Goal: Use online tool/utility: Utilize a website feature to perform a specific function

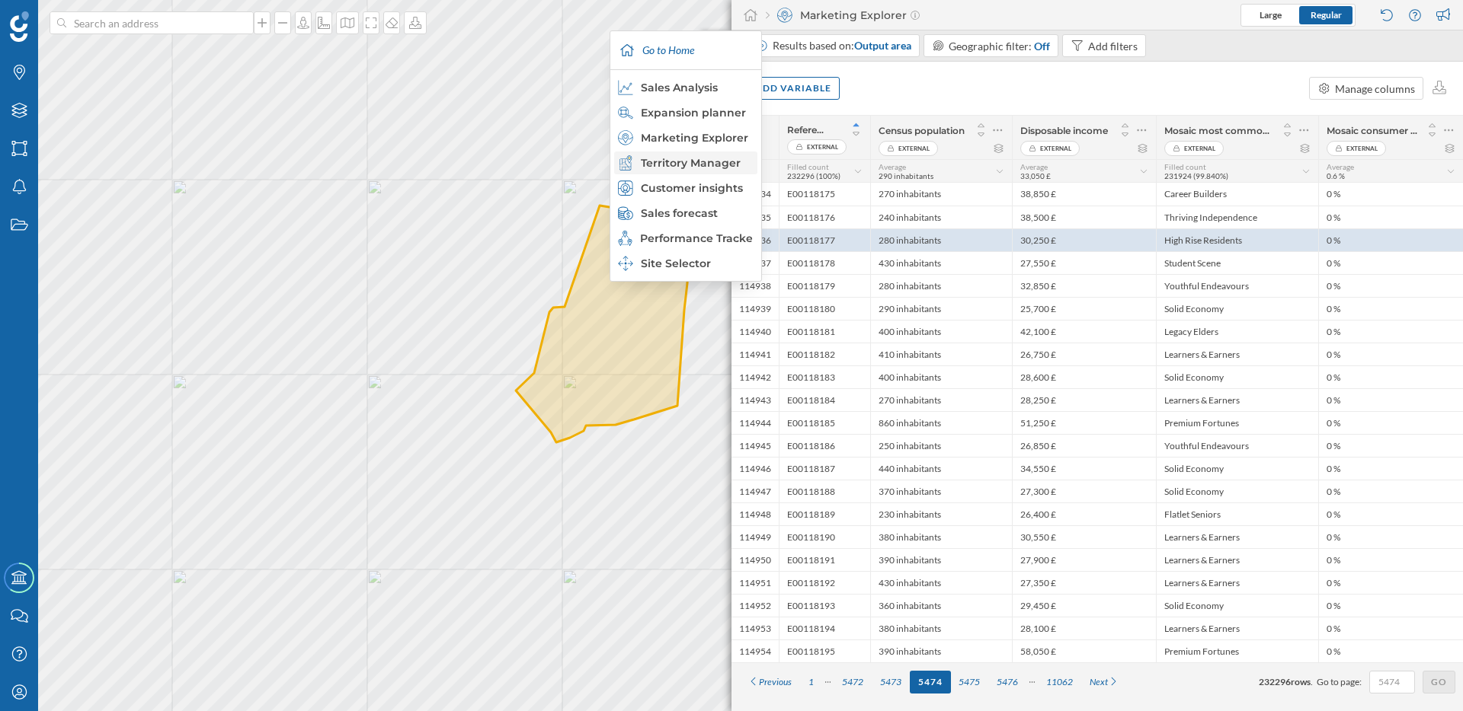
click at [710, 159] on div "Territory Manager" at bounding box center [685, 162] width 134 height 15
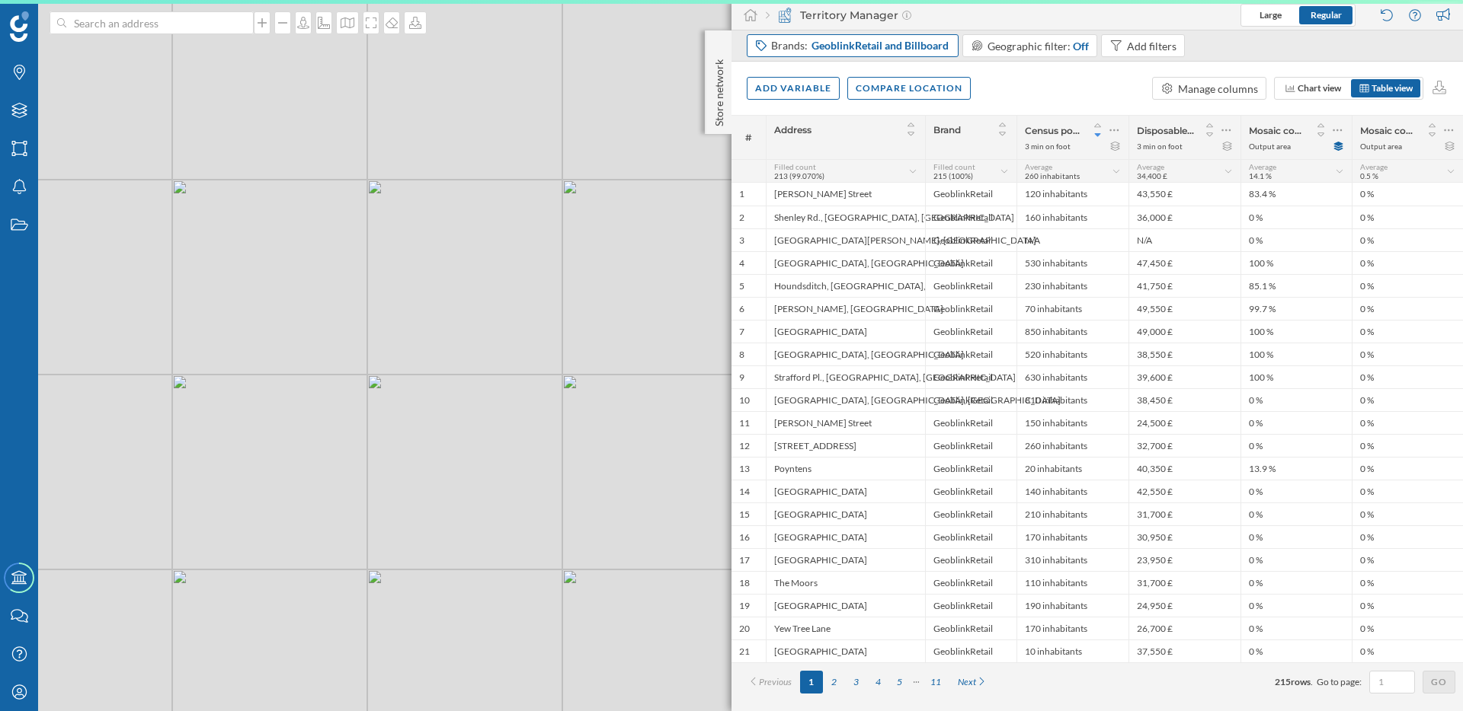
click at [918, 50] on span "GeoblinkRetail and Billboard" at bounding box center [879, 45] width 137 height 15
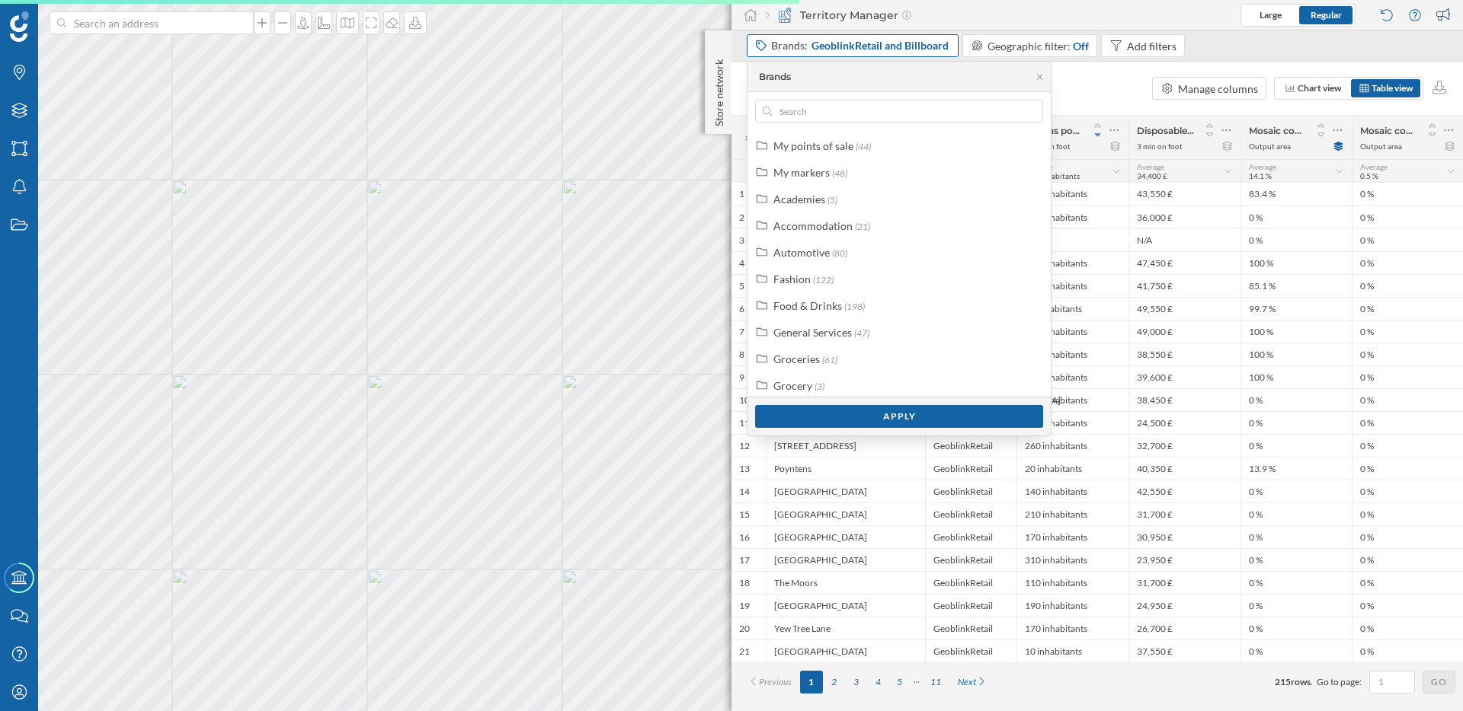
click at [918, 50] on span "GeoblinkRetail and Billboard" at bounding box center [879, 45] width 137 height 15
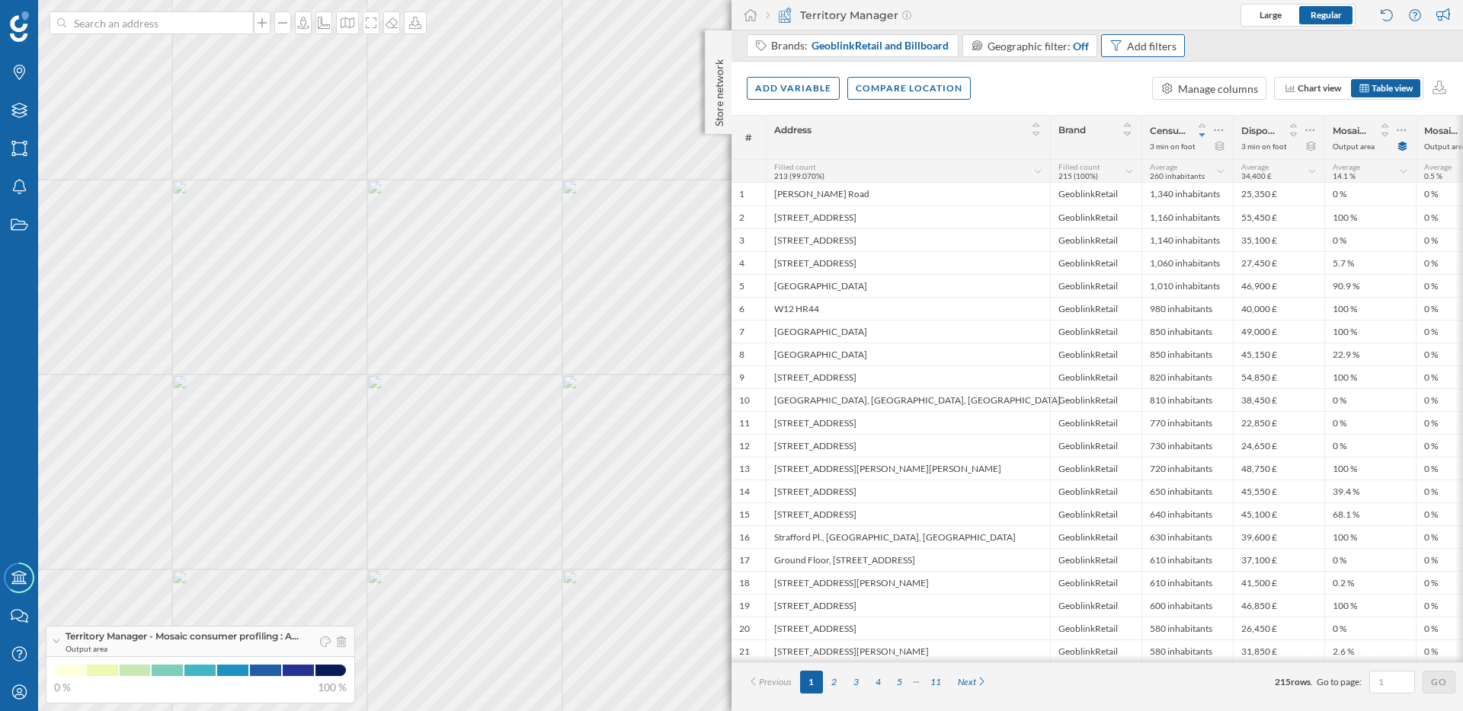
click at [1147, 40] on div "Add filters" at bounding box center [1152, 46] width 50 height 16
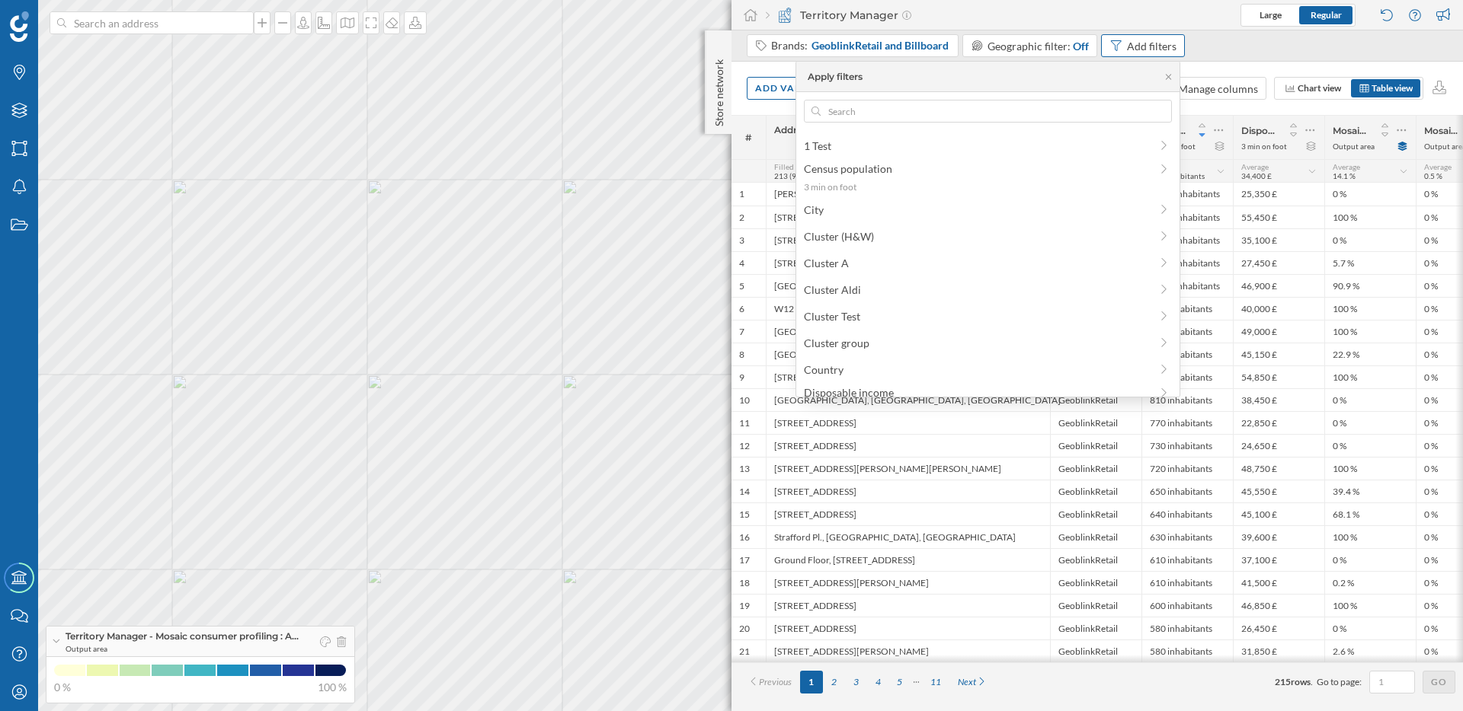
click at [1147, 40] on div "Add filters" at bounding box center [1152, 46] width 50 height 16
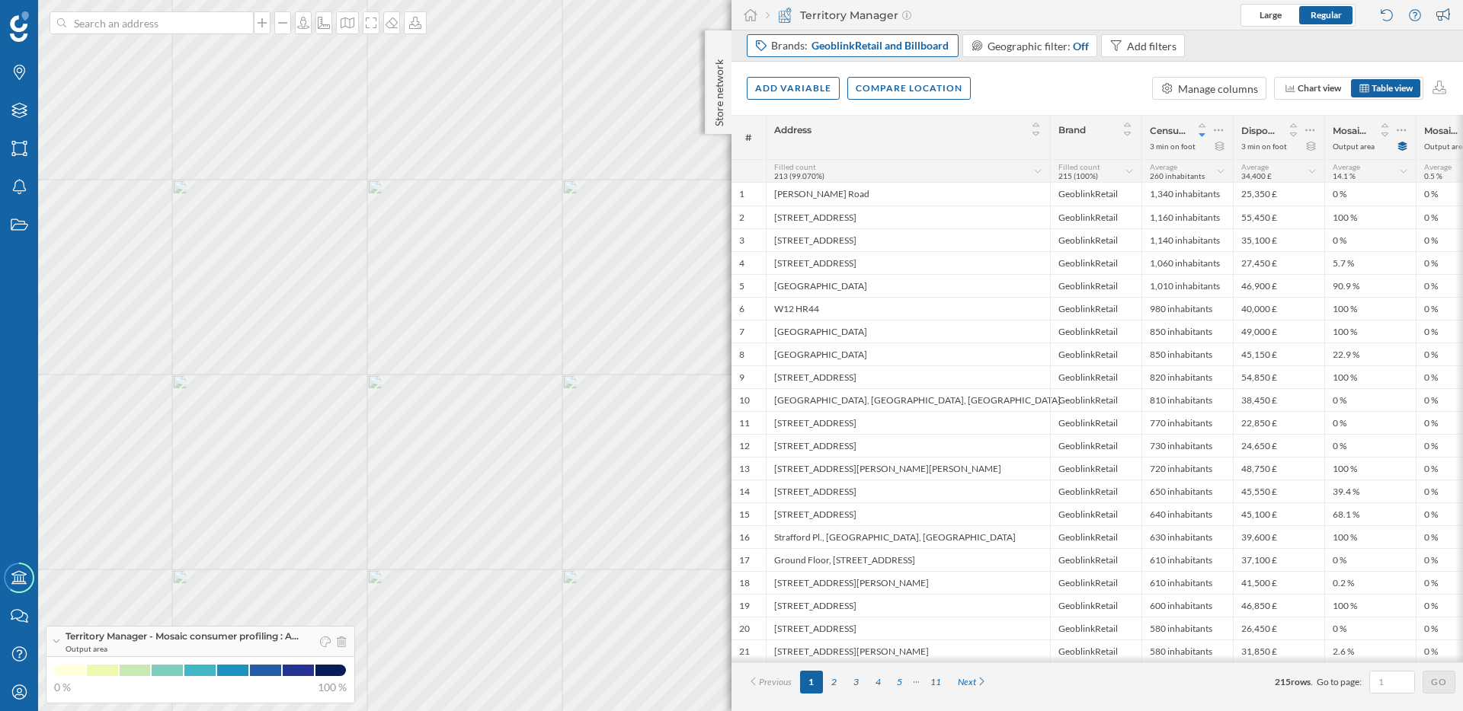
click at [911, 43] on span "GeoblinkRetail and Billboard" at bounding box center [879, 45] width 137 height 15
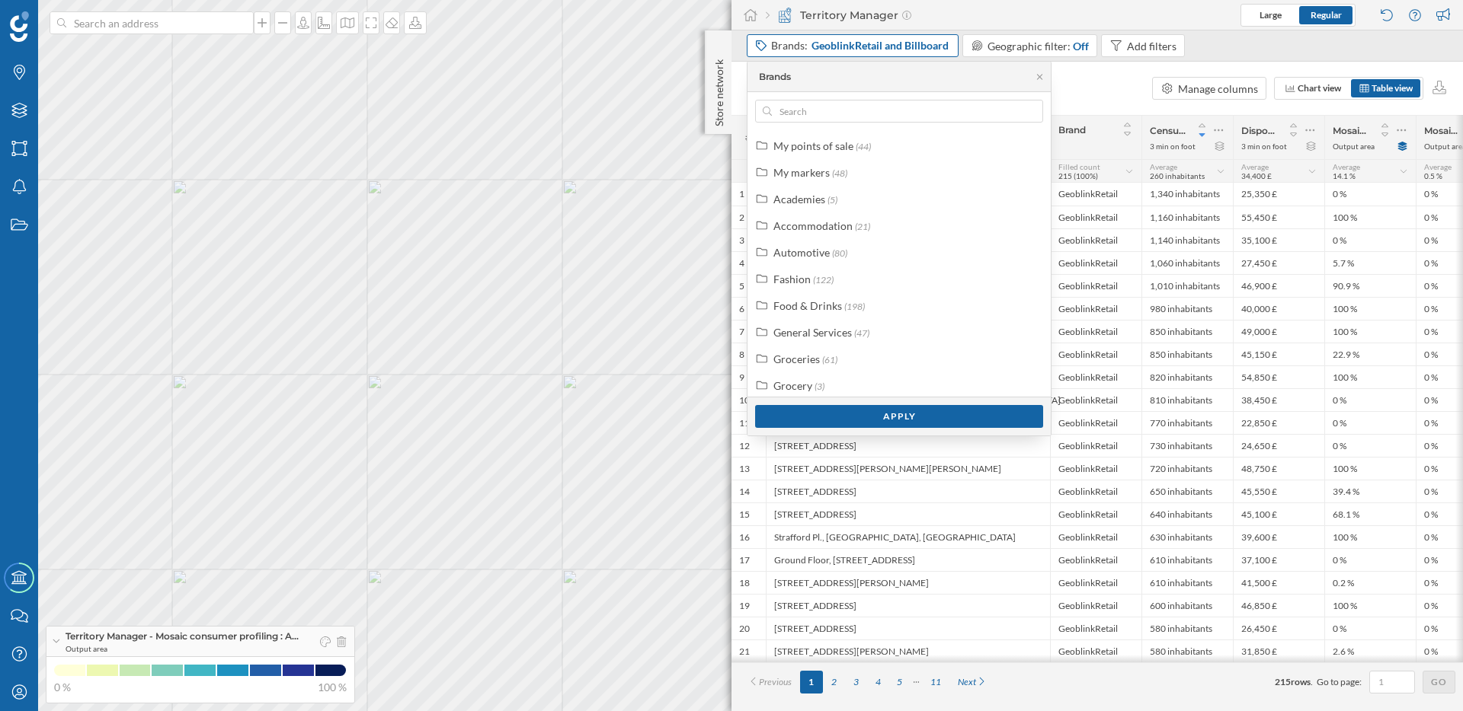
click at [904, 46] on span "GeoblinkRetail and Billboard" at bounding box center [879, 45] width 137 height 15
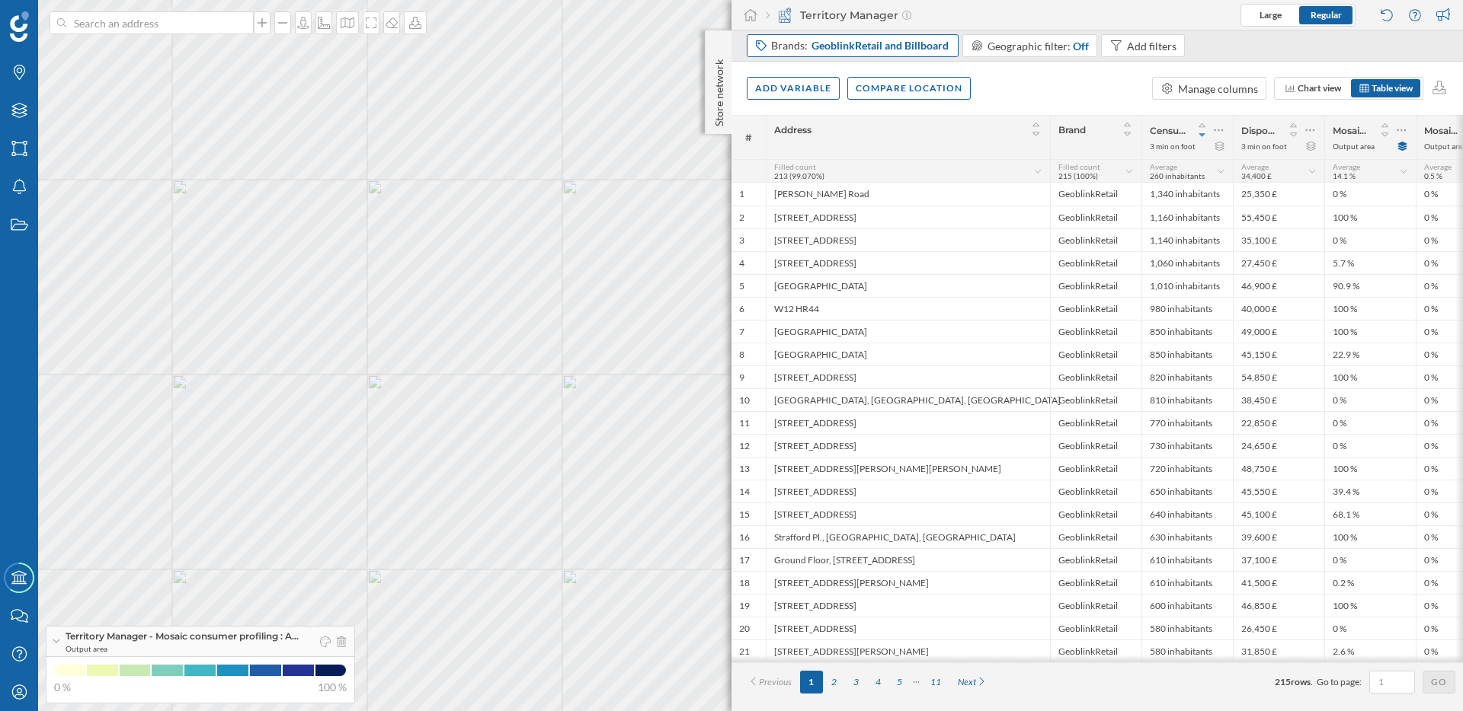
click at [904, 46] on span "GeoblinkRetail and Billboard" at bounding box center [879, 45] width 137 height 15
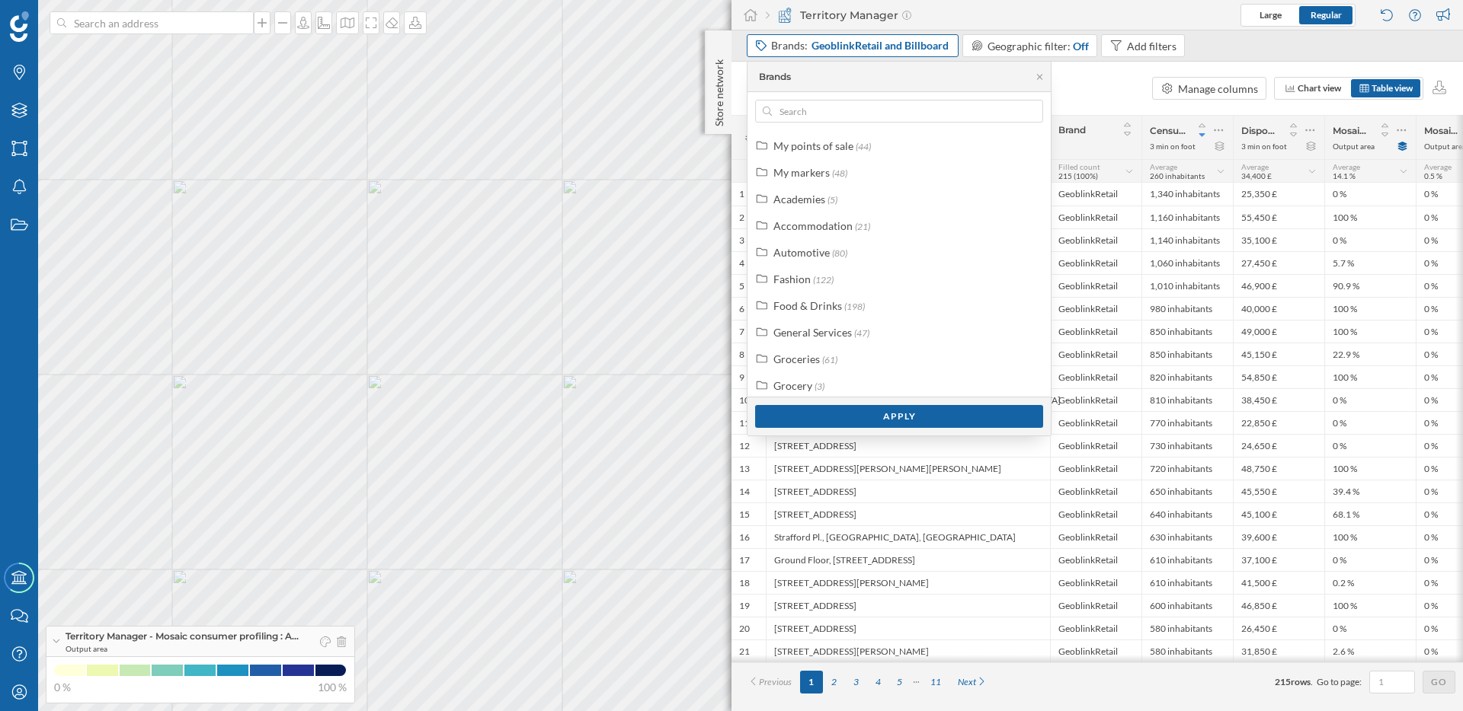
click at [894, 47] on span "GeoblinkRetail and Billboard" at bounding box center [879, 45] width 137 height 15
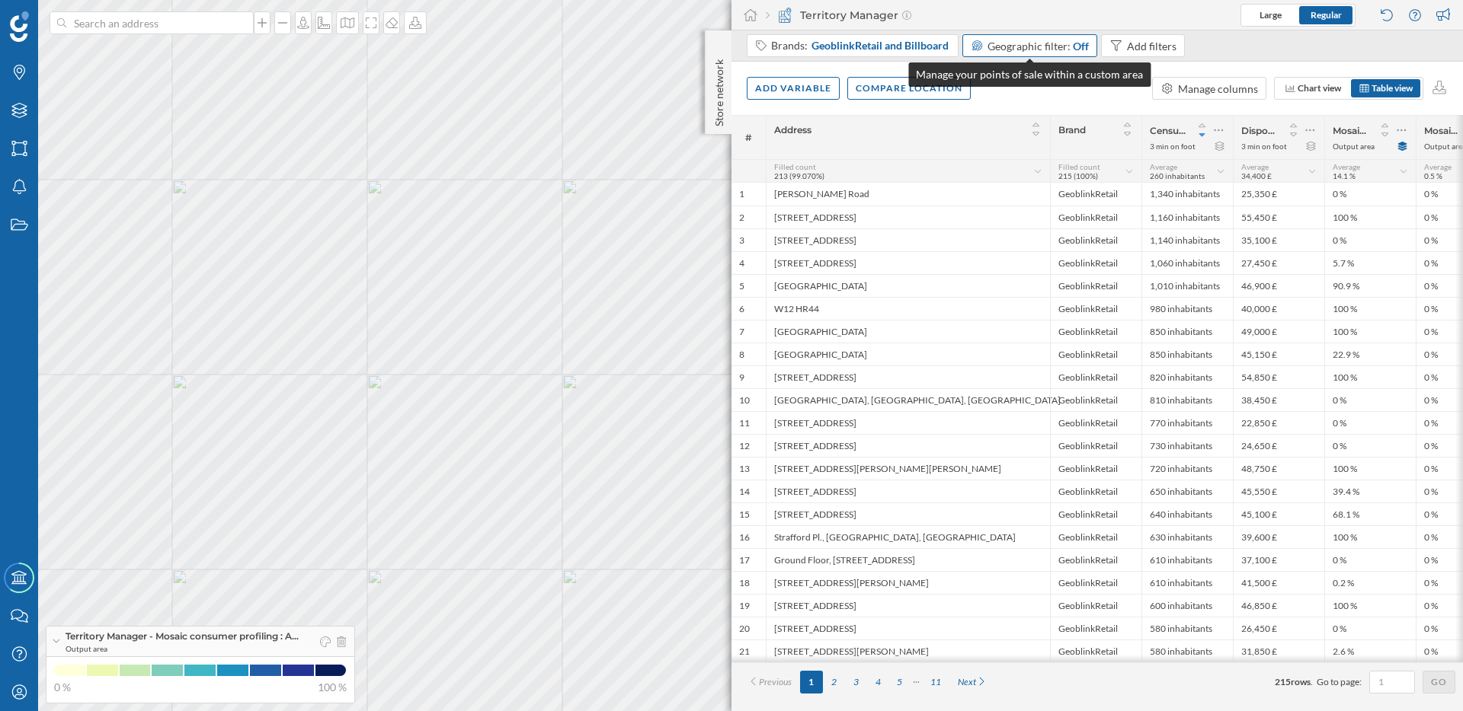
click at [1021, 48] on span "Geographic filter:" at bounding box center [1028, 46] width 83 height 13
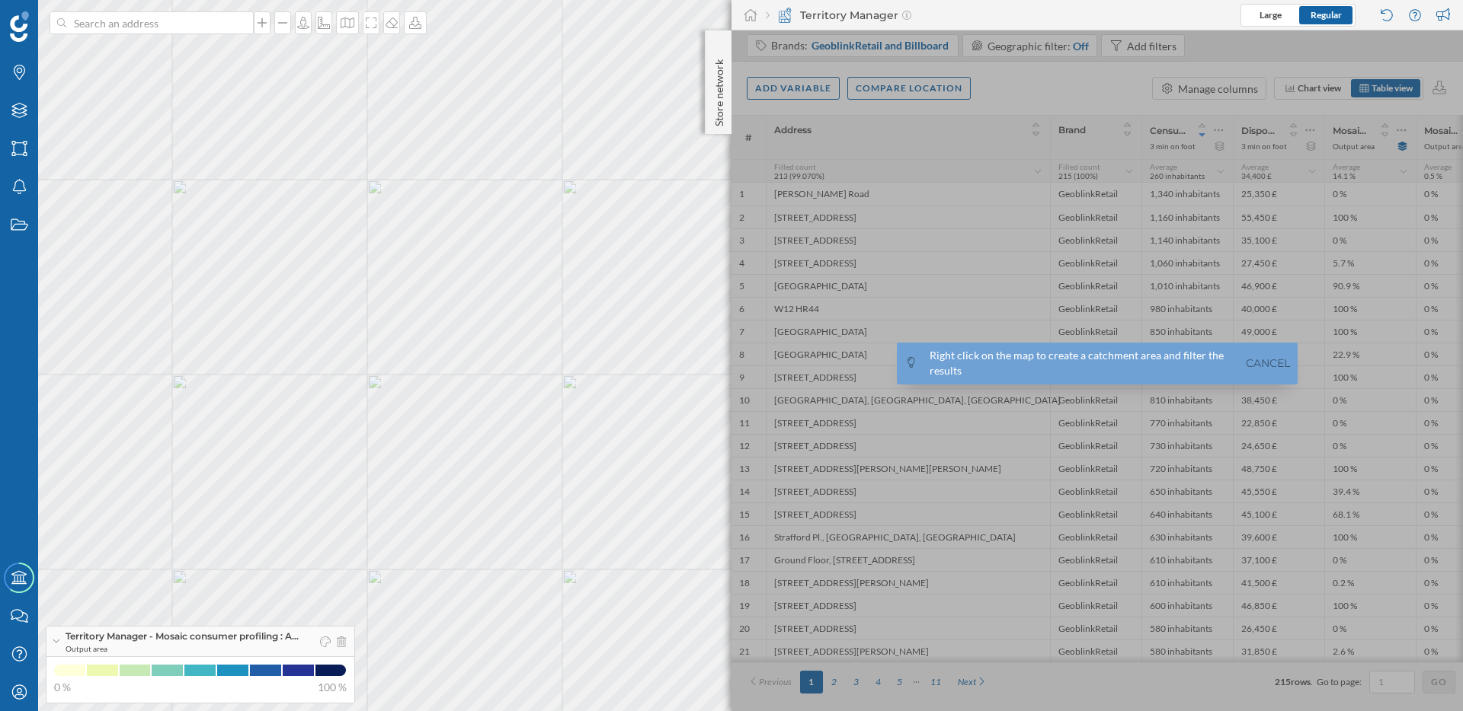
click at [1028, 15] on div "Territory Manager Large Regular" at bounding box center [1096, 15] width 731 height 30
click at [1272, 363] on link "Cancel" at bounding box center [1268, 364] width 52 height 18
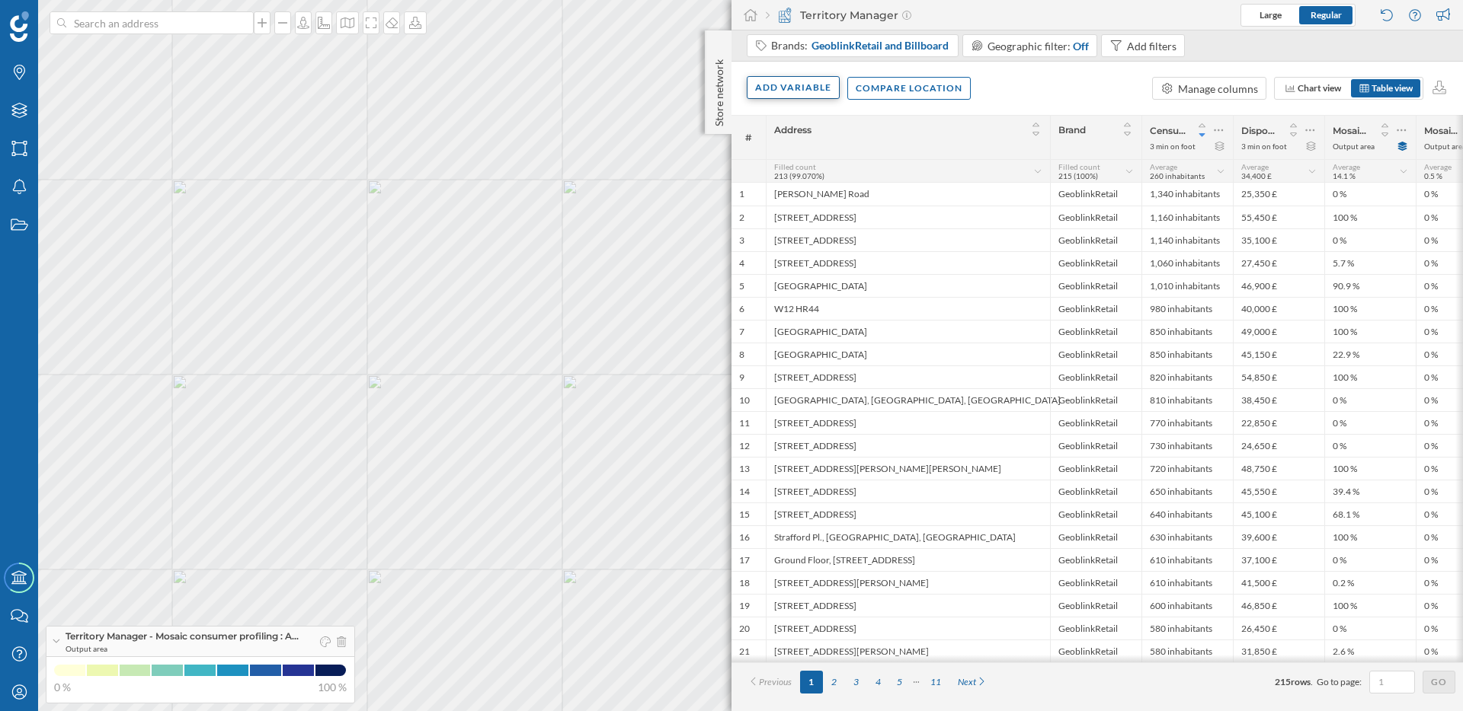
click at [791, 94] on div "Add variable" at bounding box center [792, 87] width 93 height 23
click at [818, 244] on div "Score" at bounding box center [831, 242] width 152 height 16
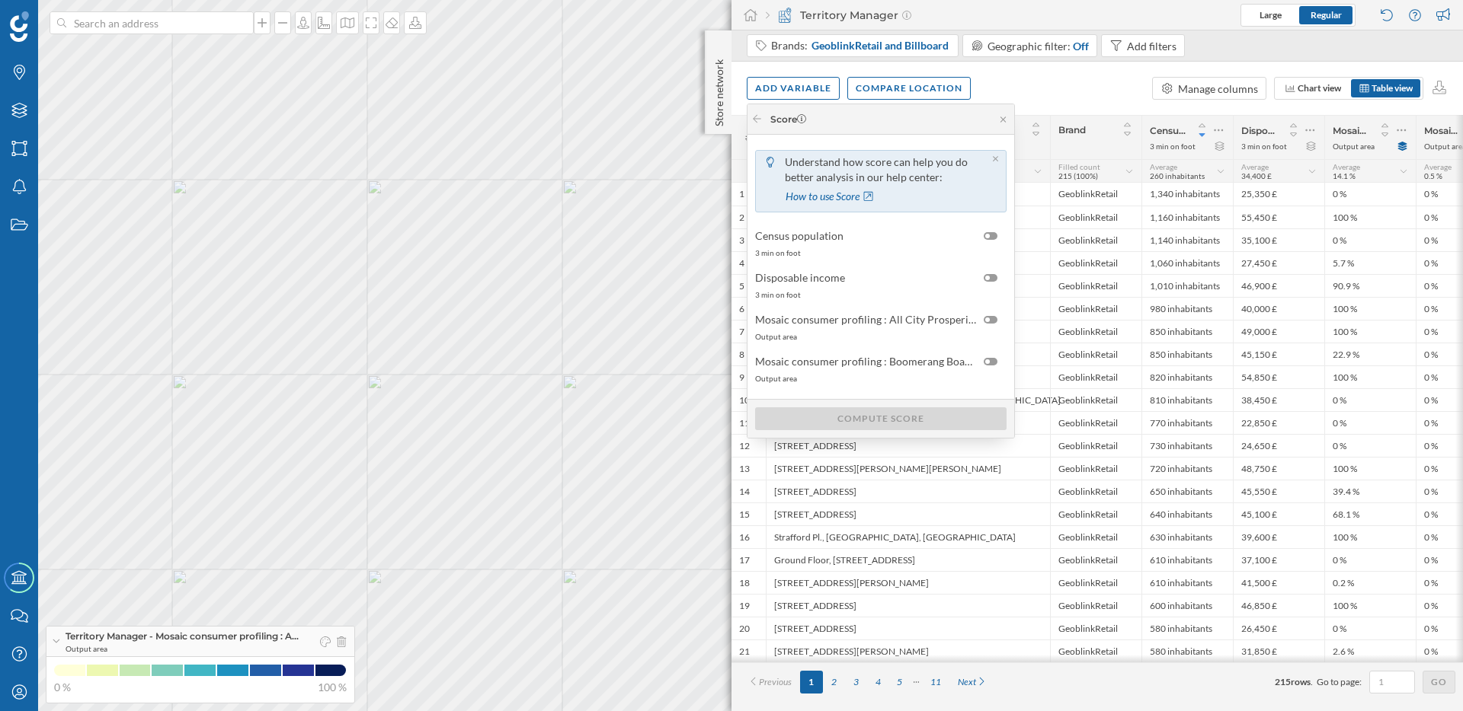
click at [818, 244] on div "Census population 3 min on foot" at bounding box center [880, 243] width 259 height 38
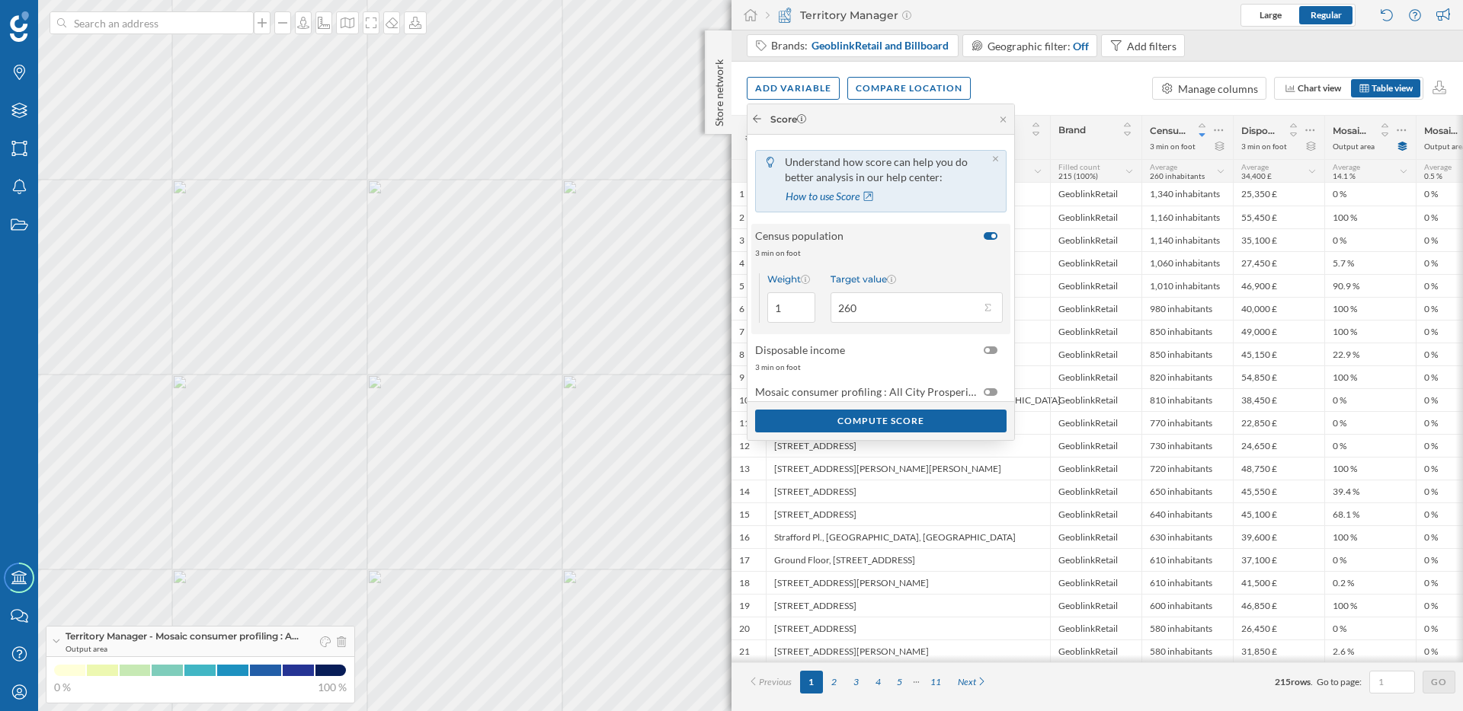
click at [756, 117] on icon at bounding box center [756, 118] width 11 height 9
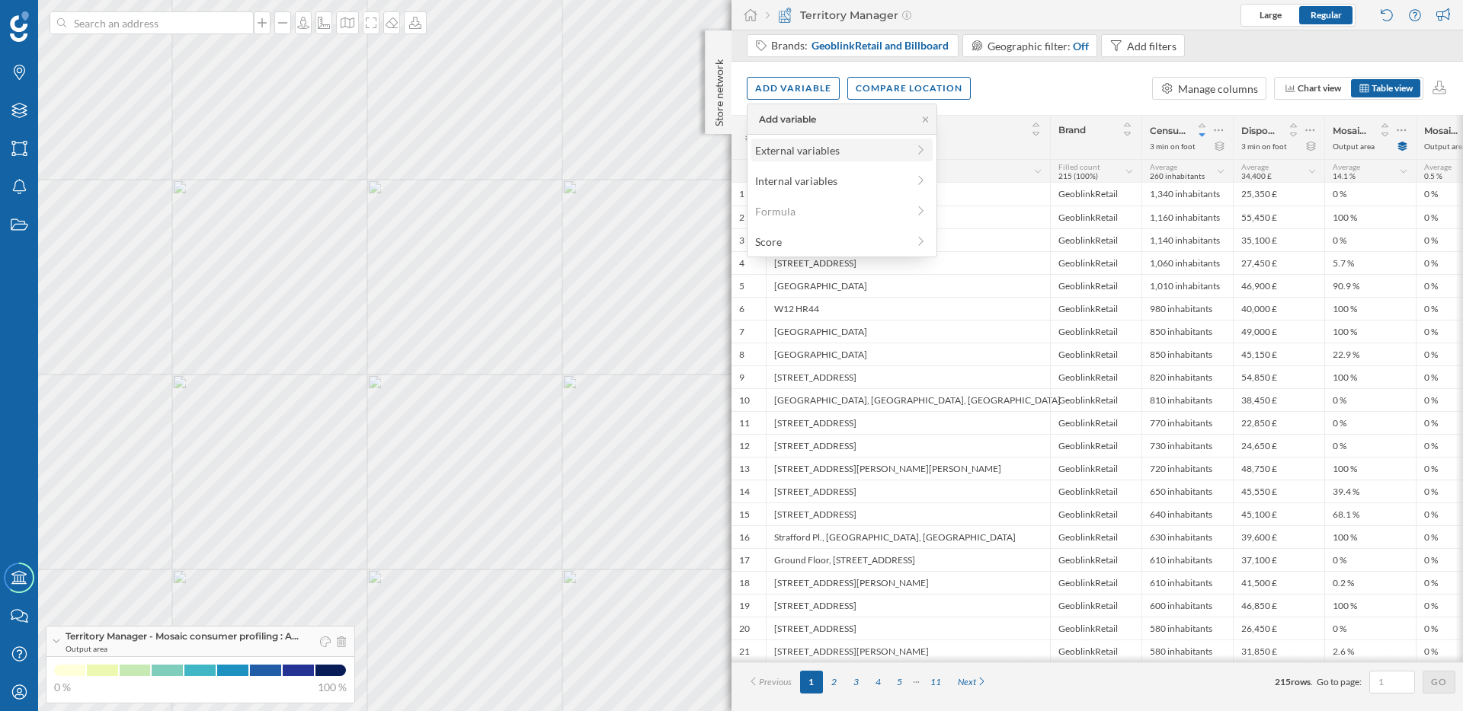
click at [788, 156] on div "External variables" at bounding box center [831, 150] width 152 height 16
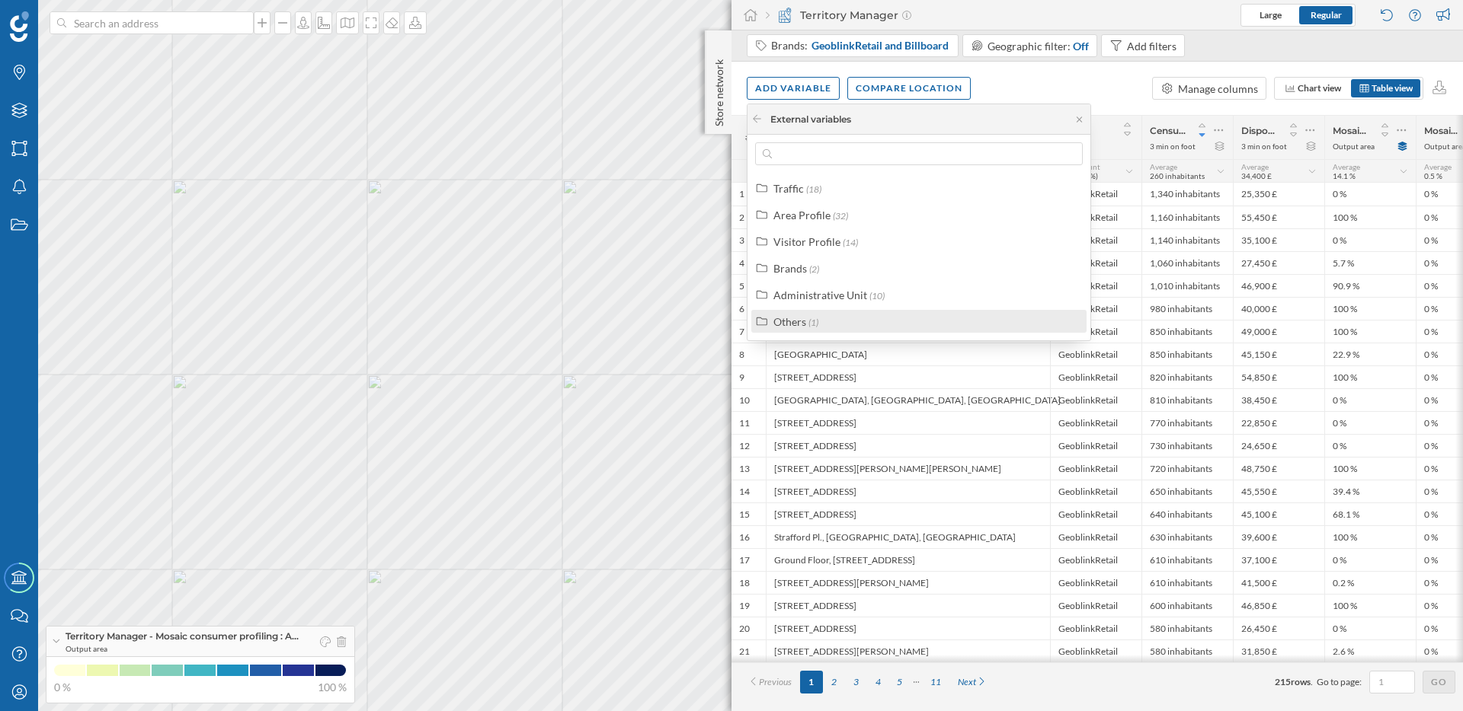
click at [823, 315] on div "Others (1)" at bounding box center [925, 322] width 304 height 16
click at [846, 349] on div "Commercial area" at bounding box center [833, 348] width 82 height 13
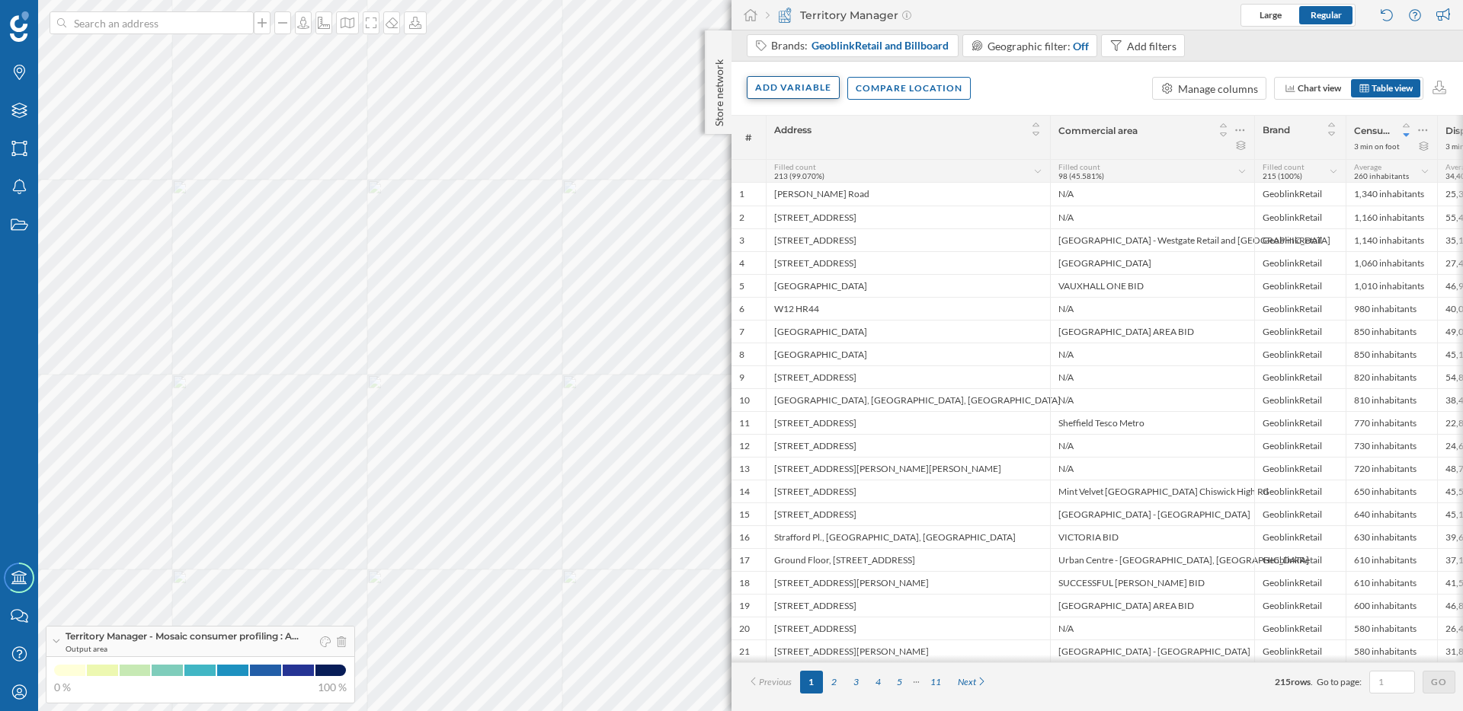
click at [788, 92] on div "Add variable" at bounding box center [792, 87] width 93 height 23
click at [798, 143] on div "External variables" at bounding box center [831, 150] width 152 height 16
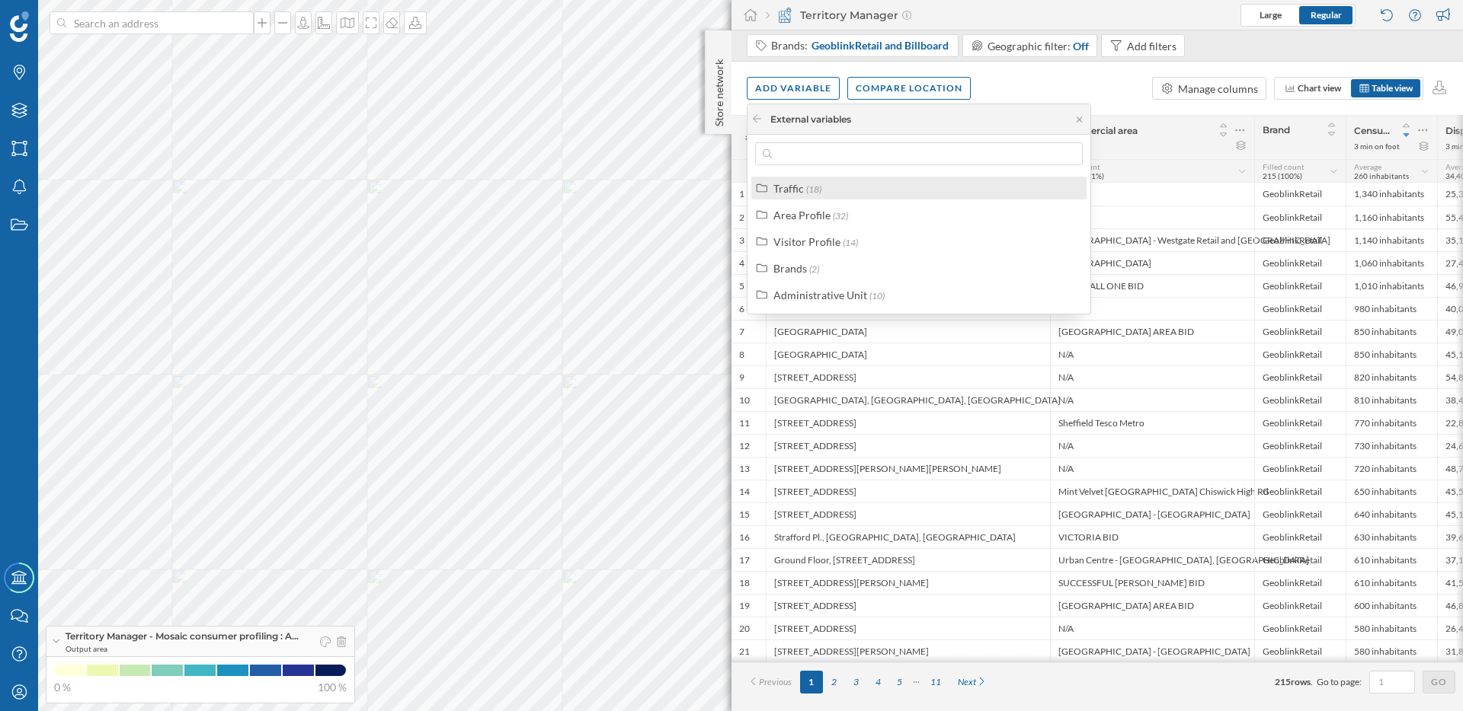
click at [812, 184] on span "(18)" at bounding box center [813, 189] width 15 height 11
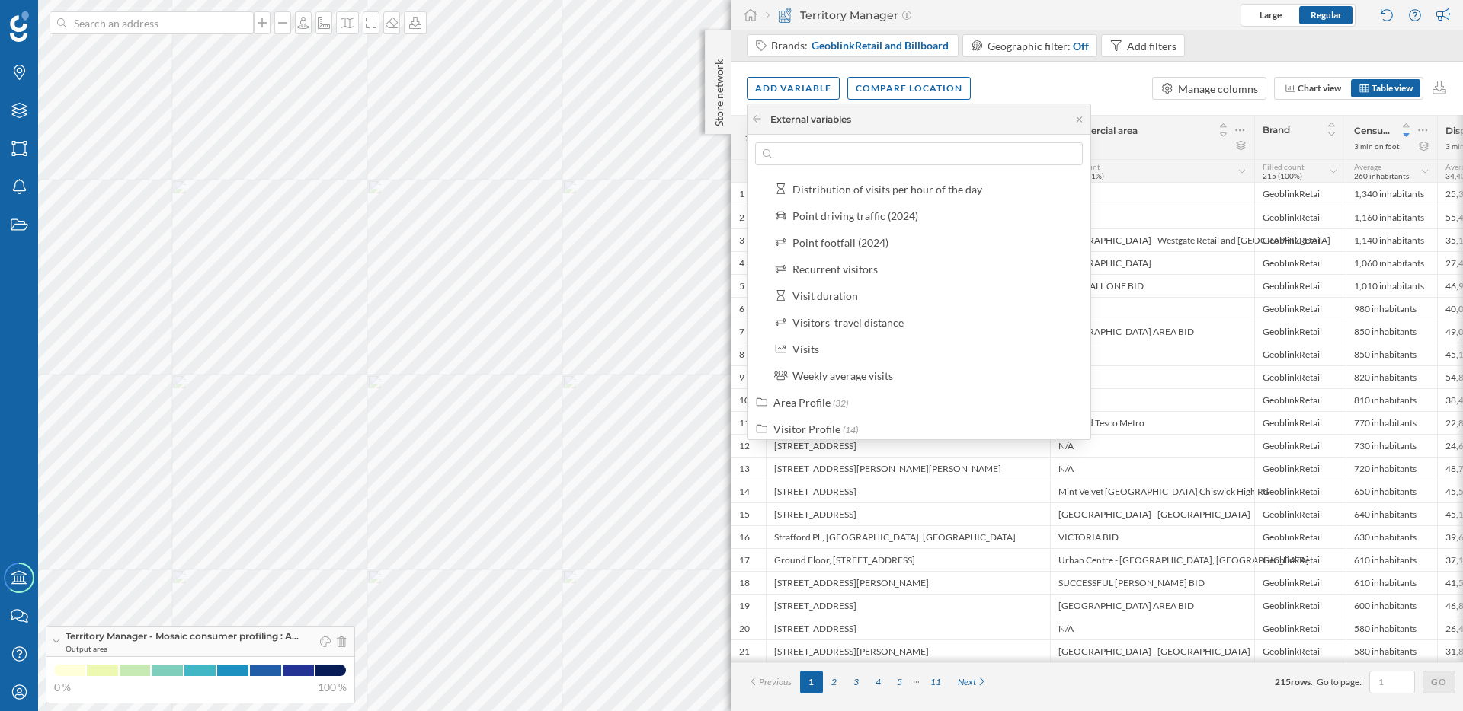
scroll to position [354, 0]
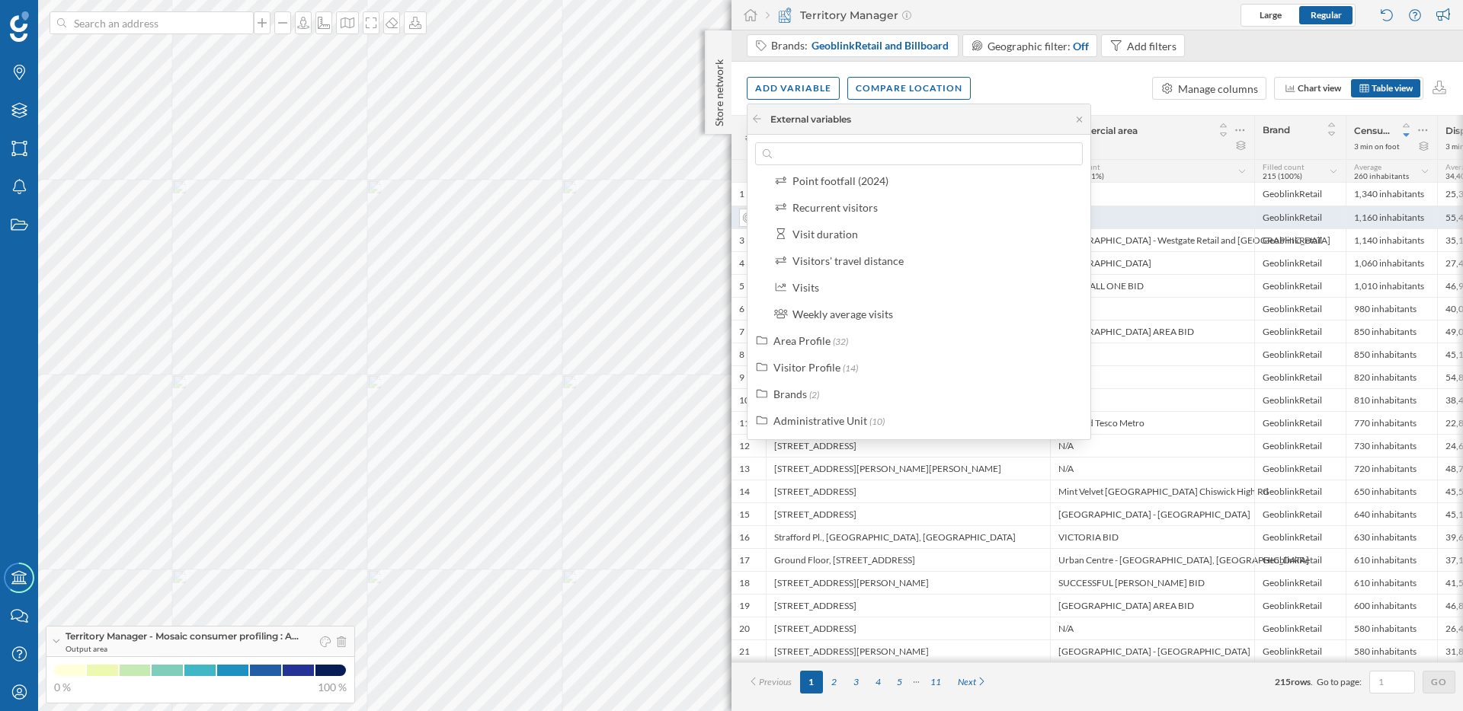
click at [1352, 223] on div "1,160 inhabitants" at bounding box center [1390, 217] width 91 height 23
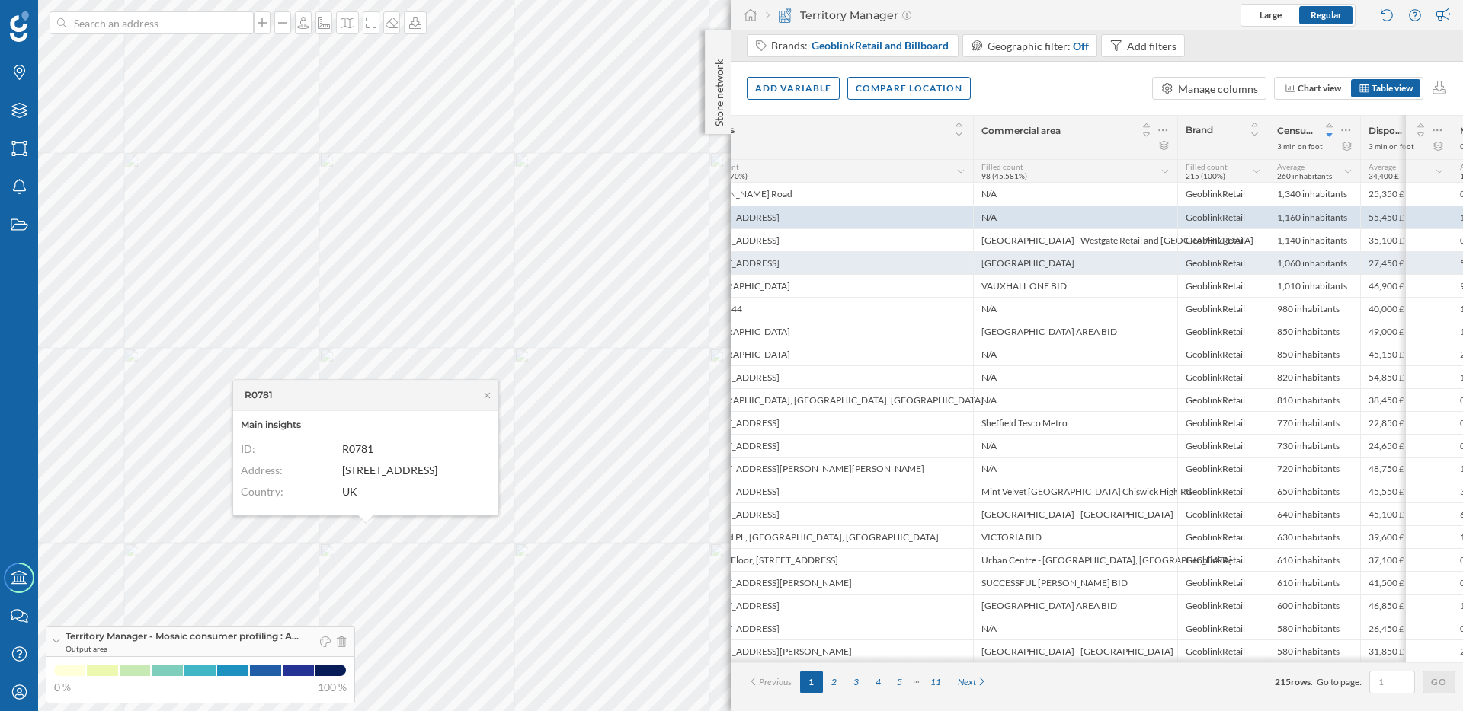
scroll to position [0, 0]
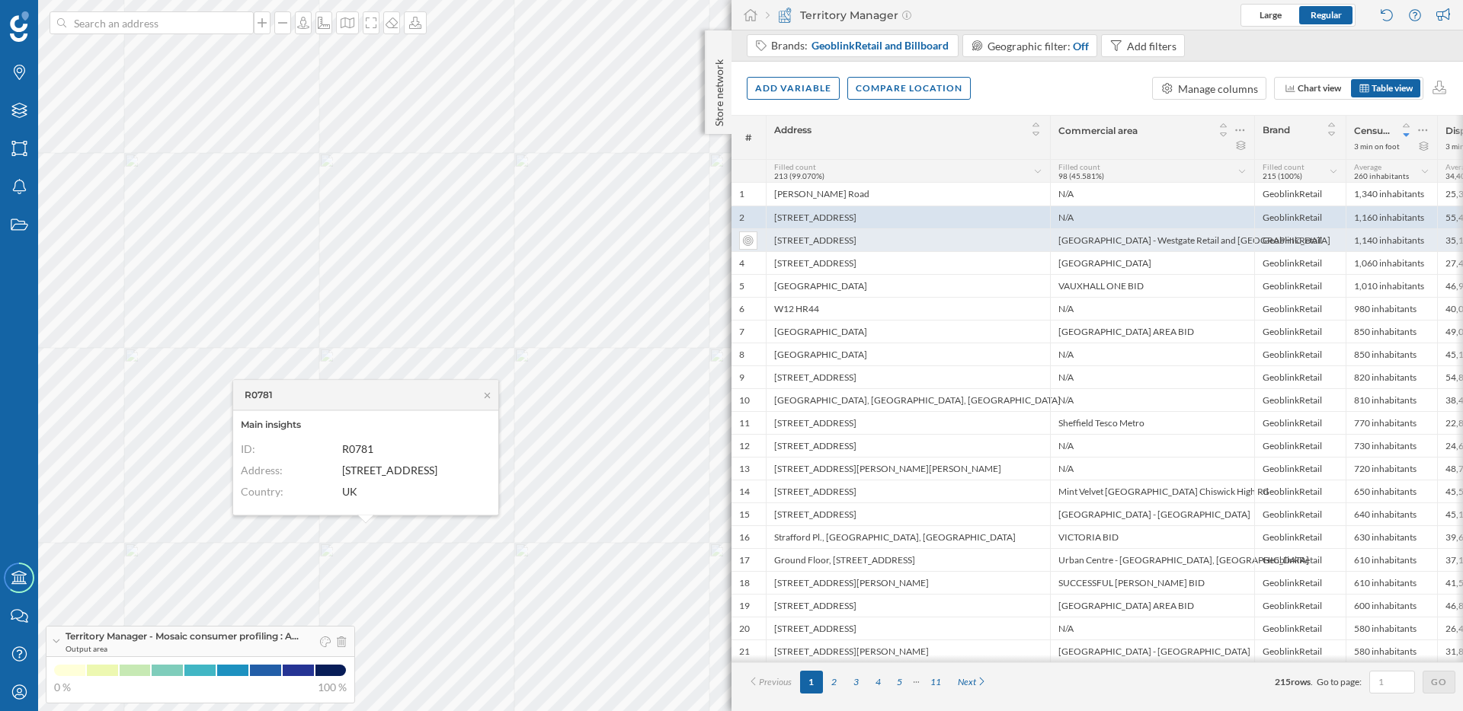
click at [1044, 238] on div "[STREET_ADDRESS]" at bounding box center [908, 240] width 284 height 23
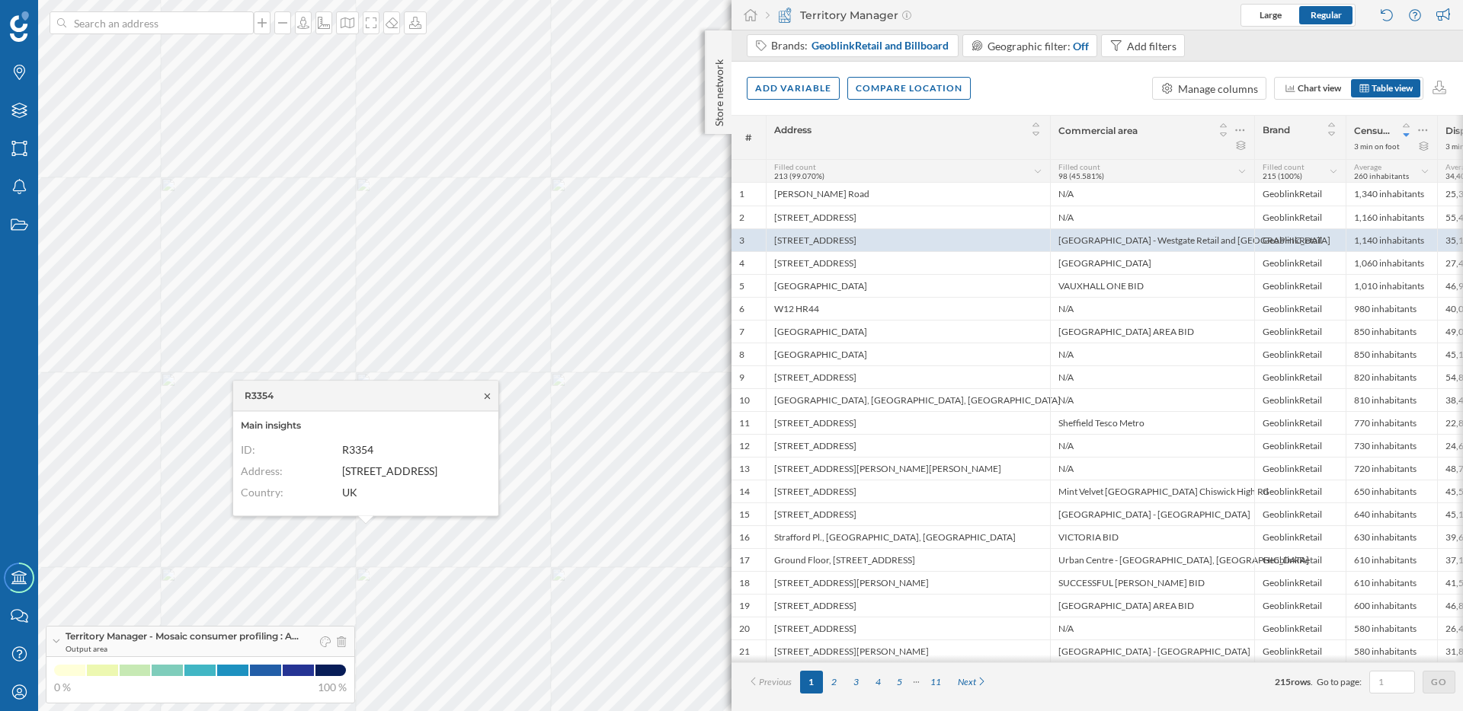
click at [488, 392] on icon at bounding box center [486, 396] width 11 height 9
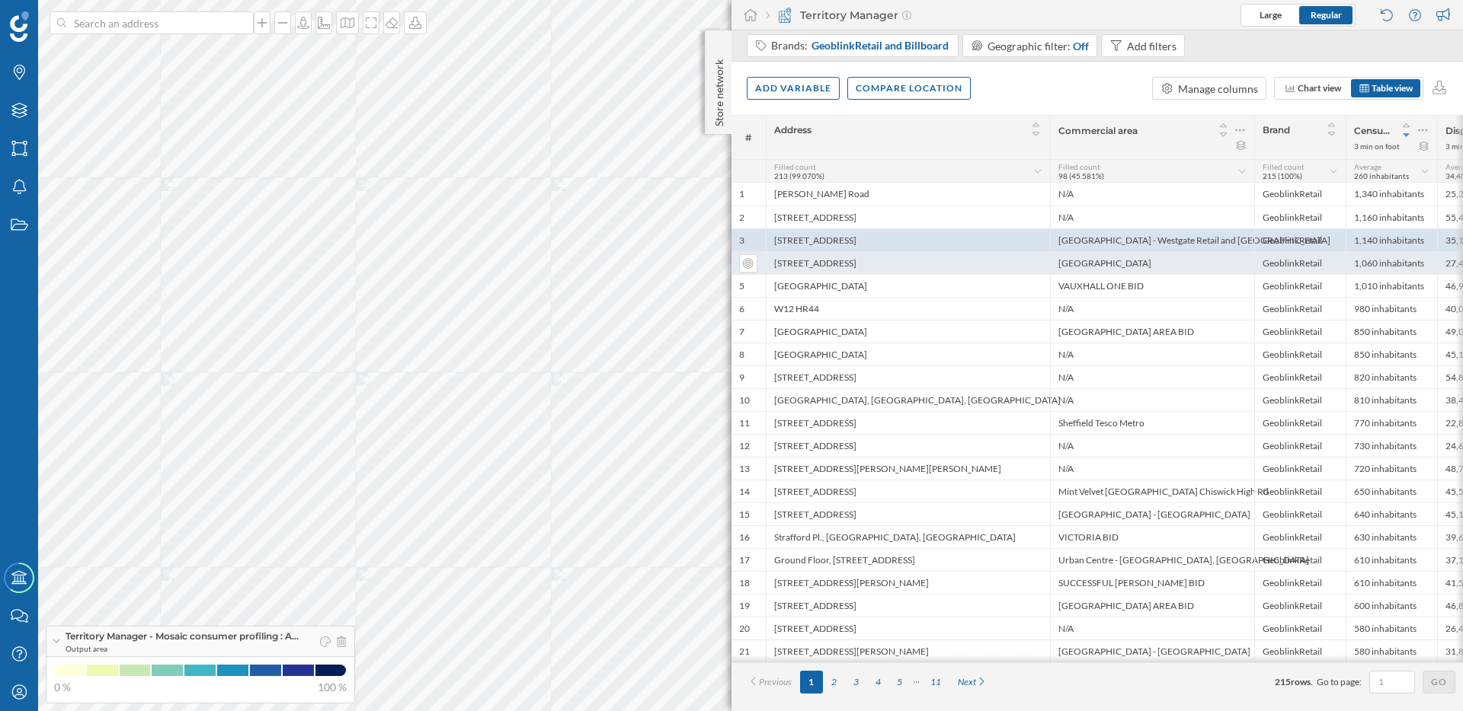
click at [1117, 258] on div "[GEOGRAPHIC_DATA]" at bounding box center [1152, 262] width 204 height 23
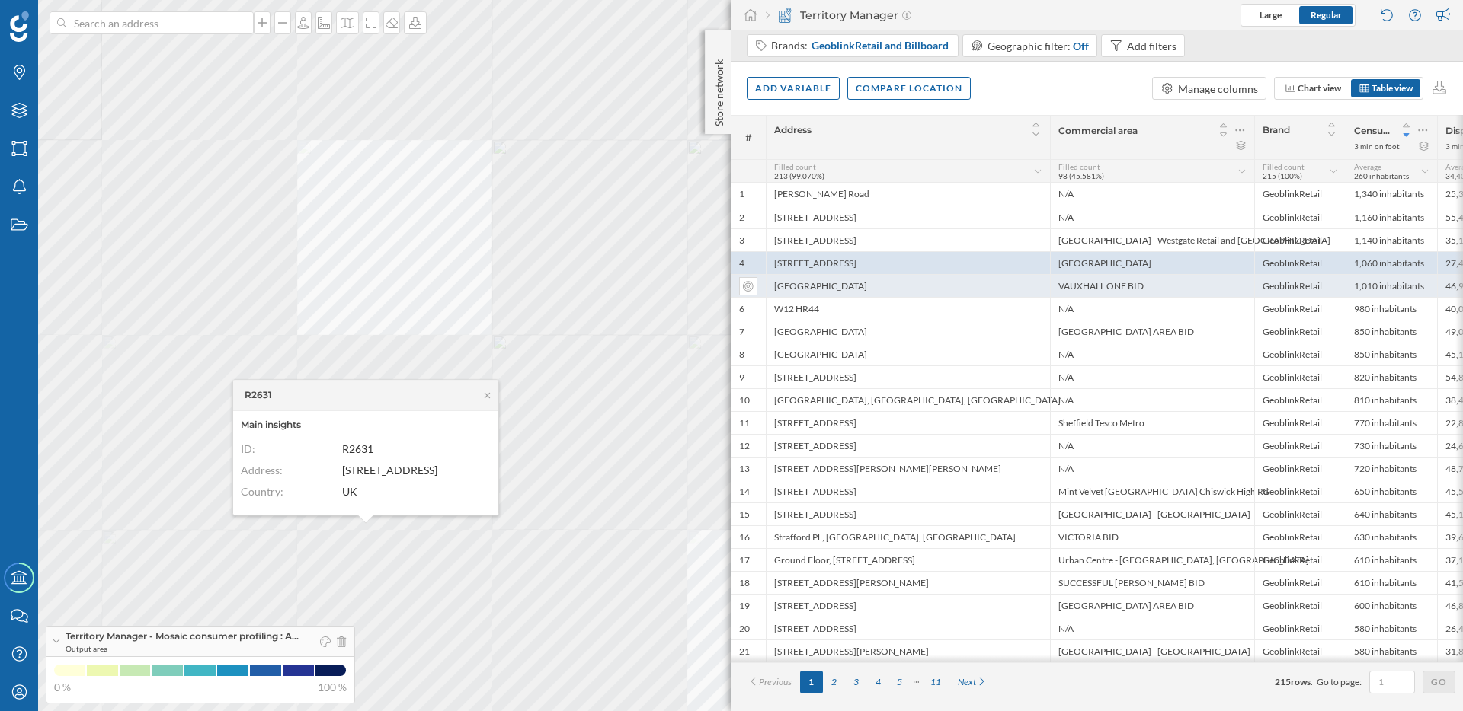
click at [1114, 292] on div "VAUXHALL ONE BID" at bounding box center [1152, 285] width 204 height 23
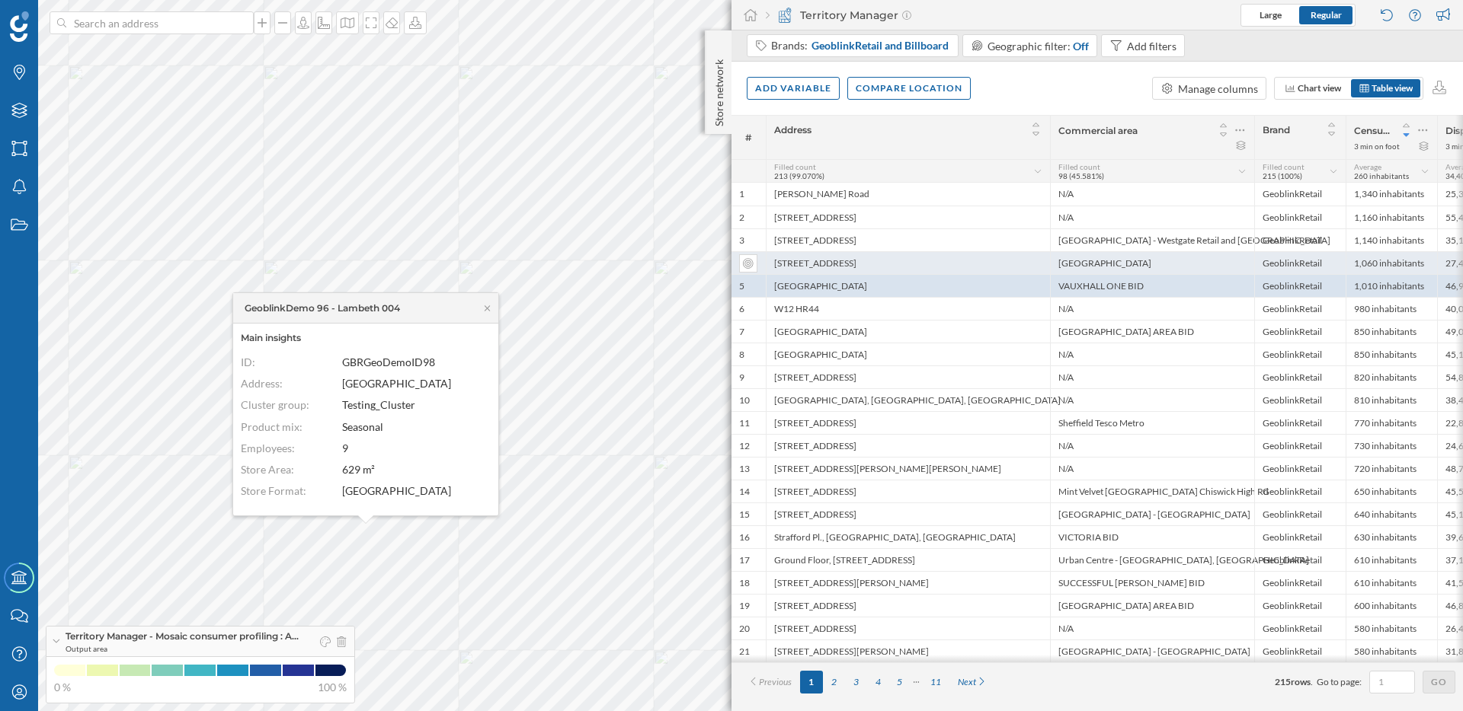
click at [1113, 263] on div "[GEOGRAPHIC_DATA]" at bounding box center [1152, 262] width 204 height 23
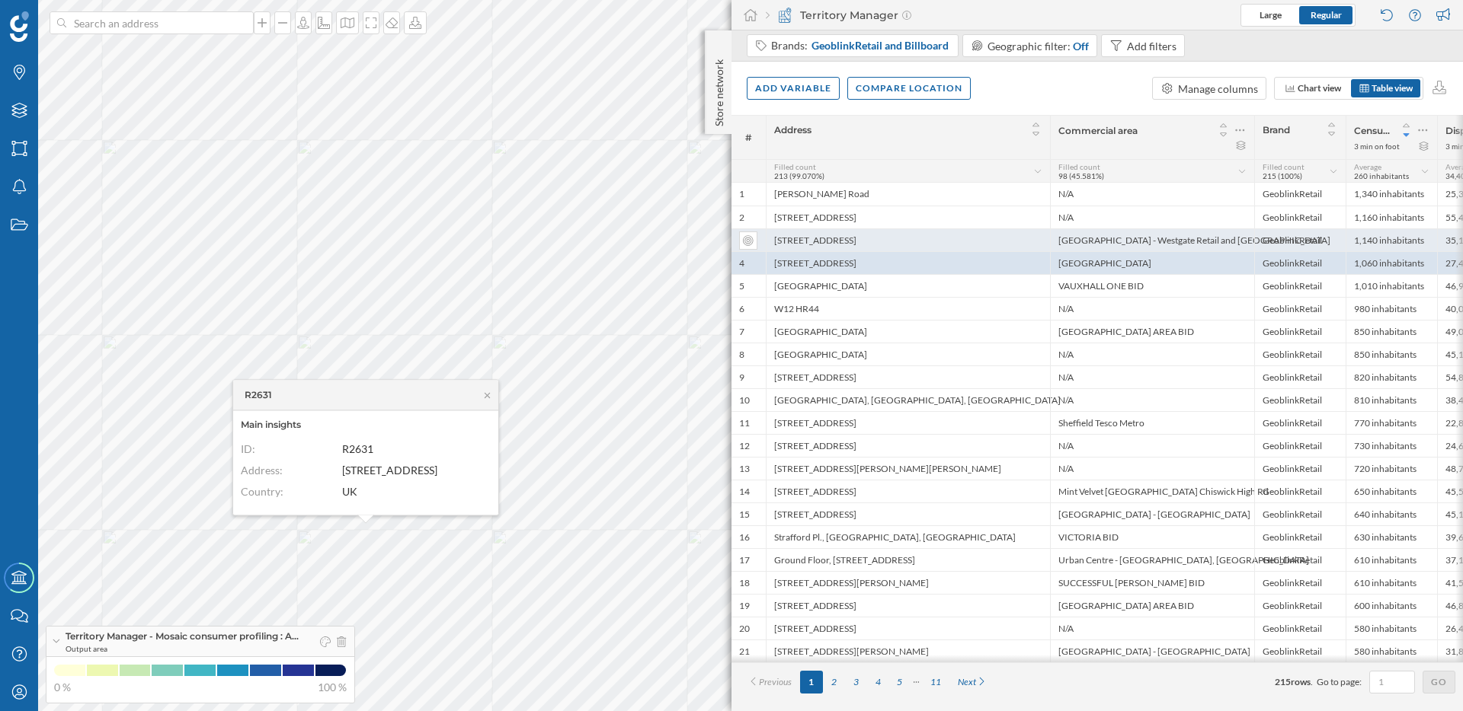
click at [1114, 241] on div "[GEOGRAPHIC_DATA] - Westgate Retail and [GEOGRAPHIC_DATA]" at bounding box center [1152, 240] width 204 height 23
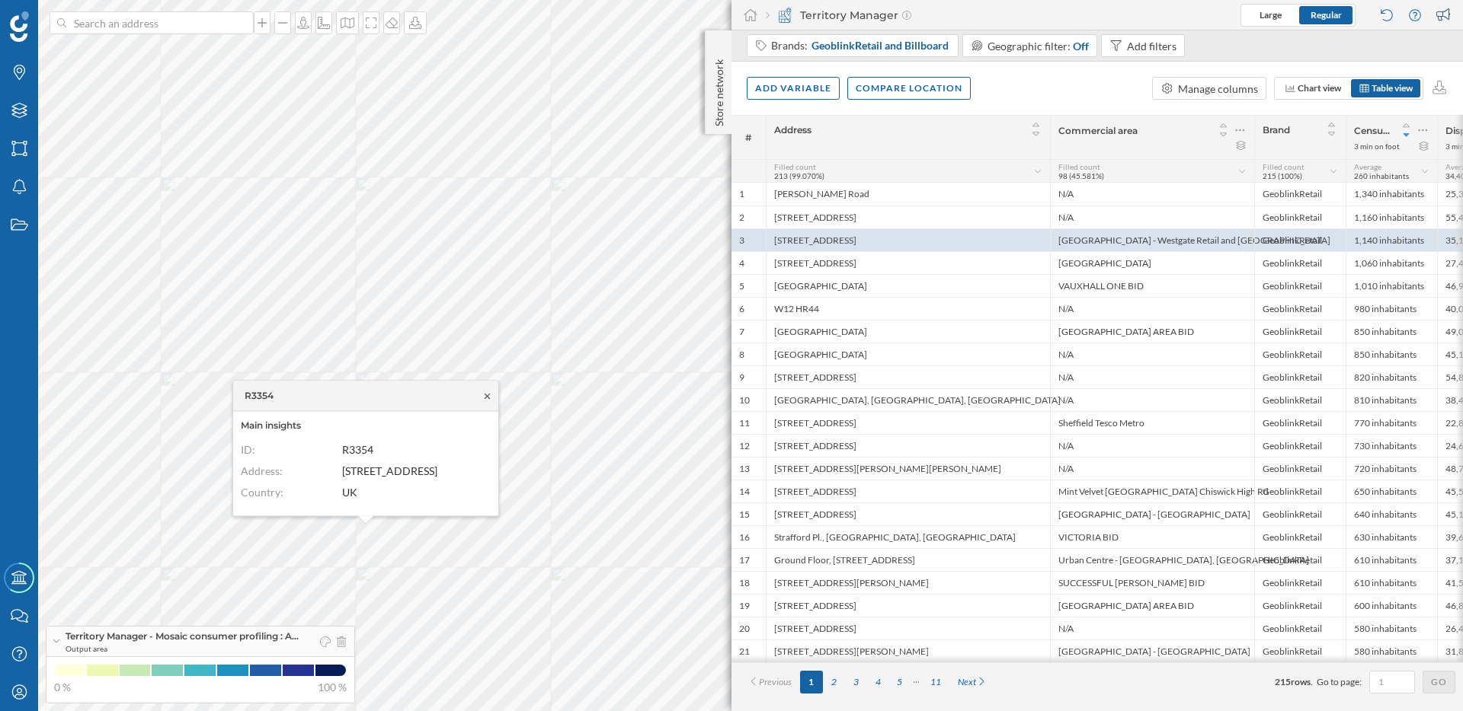
click at [485, 393] on icon at bounding box center [486, 395] width 5 height 5
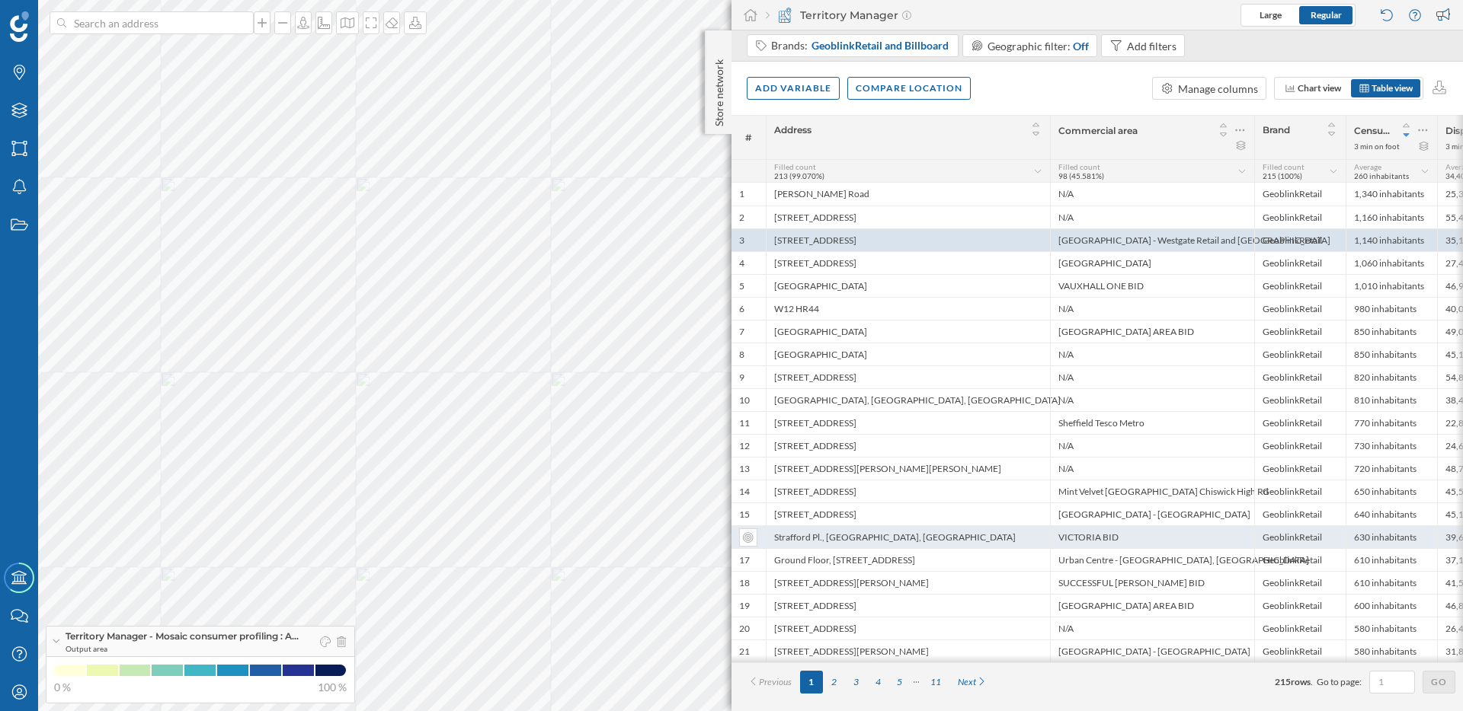
click at [845, 539] on div "Strafford Pl., [GEOGRAPHIC_DATA], [GEOGRAPHIC_DATA]" at bounding box center [908, 537] width 284 height 23
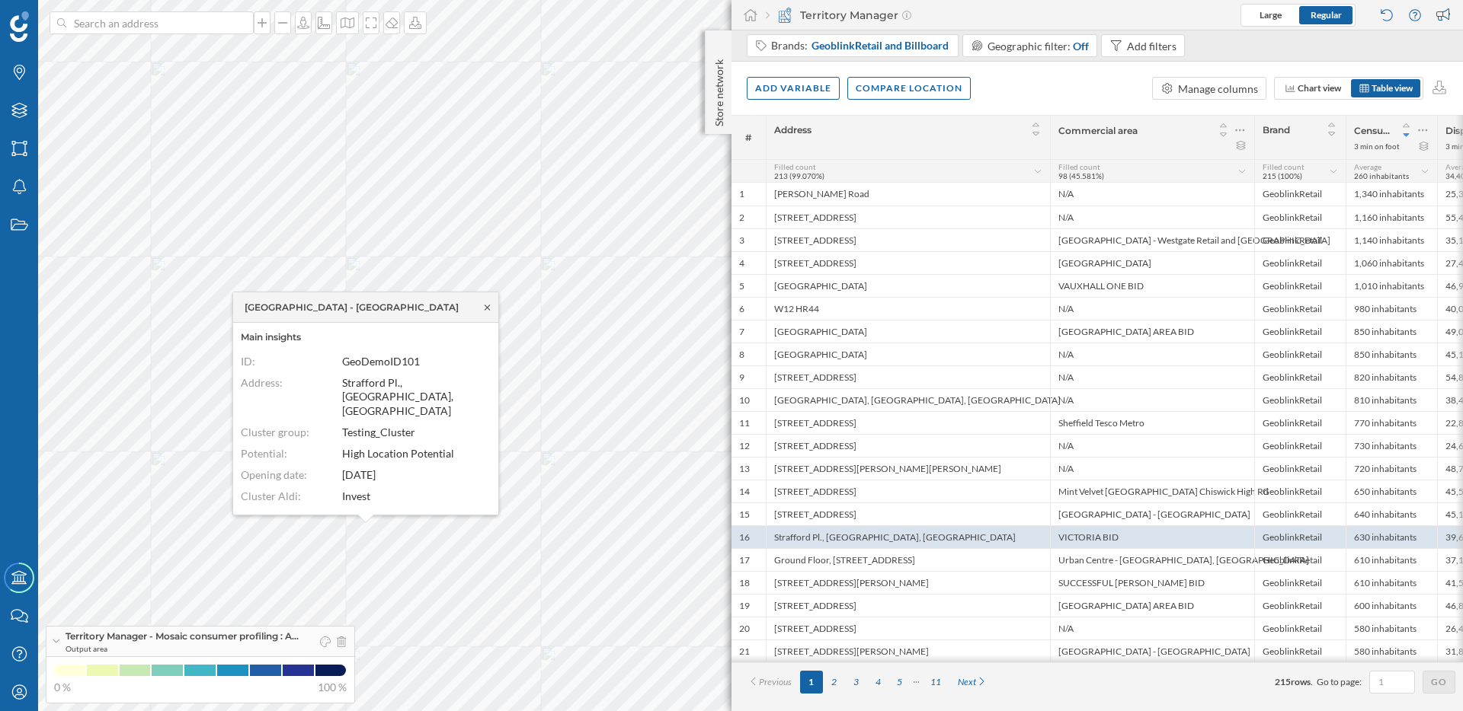
click at [487, 305] on icon at bounding box center [486, 307] width 11 height 9
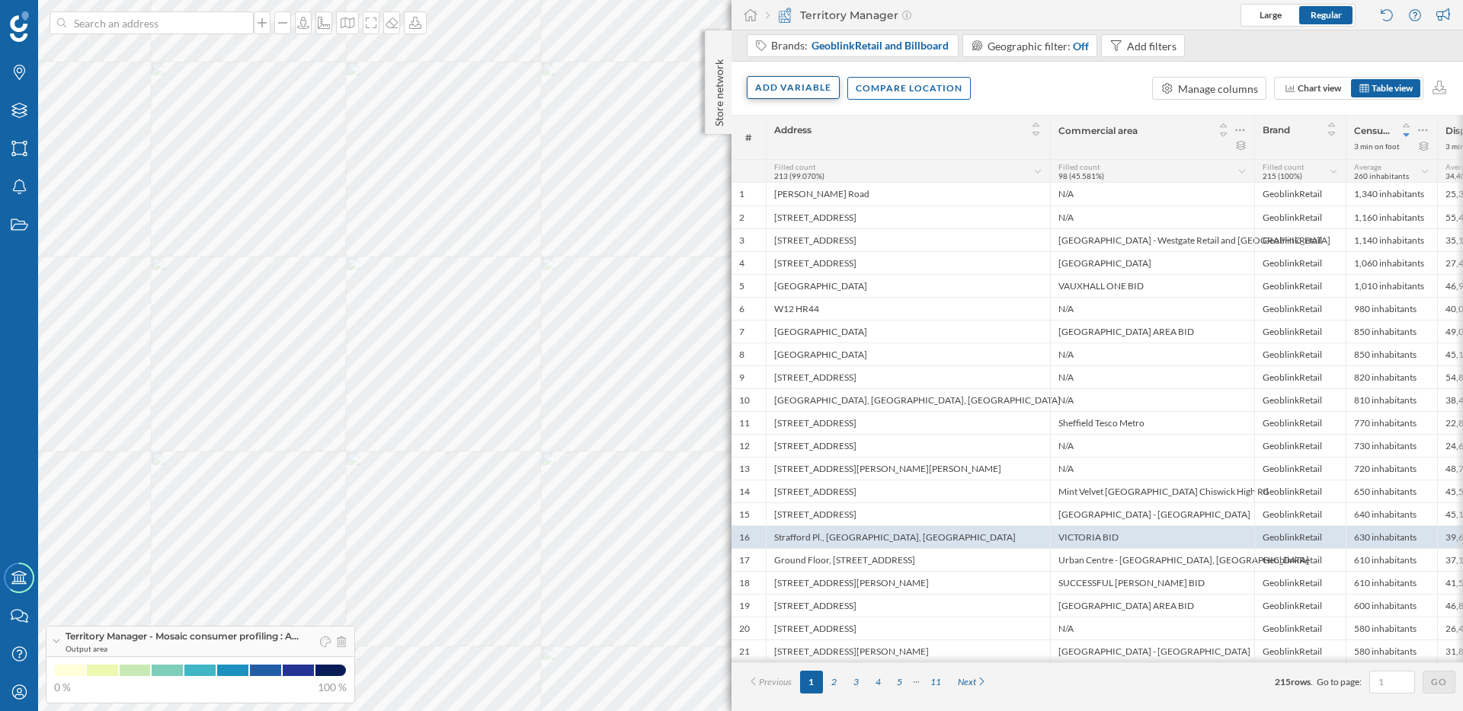
click at [807, 81] on div "Add variable" at bounding box center [792, 87] width 93 height 23
click at [1153, 85] on div "Manage columns" at bounding box center [1209, 88] width 114 height 23
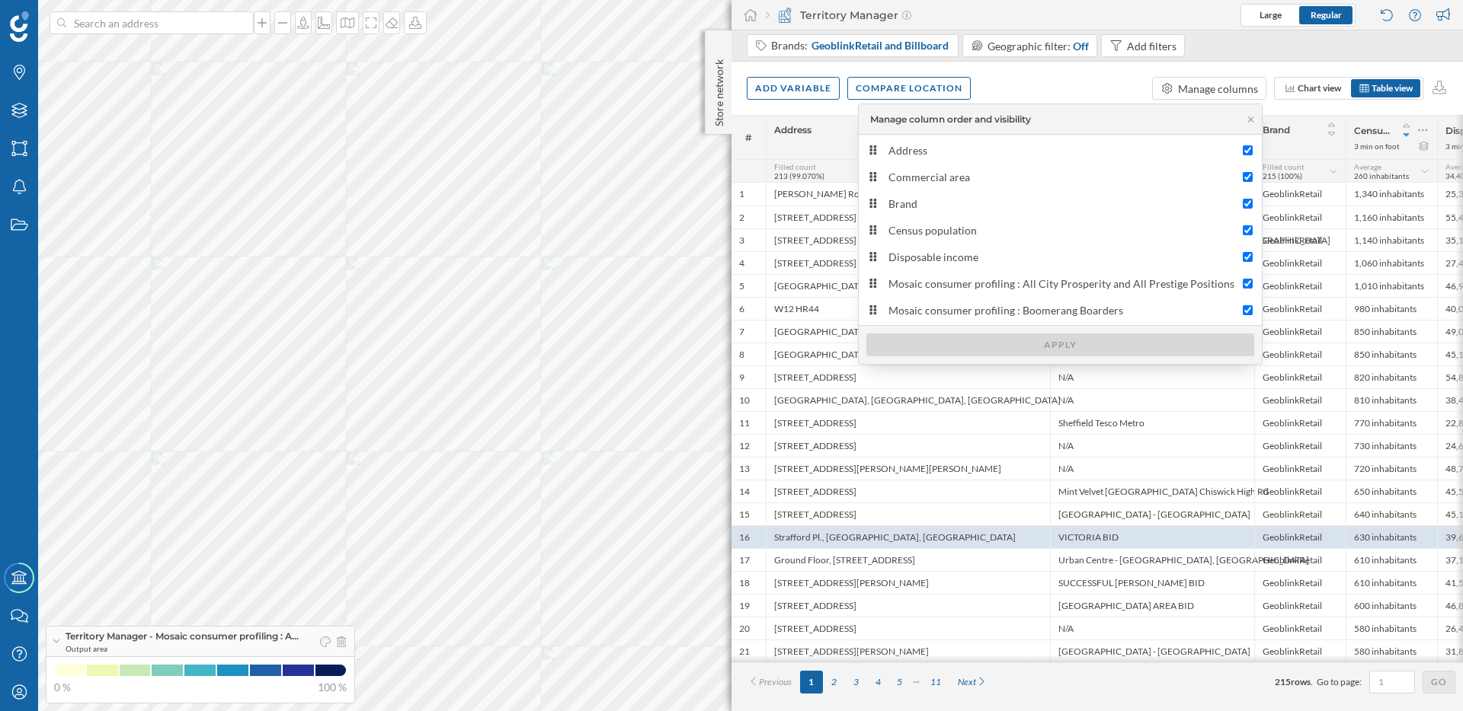
click at [1118, 93] on div "Add variable Compare location Manage columns Chart view Table view" at bounding box center [1096, 88] width 731 height 53
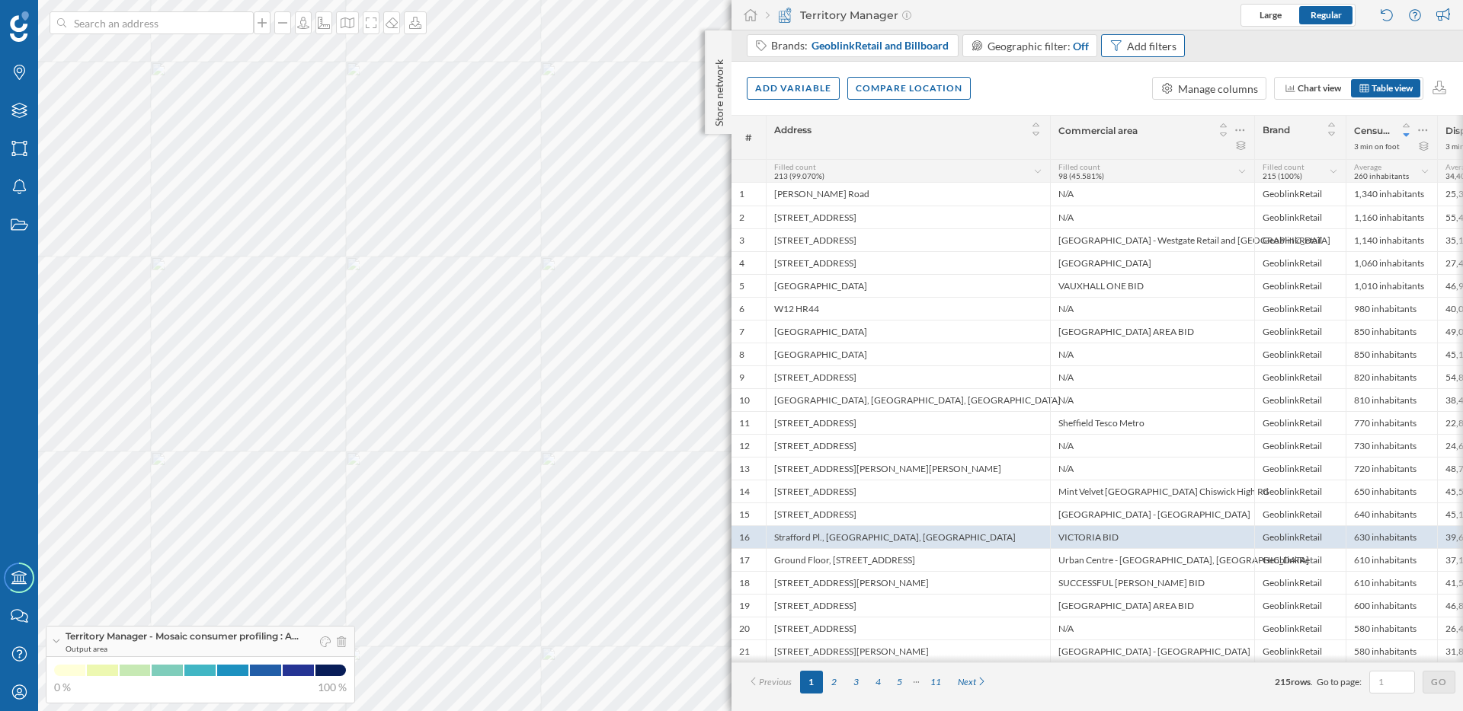
click at [1143, 39] on div "Add filters" at bounding box center [1152, 46] width 50 height 16
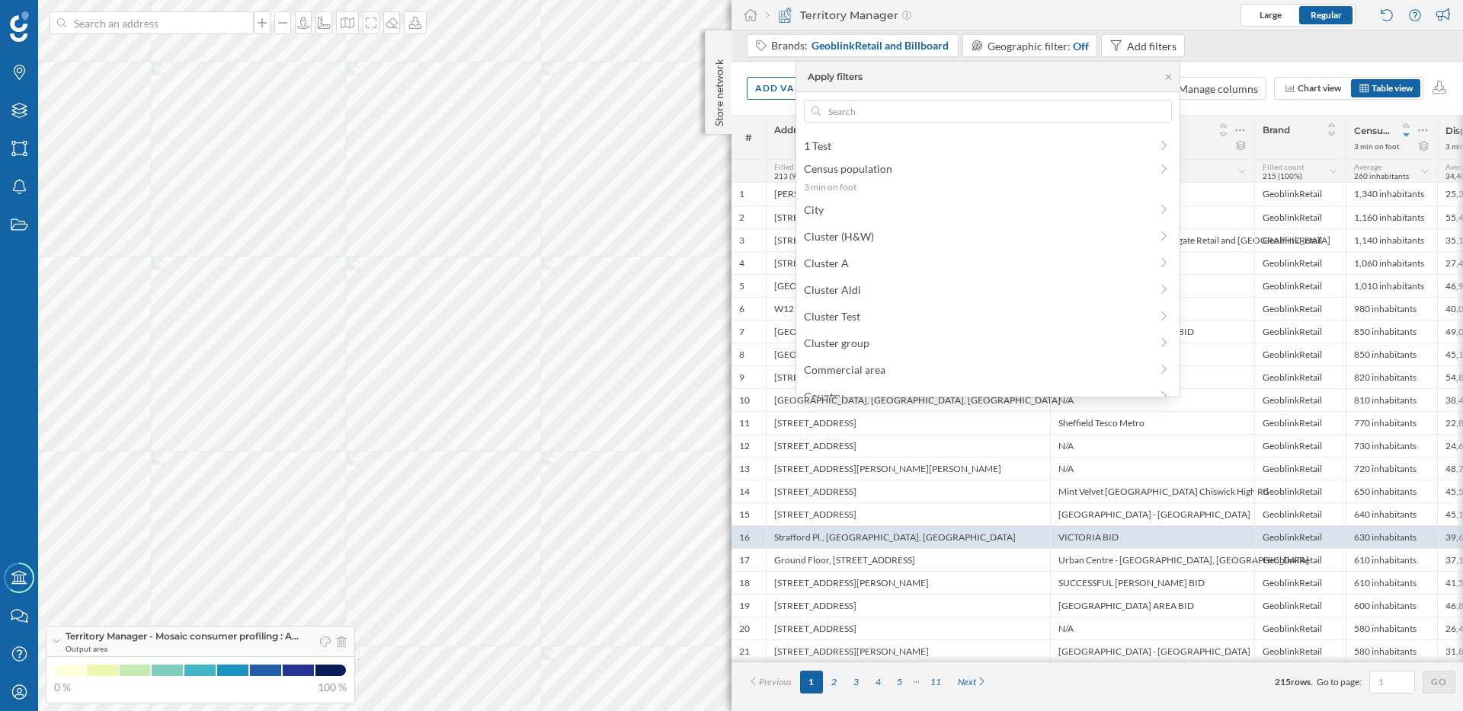
click at [1243, 56] on div "Brands: GeoblinkRetail and Billboard Geographic filter: Off Add filters" at bounding box center [1096, 45] width 731 height 31
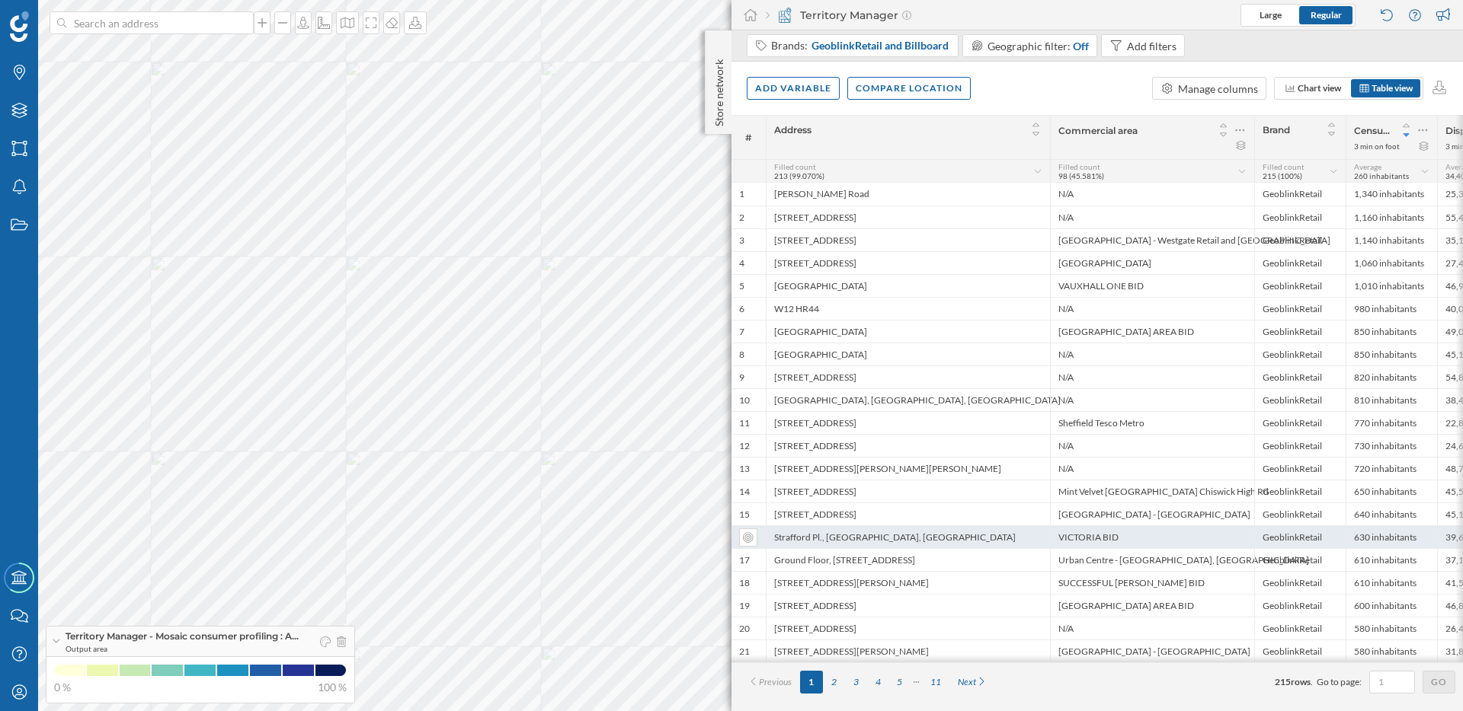
click at [875, 543] on div "Strafford Pl., [GEOGRAPHIC_DATA], [GEOGRAPHIC_DATA]" at bounding box center [908, 537] width 284 height 23
click at [900, 685] on div "5" at bounding box center [900, 682] width 22 height 23
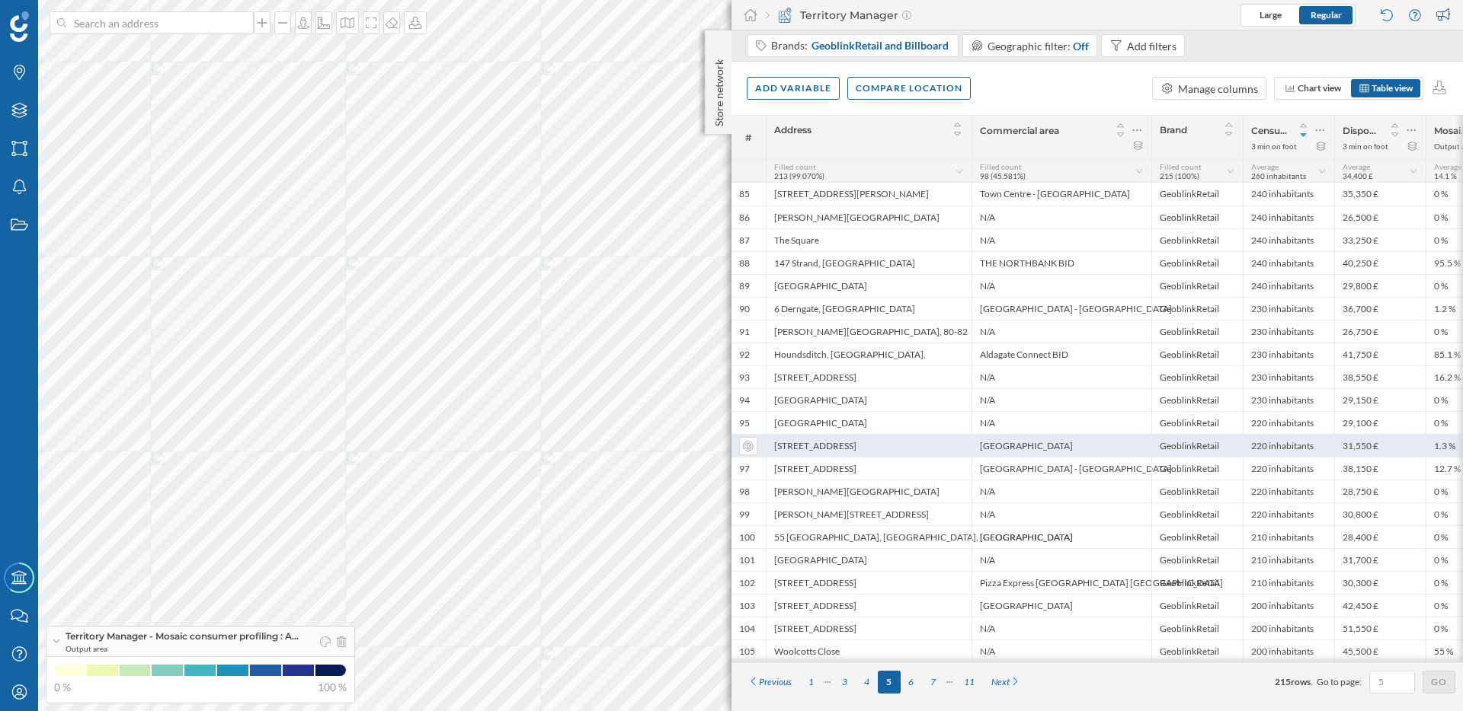
click at [935, 452] on div "[STREET_ADDRESS]" at bounding box center [869, 445] width 206 height 23
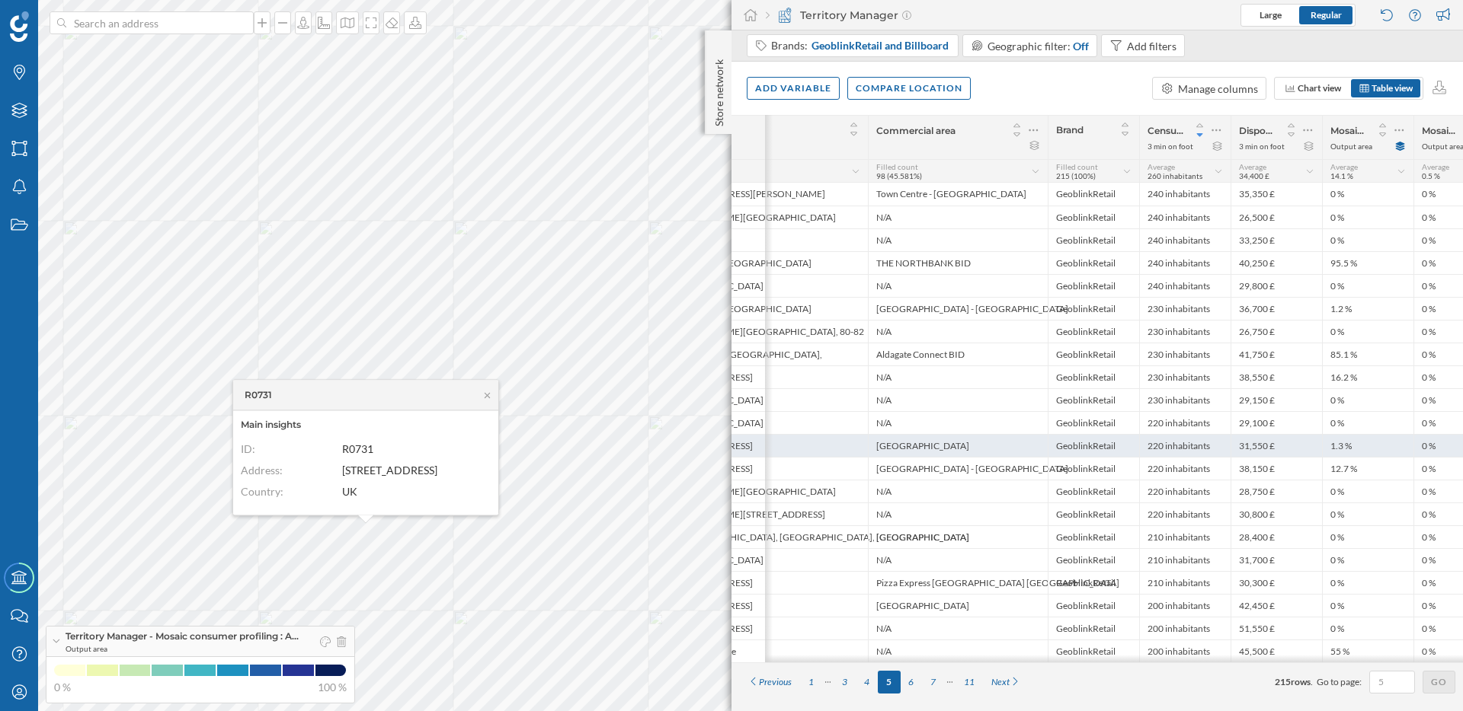
scroll to position [0, 145]
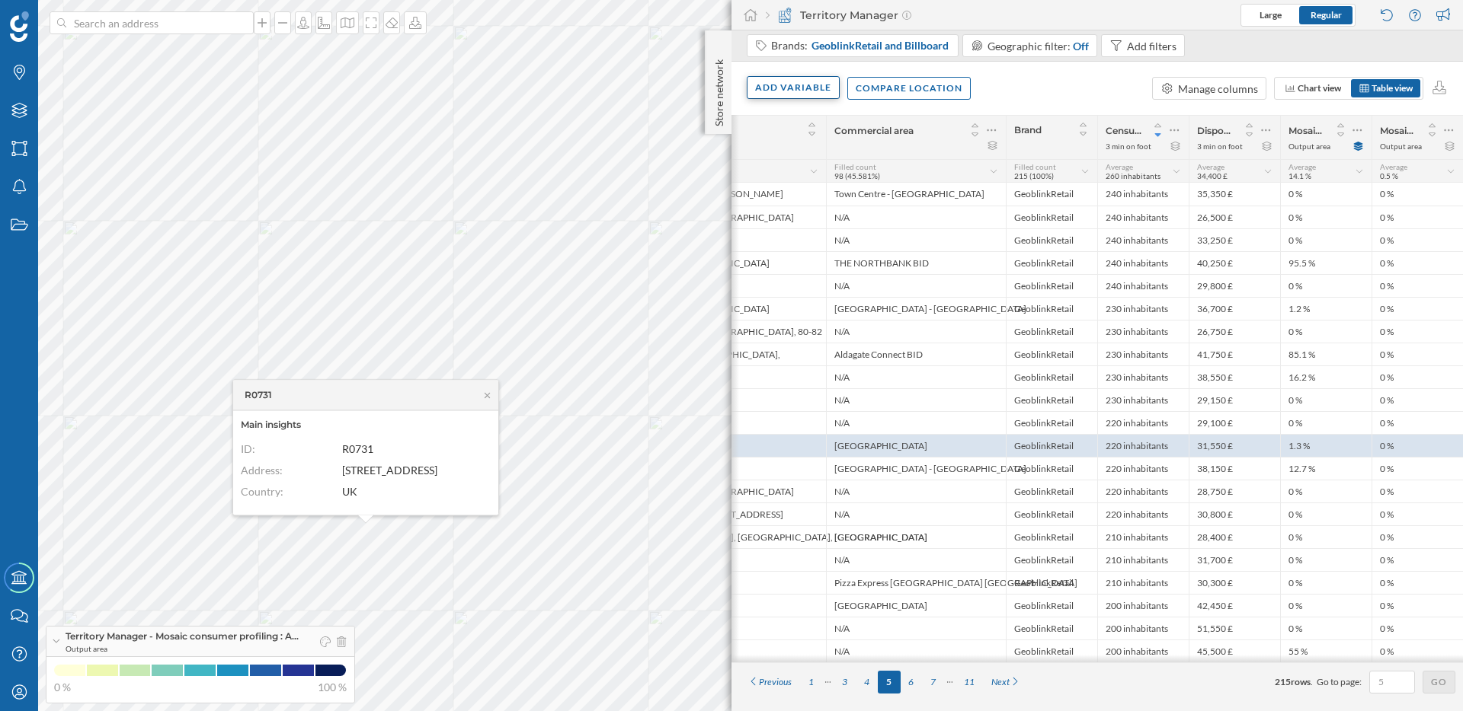
click at [799, 94] on div "Add variable" at bounding box center [792, 87] width 93 height 23
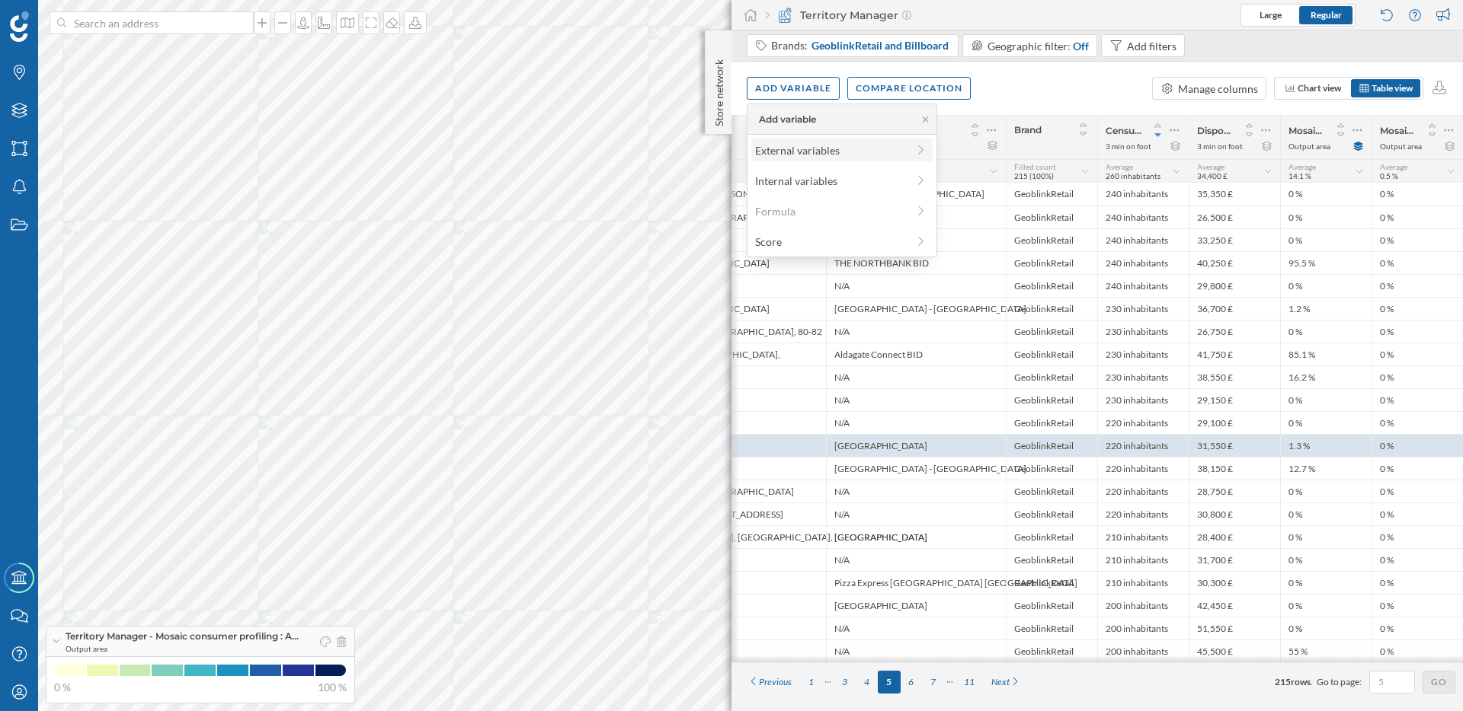
click at [801, 139] on div "External variables" at bounding box center [841, 150] width 181 height 23
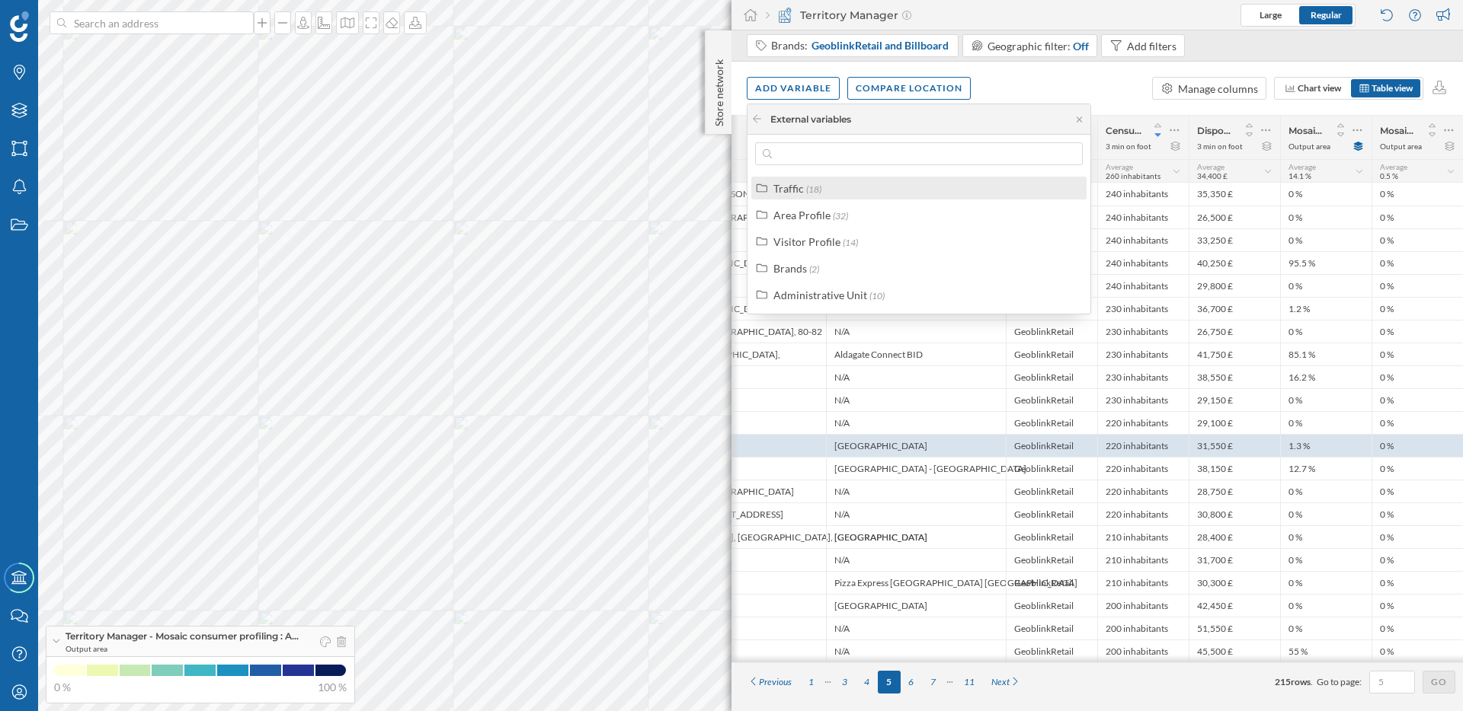
click at [809, 192] on span "(18)" at bounding box center [813, 189] width 15 height 11
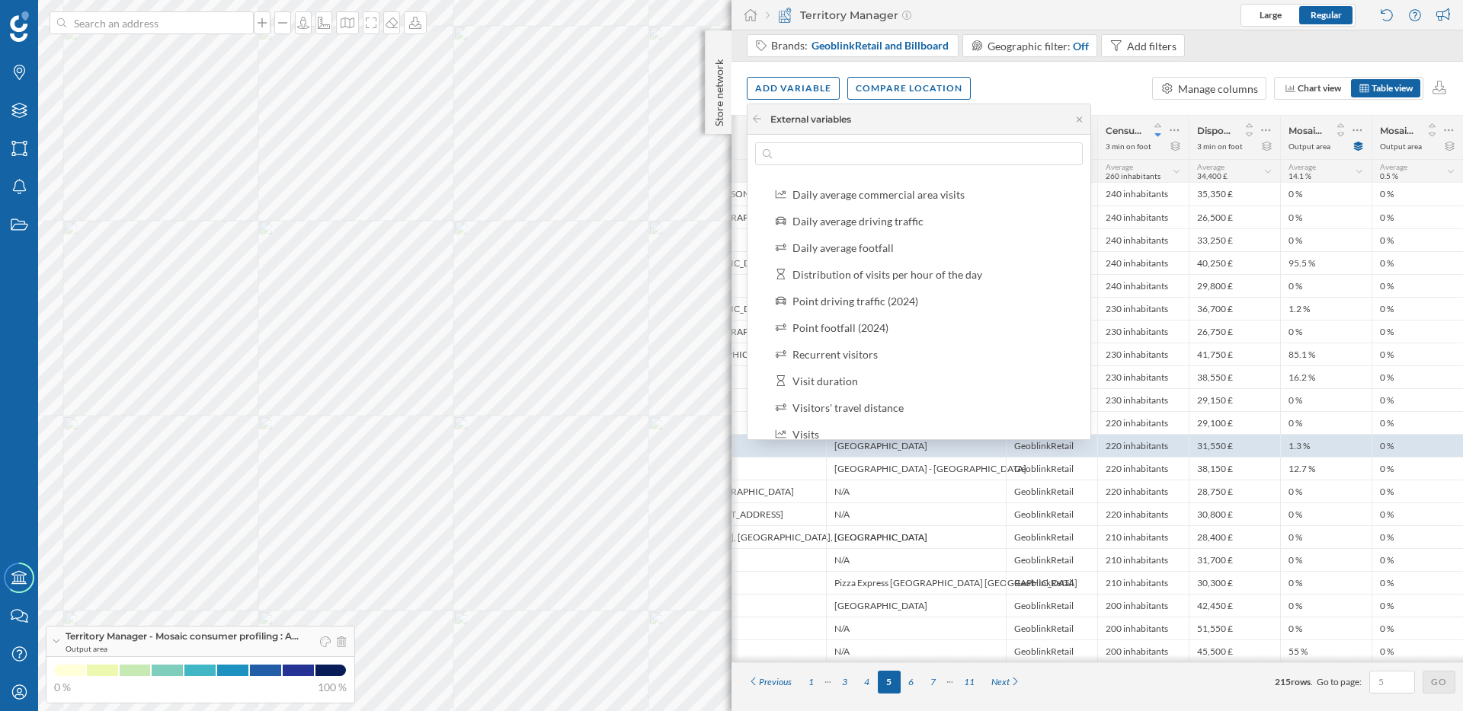
scroll to position [354, 0]
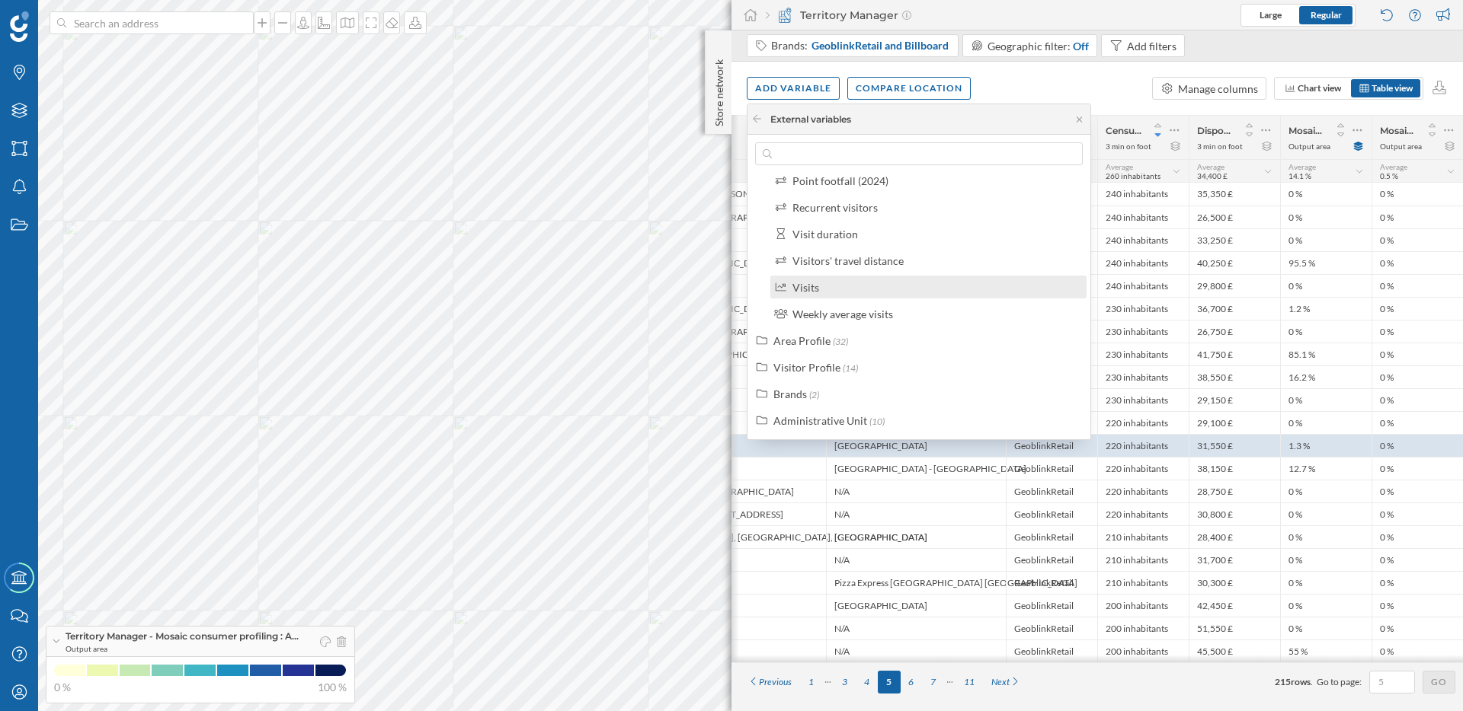
click at [821, 286] on div "Visits" at bounding box center [934, 288] width 285 height 16
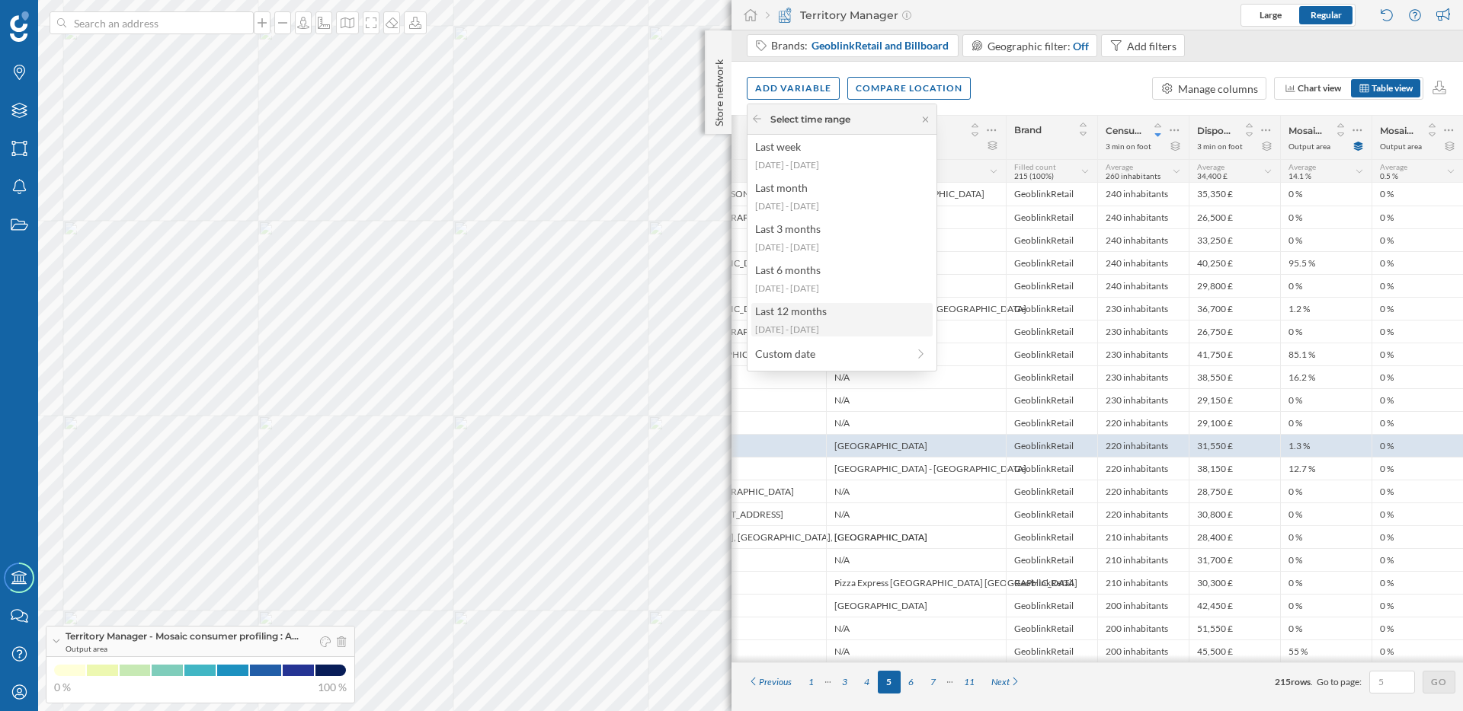
click at [839, 310] on div "Last 12 months" at bounding box center [841, 311] width 172 height 16
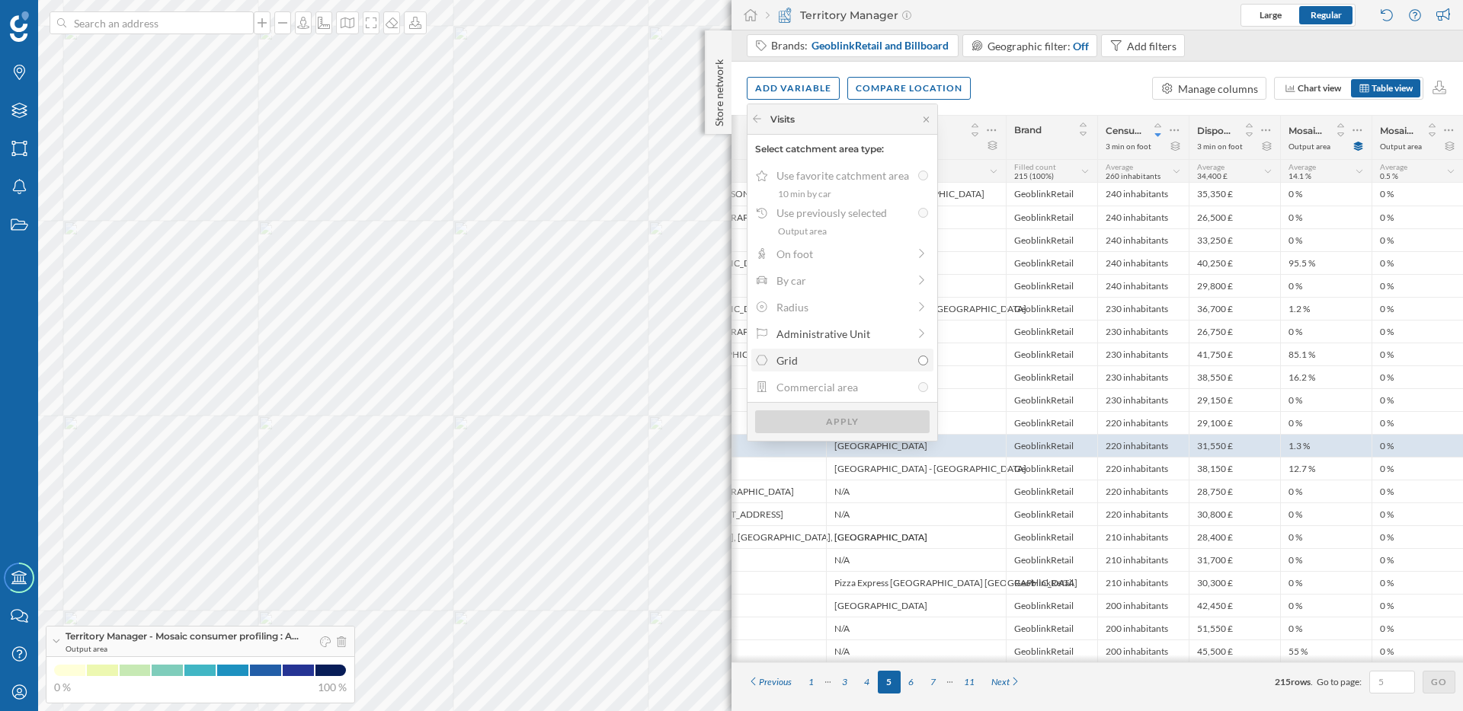
click at [812, 356] on div "Grid" at bounding box center [843, 361] width 135 height 16
click at [918, 356] on input "Grid" at bounding box center [923, 361] width 10 height 10
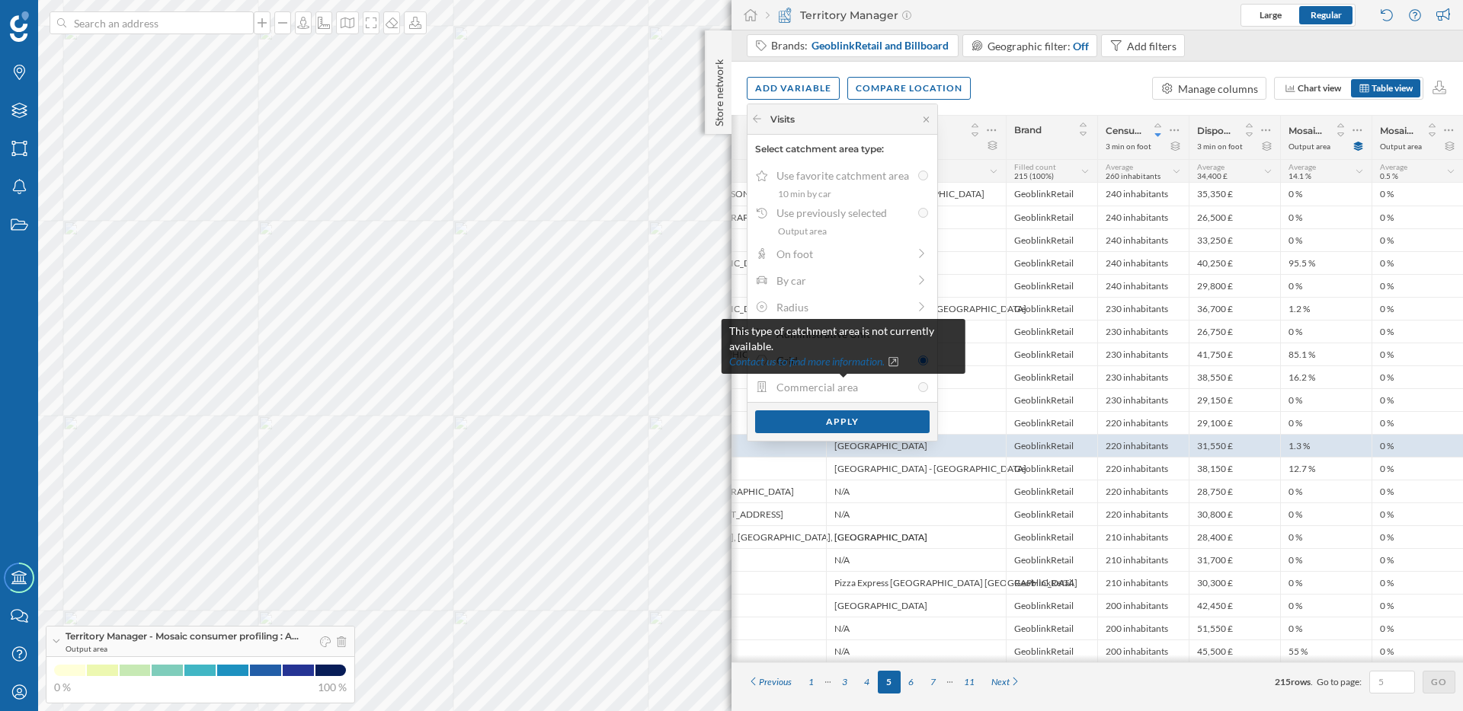
click at [890, 386] on div "Commercial area" at bounding box center [843, 387] width 135 height 16
click at [808, 385] on div "Commercial area" at bounding box center [843, 387] width 135 height 16
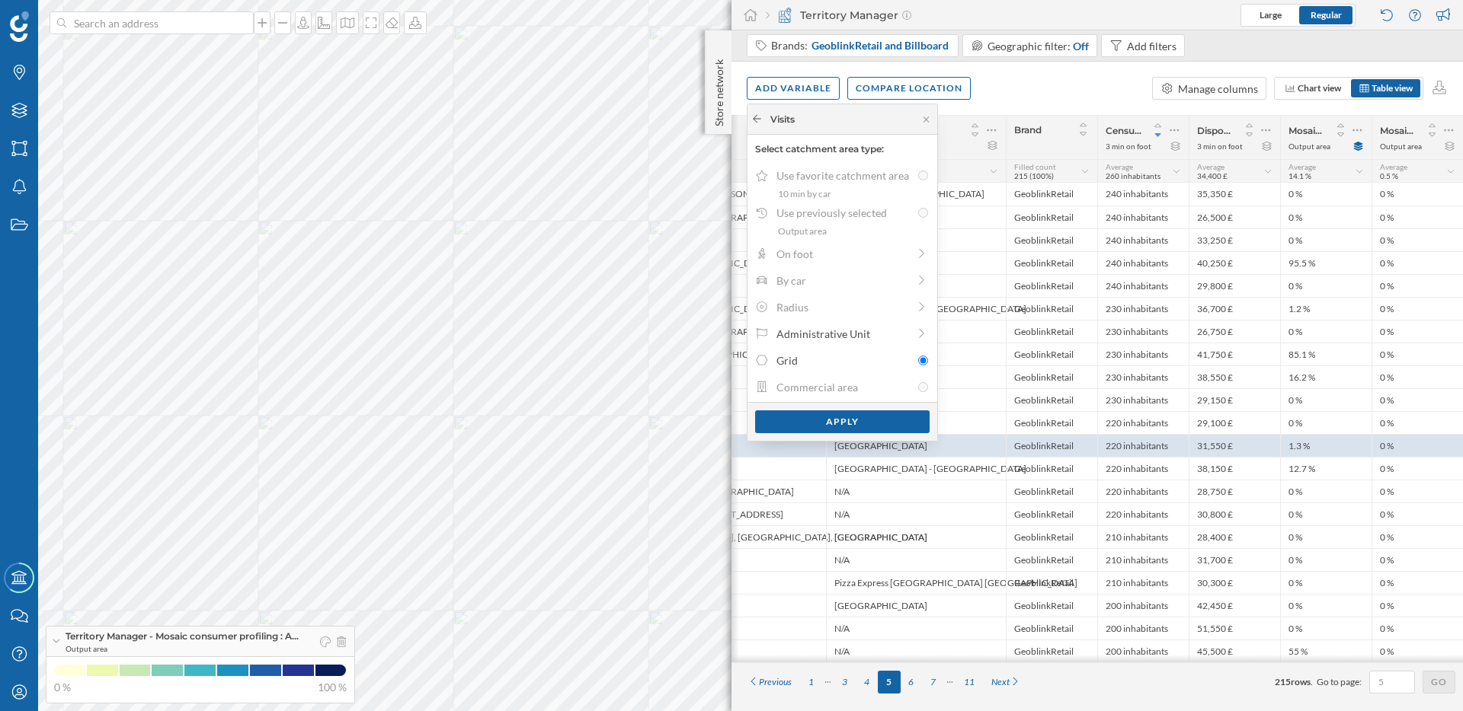
click at [761, 120] on icon at bounding box center [756, 118] width 11 height 9
radio input "false"
click at [761, 120] on icon at bounding box center [756, 118] width 11 height 9
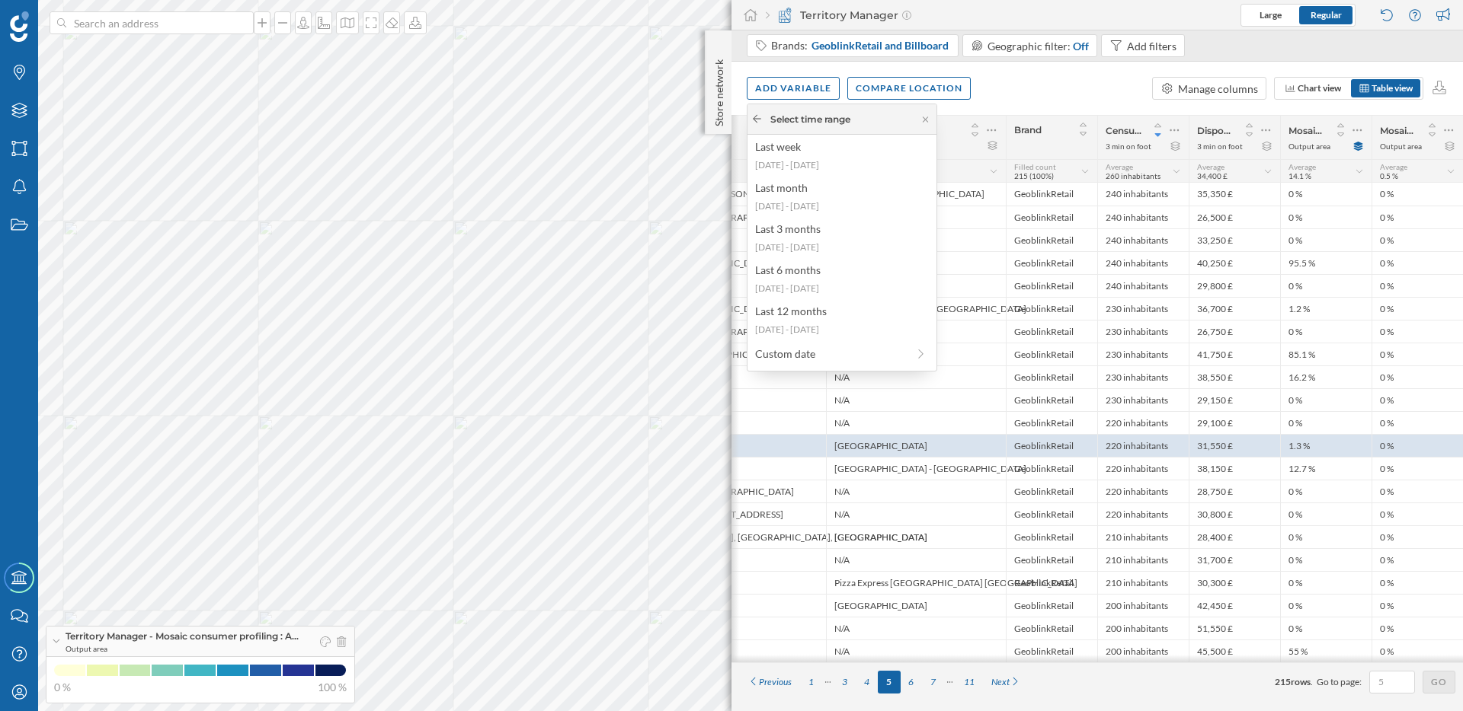
click at [757, 125] on div at bounding box center [756, 120] width 11 height 14
click at [759, 115] on icon at bounding box center [756, 118] width 11 height 9
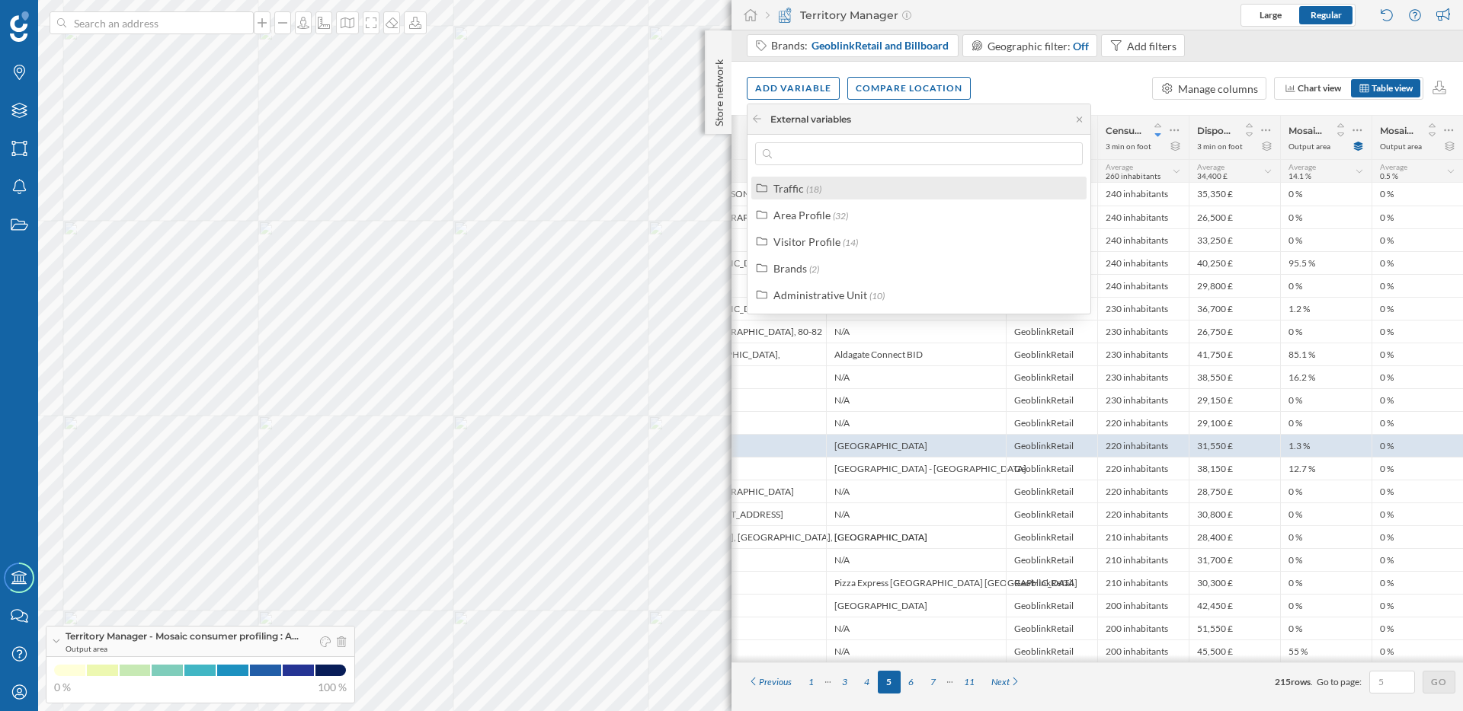
click at [793, 189] on div "Traffic" at bounding box center [788, 188] width 30 height 13
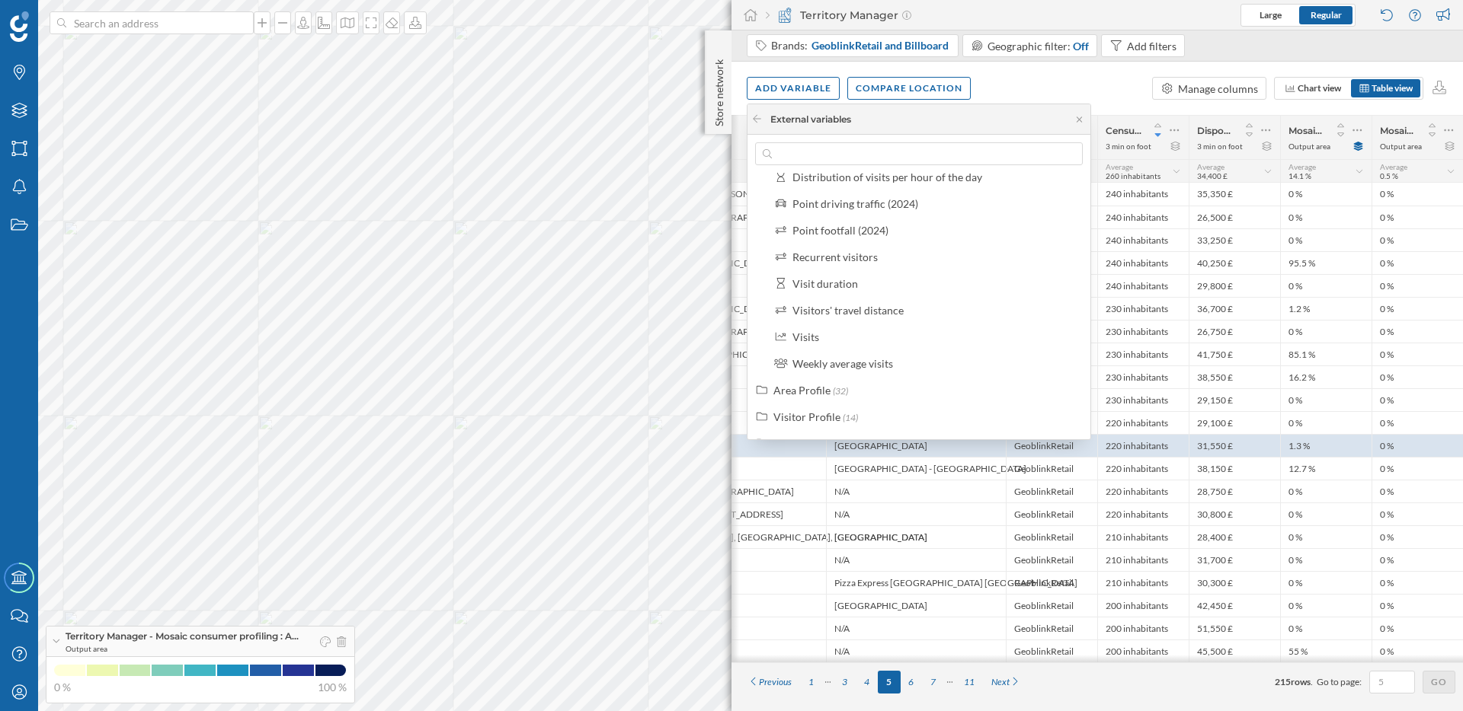
scroll to position [293, 0]
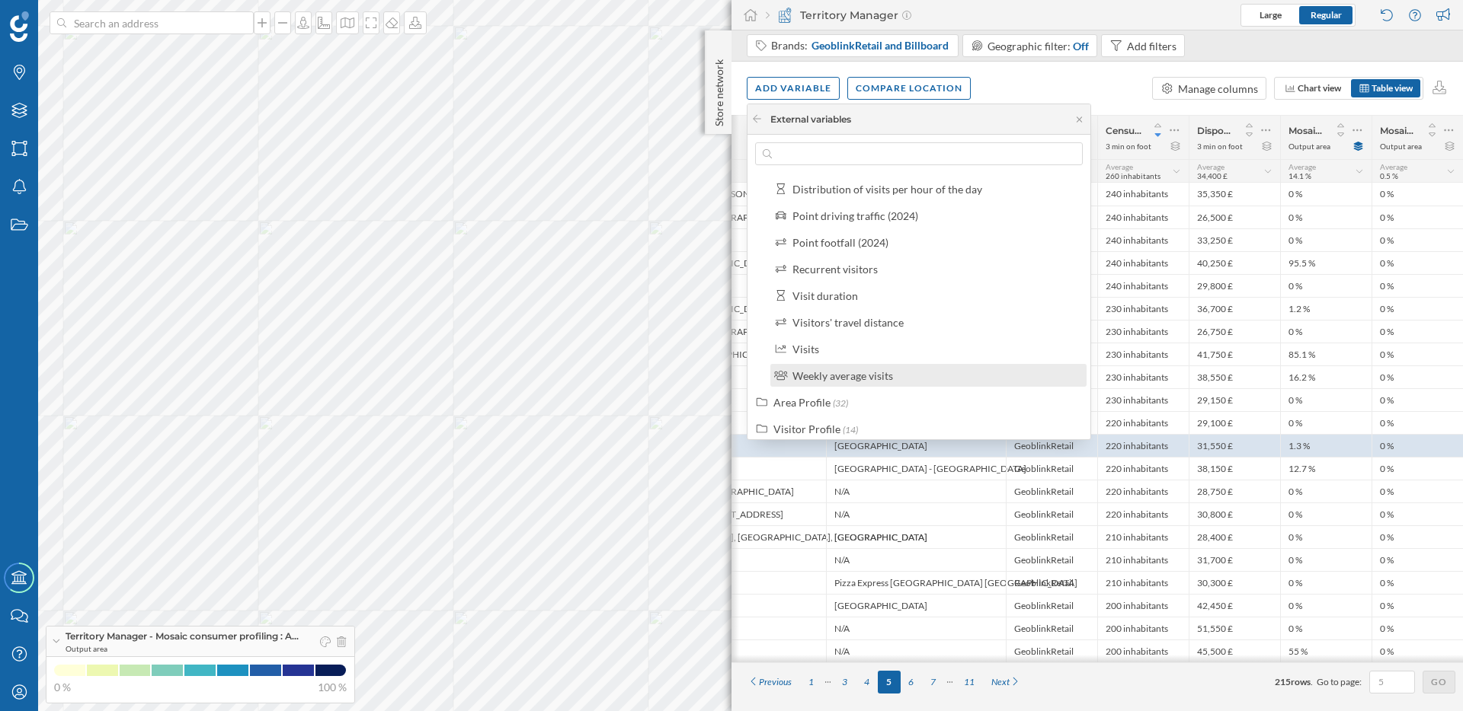
click at [888, 380] on div "Weekly average visits" at bounding box center [842, 375] width 101 height 13
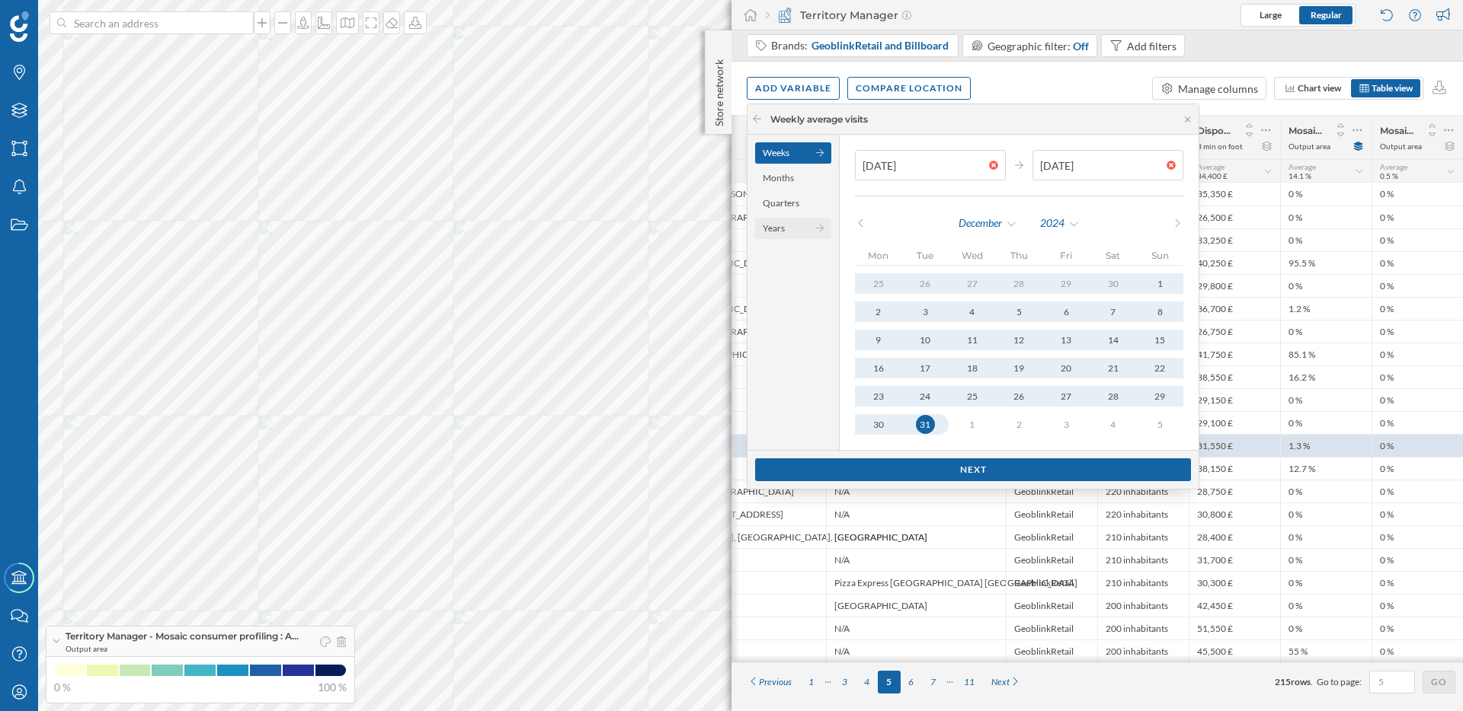
click at [781, 229] on div "Years" at bounding box center [793, 228] width 76 height 21
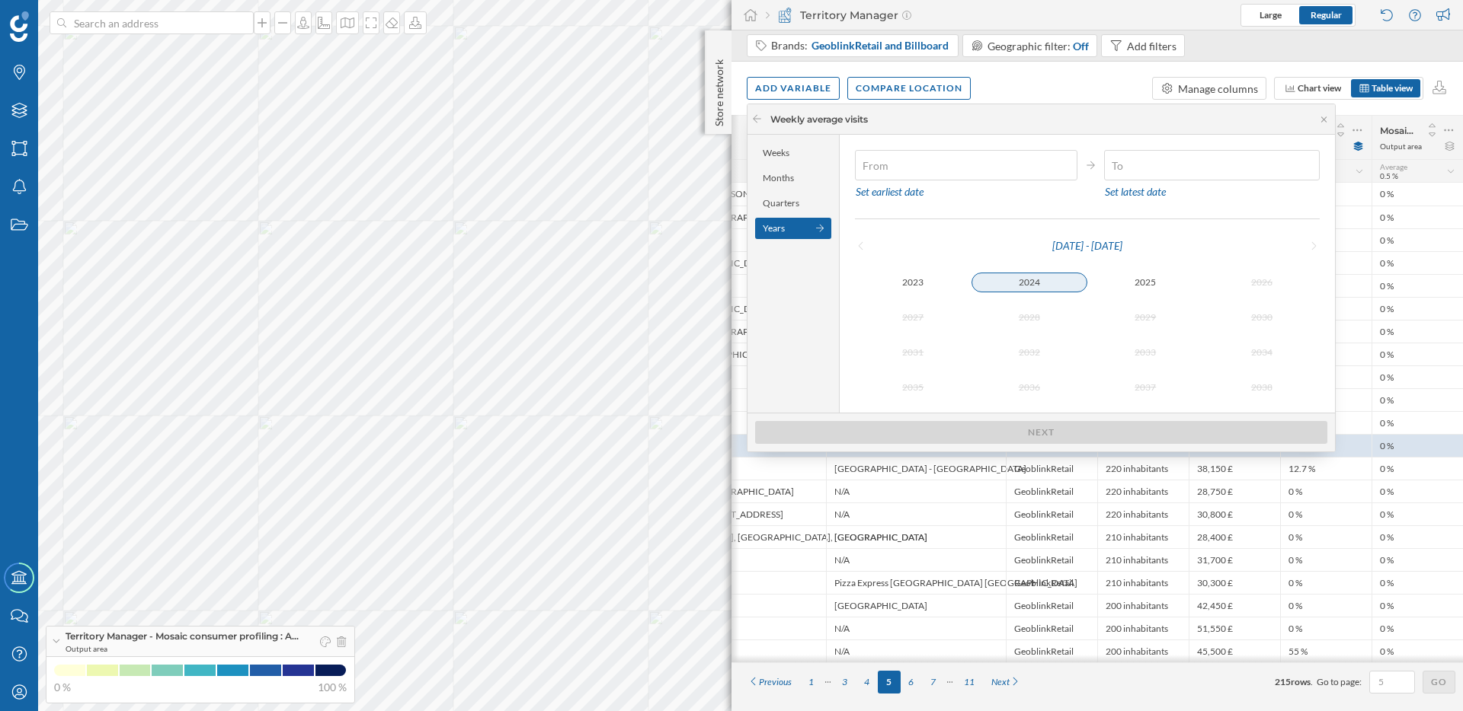
type input "[DATE]"
click at [1024, 288] on div "2024" at bounding box center [1029, 282] width 117 height 18
type input "[DATE]"
click at [1053, 280] on div "2024" at bounding box center [1029, 282] width 117 height 18
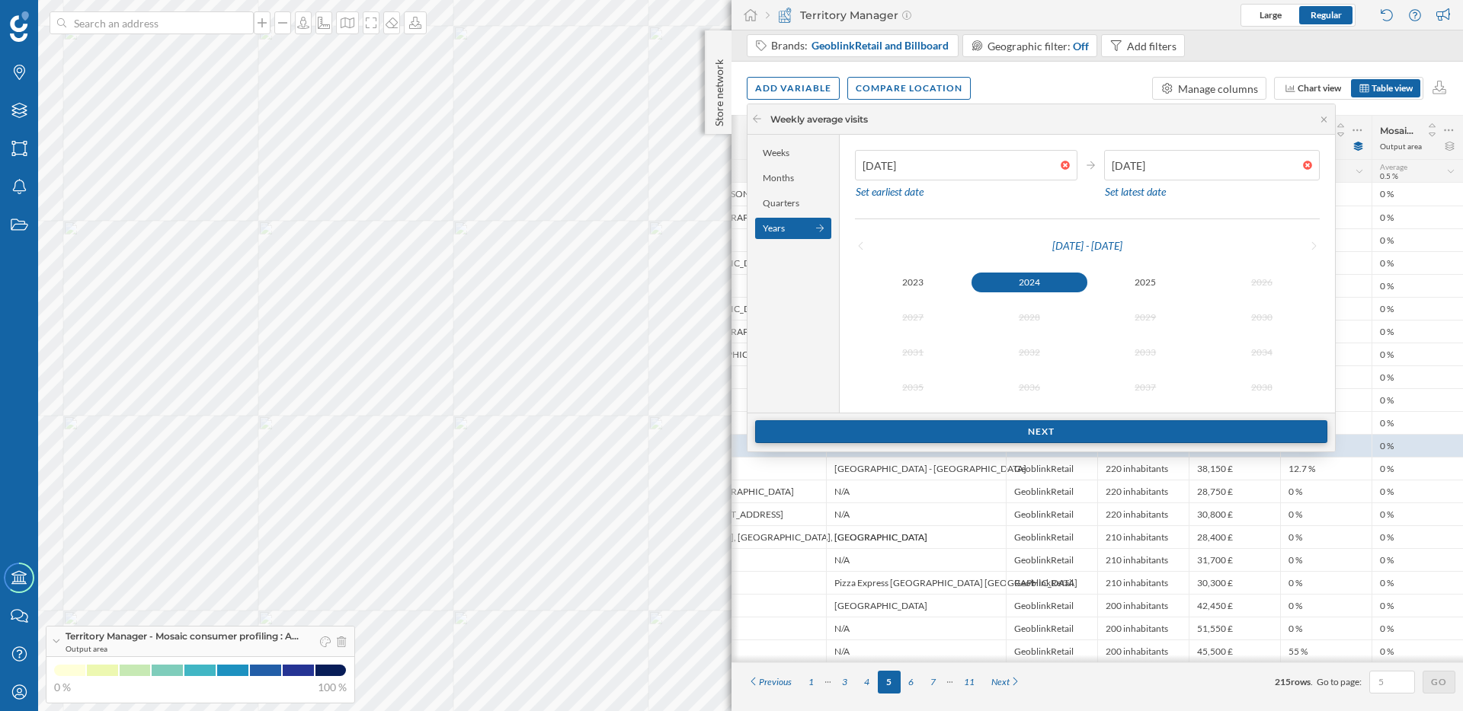
click at [1063, 427] on div "Next" at bounding box center [1041, 431] width 572 height 23
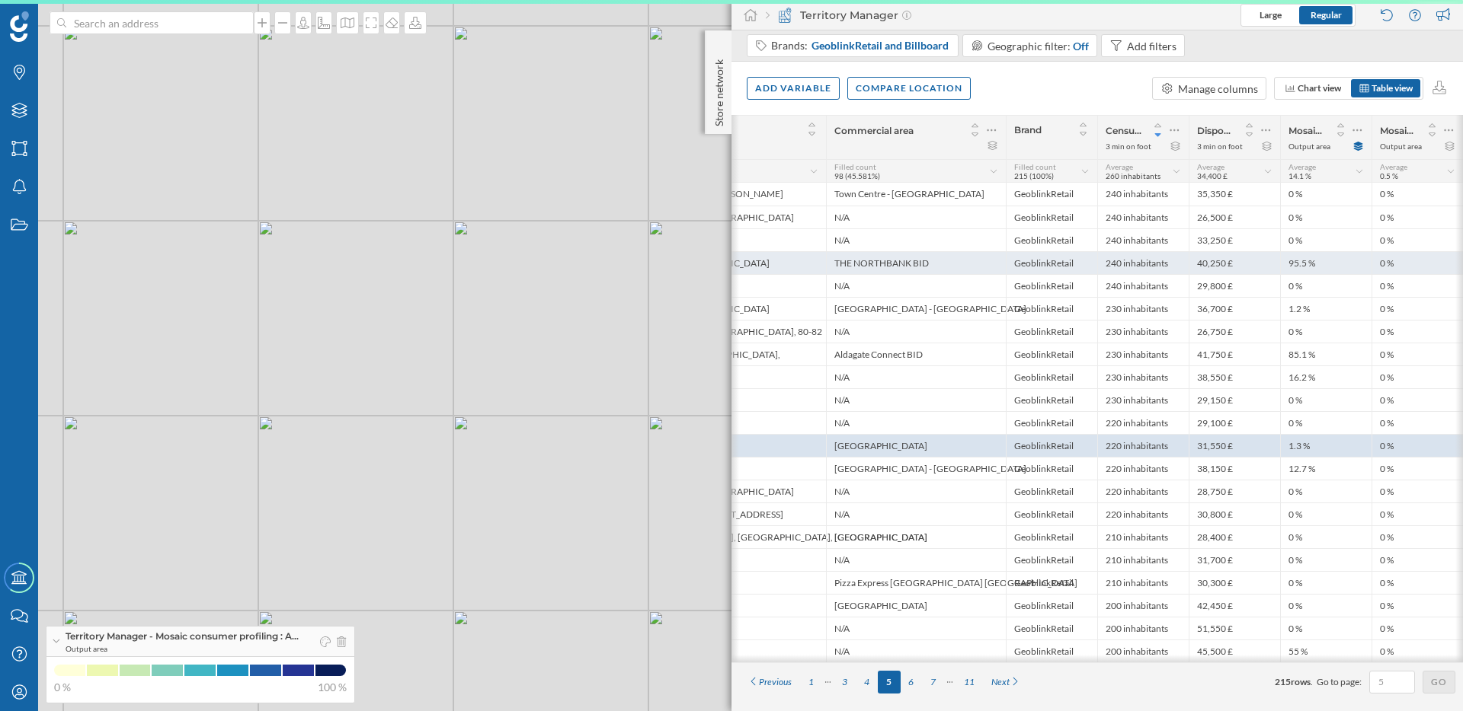
scroll to position [0, 0]
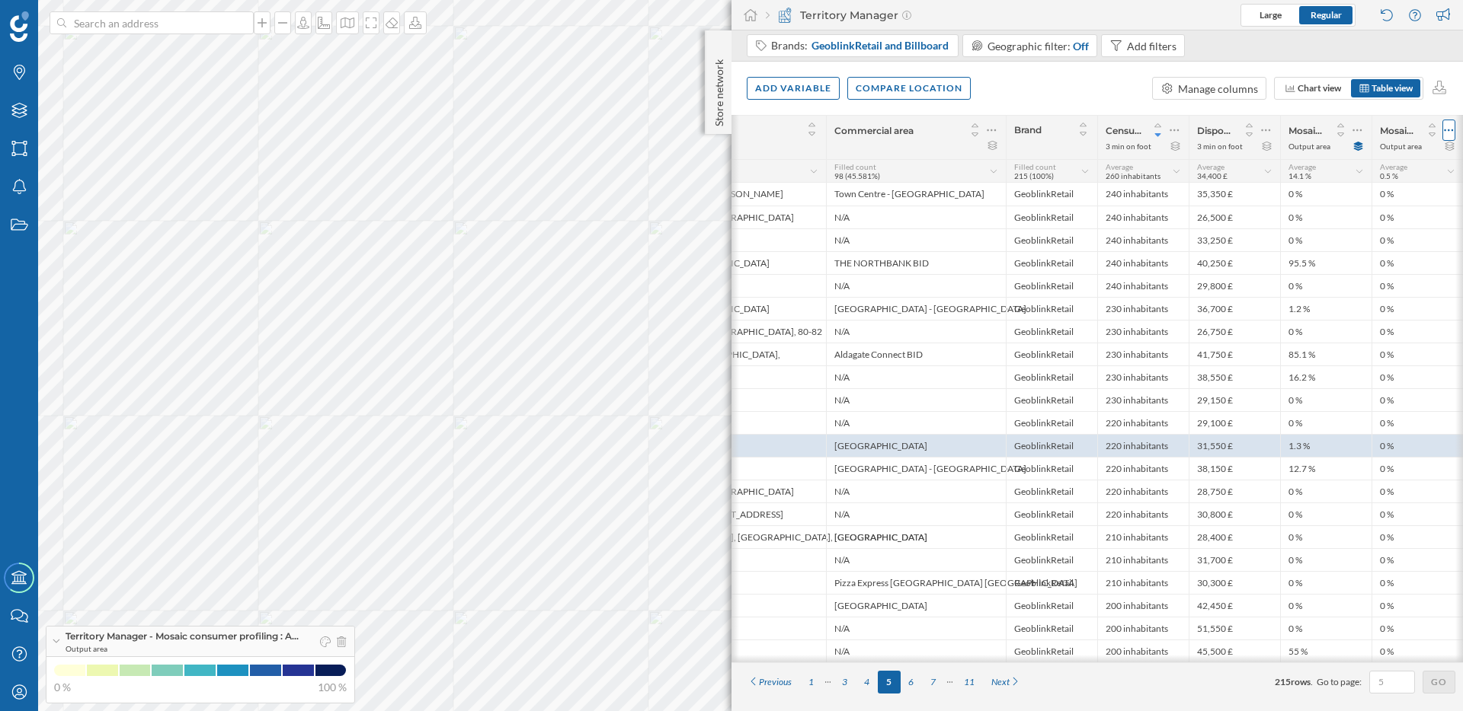
click at [1453, 133] on icon at bounding box center [1448, 130] width 10 height 15
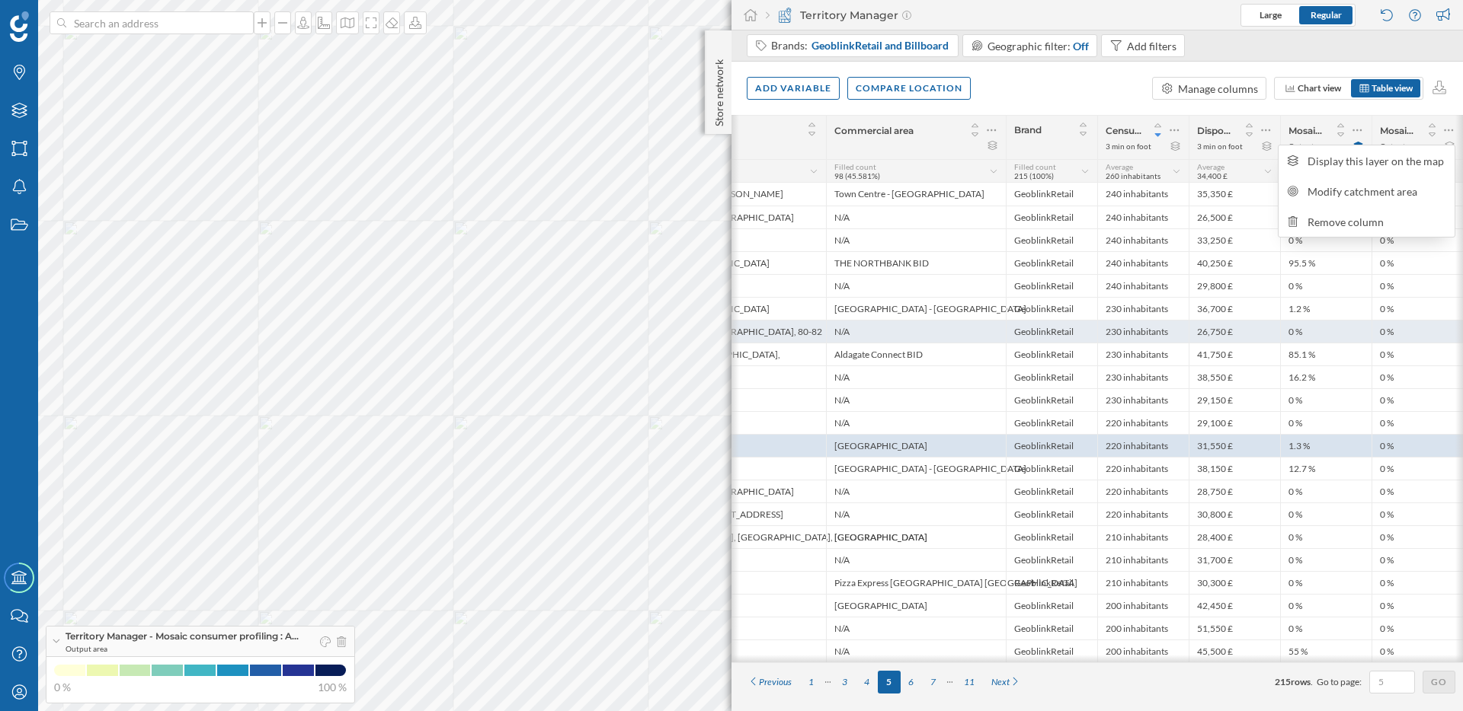
click at [1309, 326] on div "0 %" at bounding box center [1325, 331] width 91 height 23
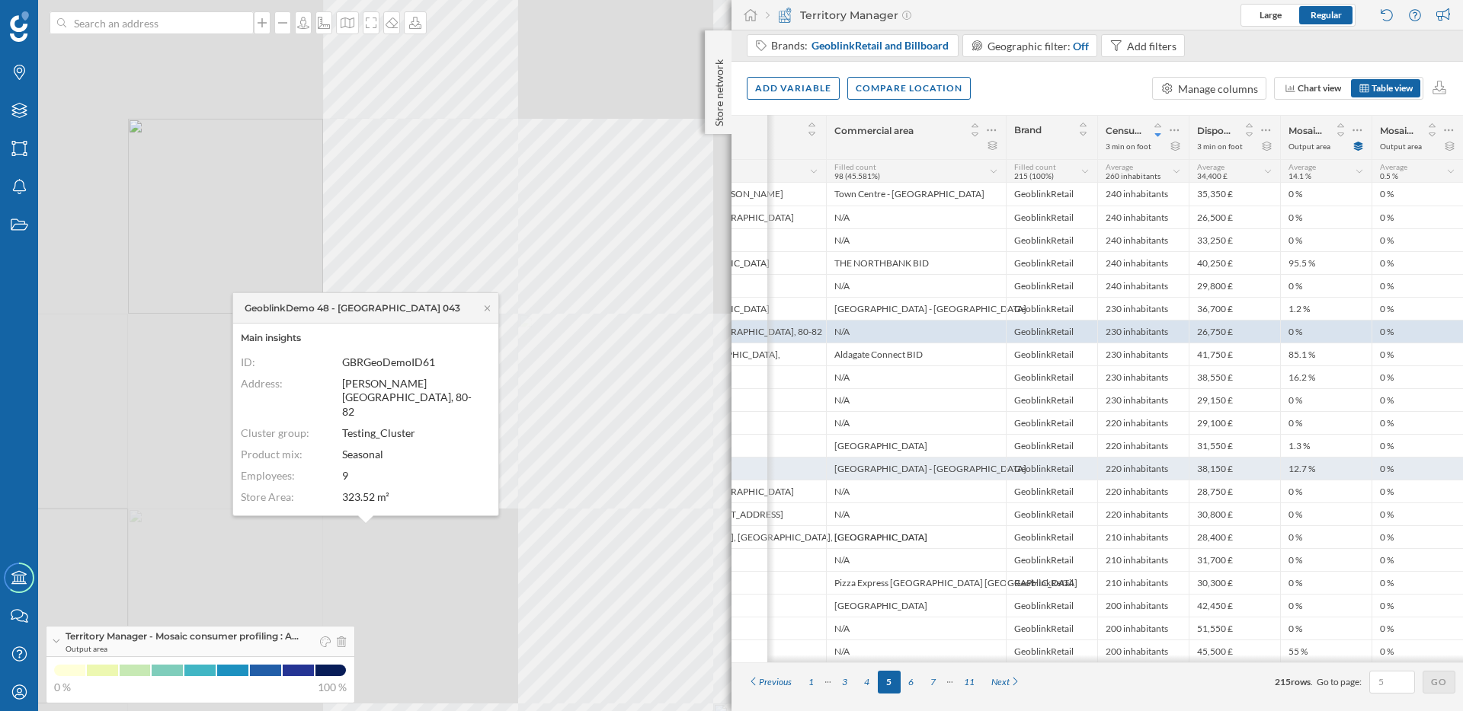
scroll to position [0, 258]
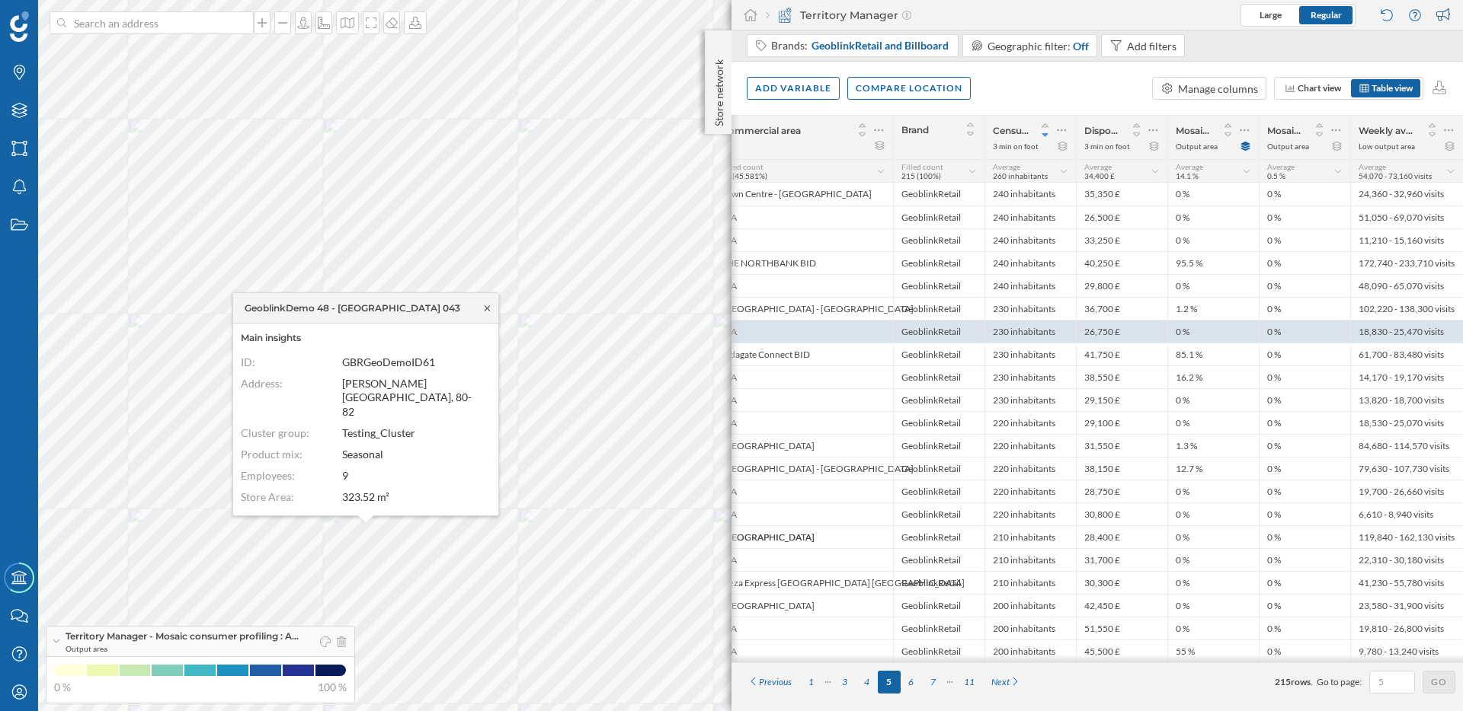
click at [490, 309] on icon at bounding box center [486, 308] width 11 height 9
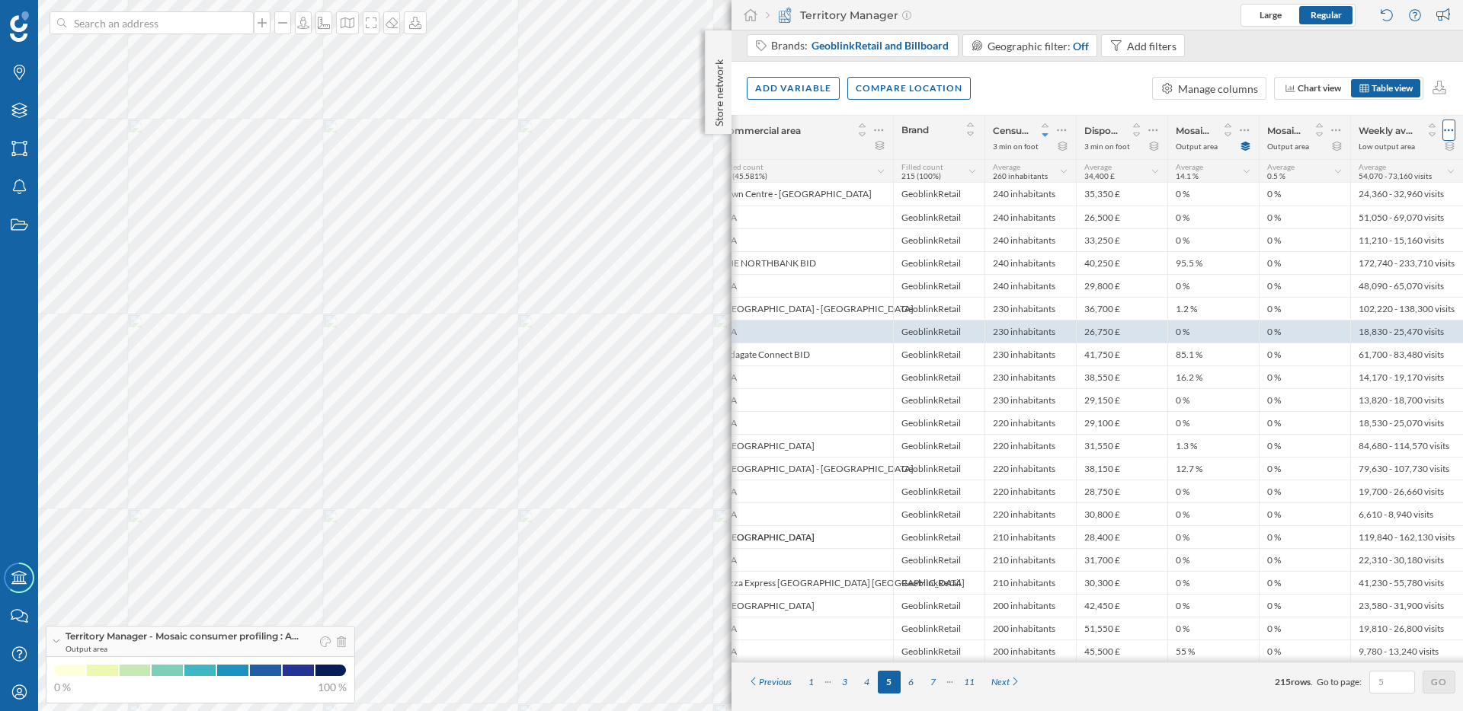
click at [1448, 124] on icon at bounding box center [1448, 130] width 10 height 15
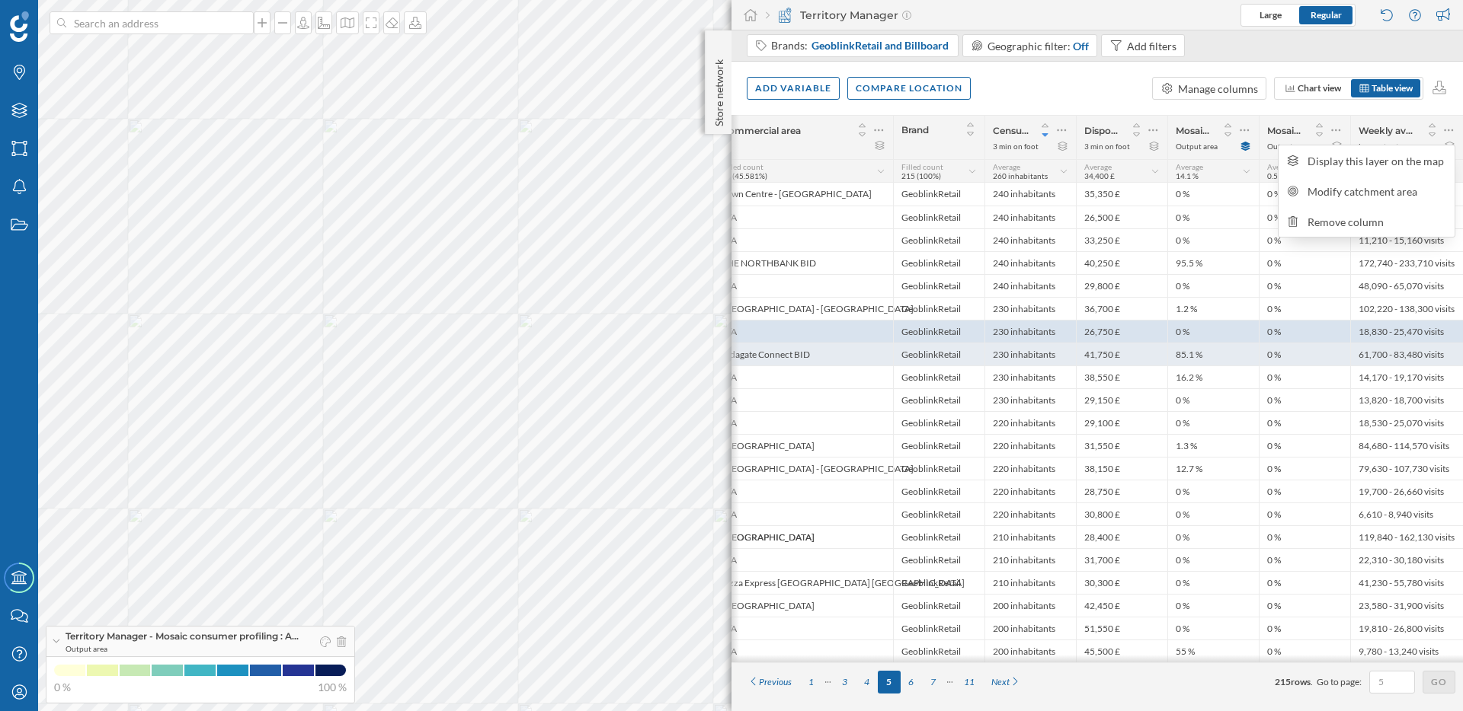
click at [1343, 360] on div "0 %" at bounding box center [1303, 354] width 91 height 23
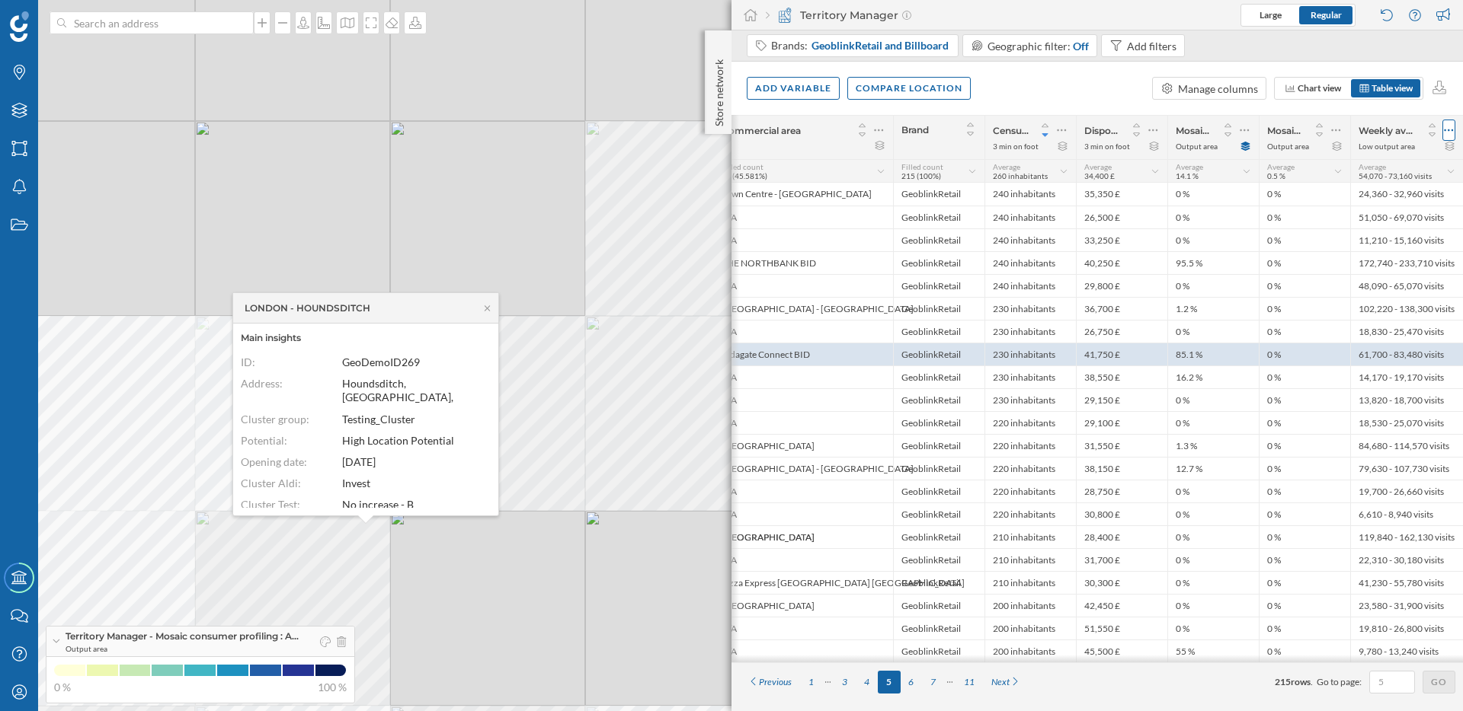
click at [1451, 131] on icon at bounding box center [1448, 130] width 10 height 15
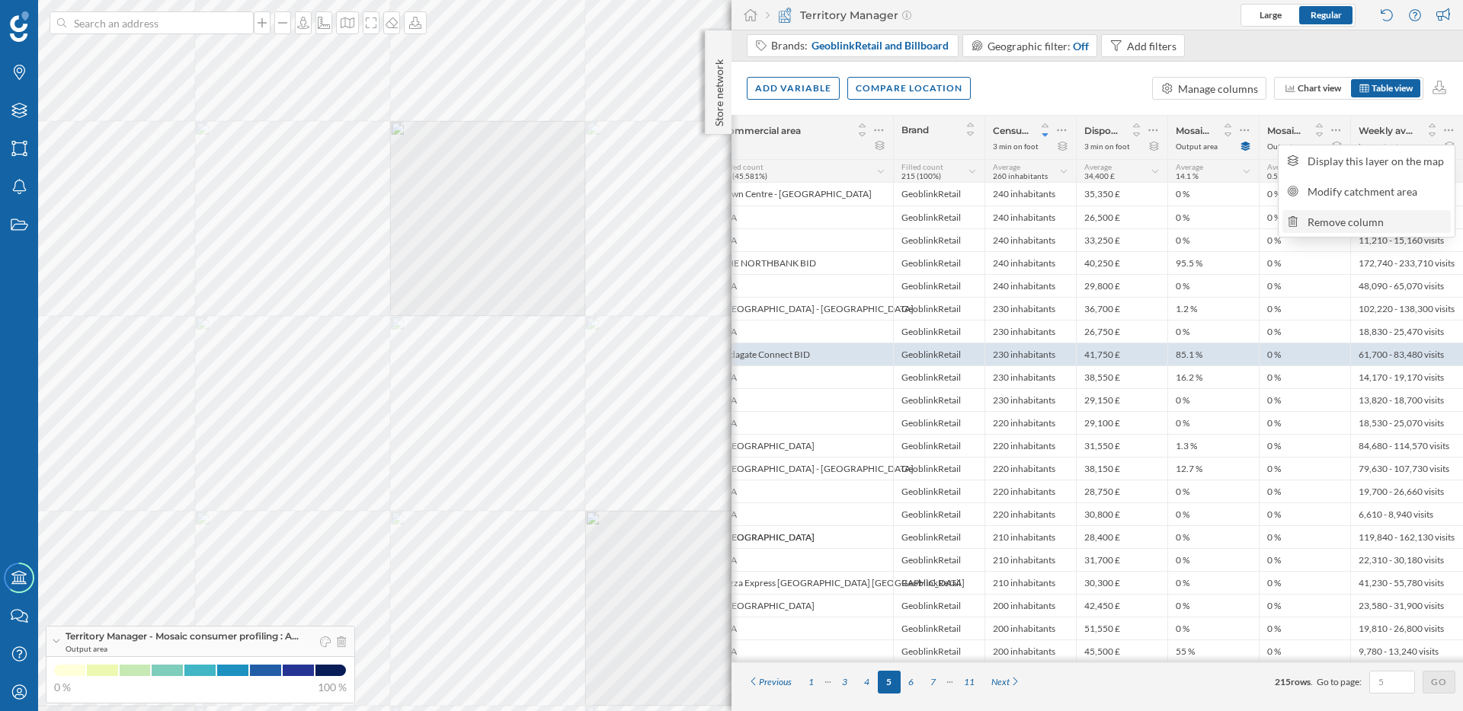
click at [1319, 223] on div "Remove column" at bounding box center [1376, 222] width 139 height 16
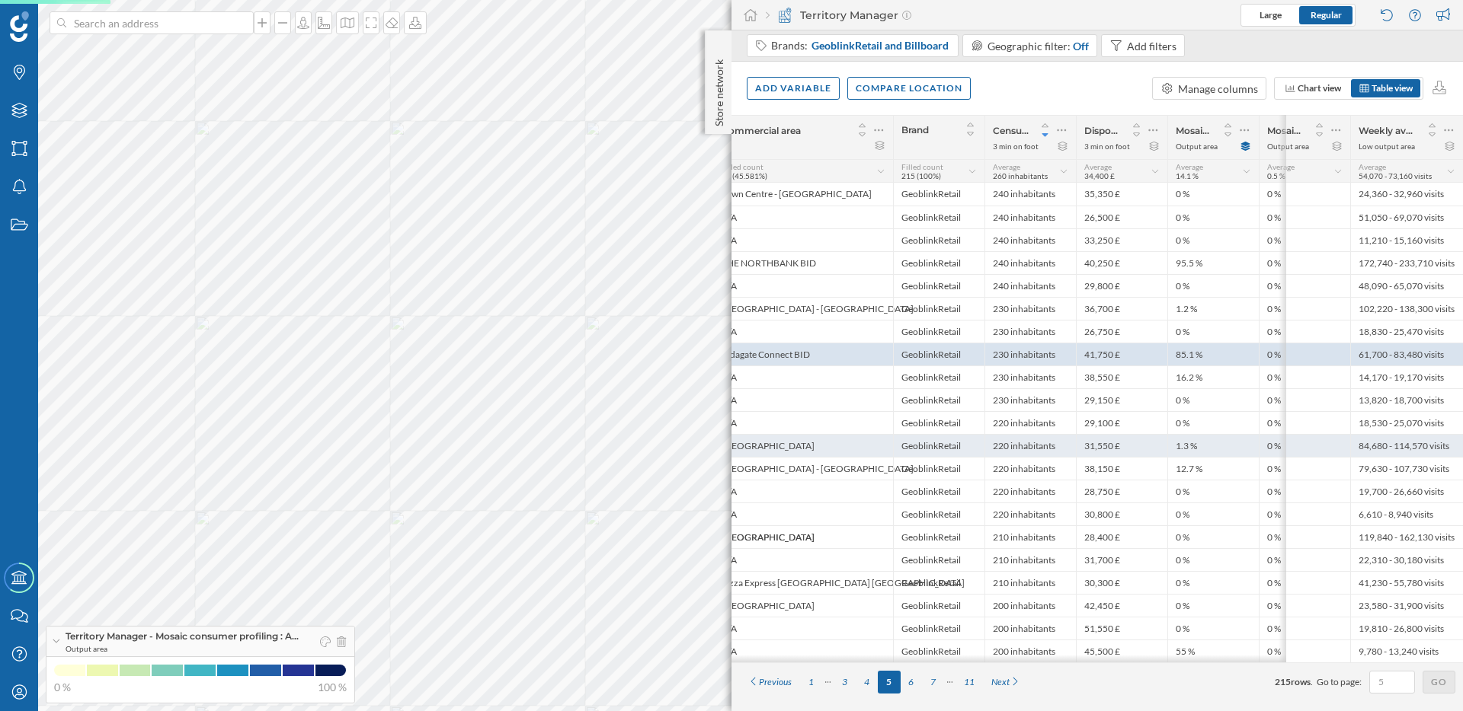
scroll to position [0, 0]
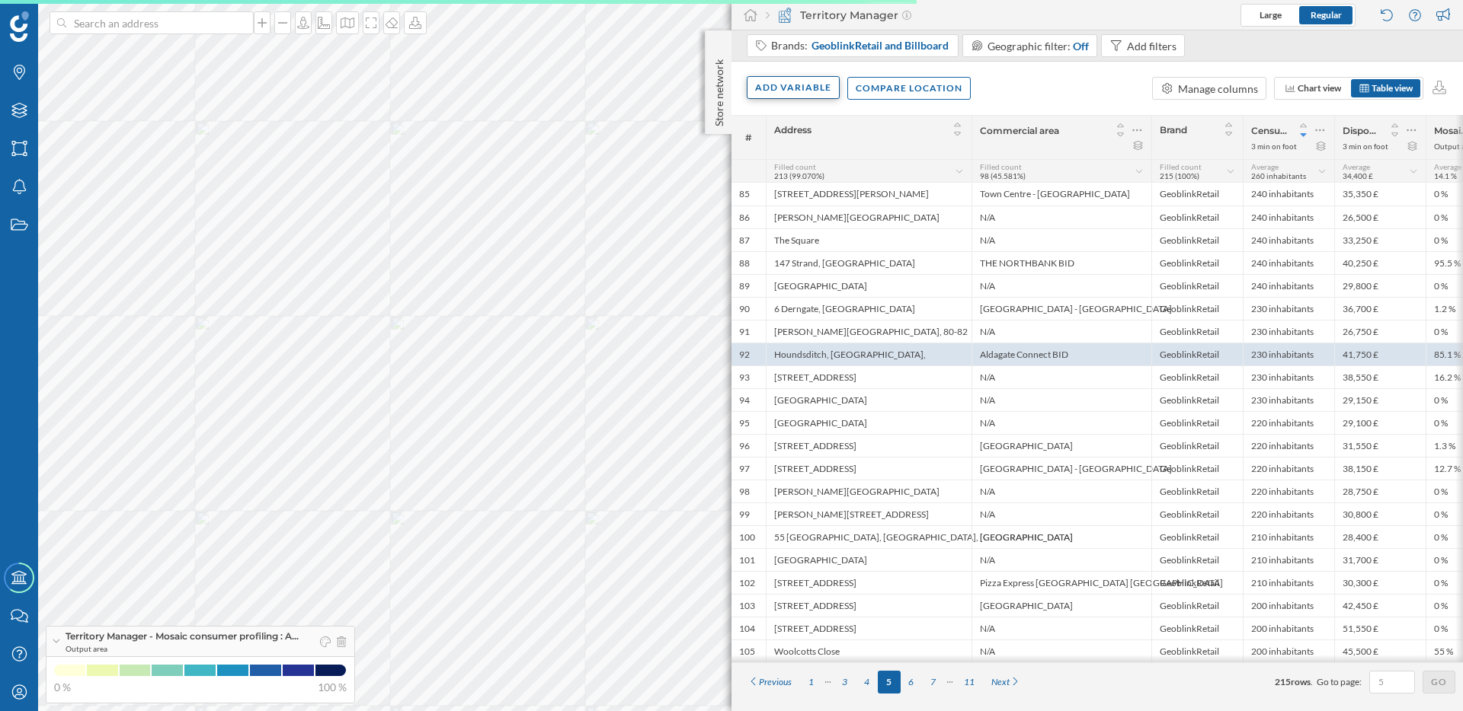
click at [789, 98] on div "Add variable" at bounding box center [792, 87] width 93 height 23
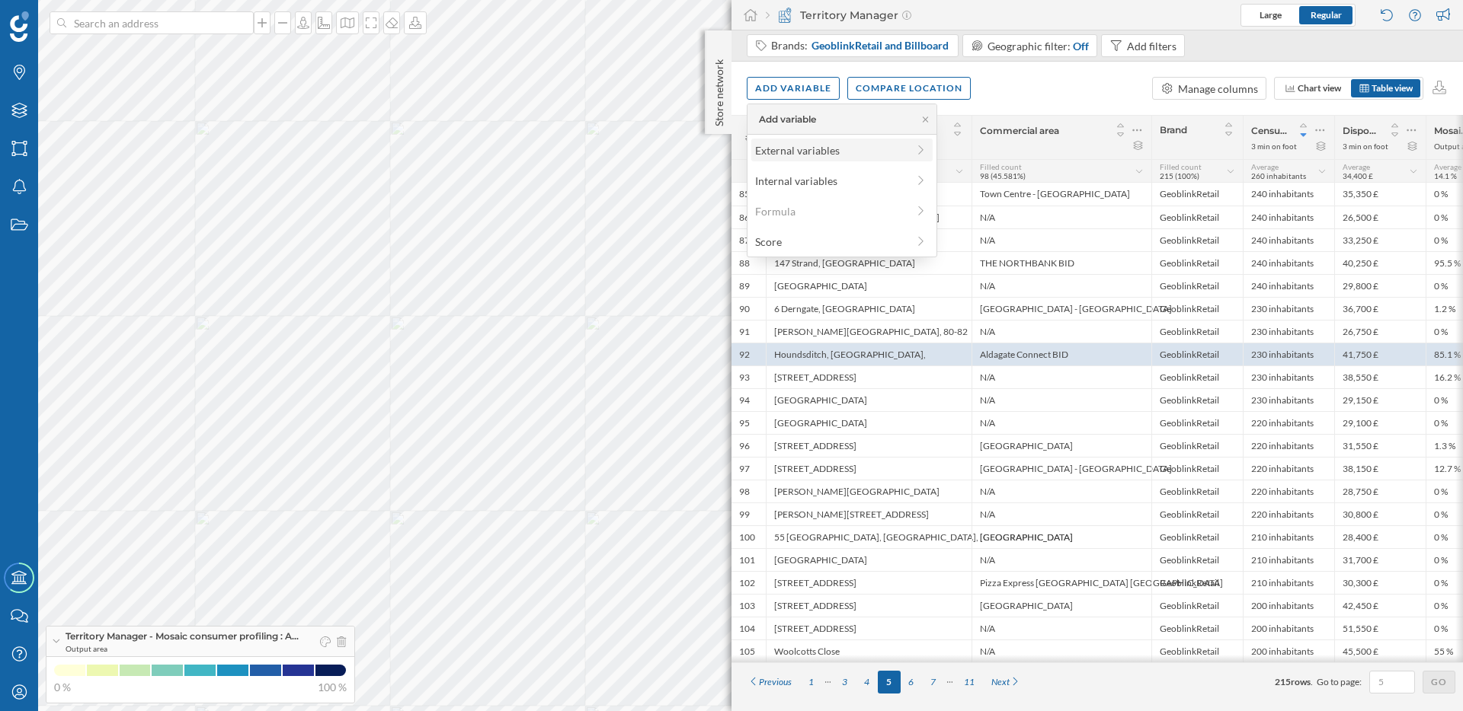
click at [781, 150] on div "External variables" at bounding box center [831, 150] width 152 height 16
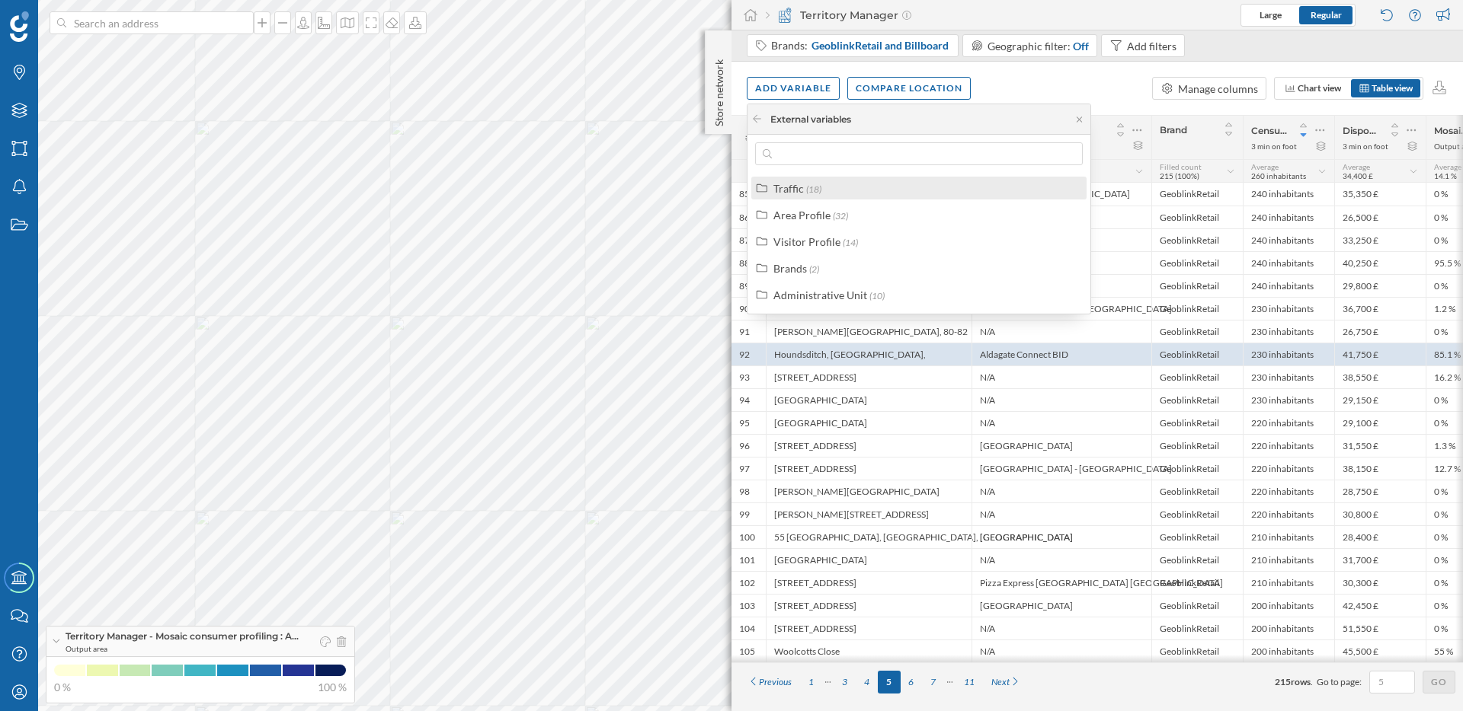
click at [790, 184] on div "Traffic" at bounding box center [788, 188] width 30 height 13
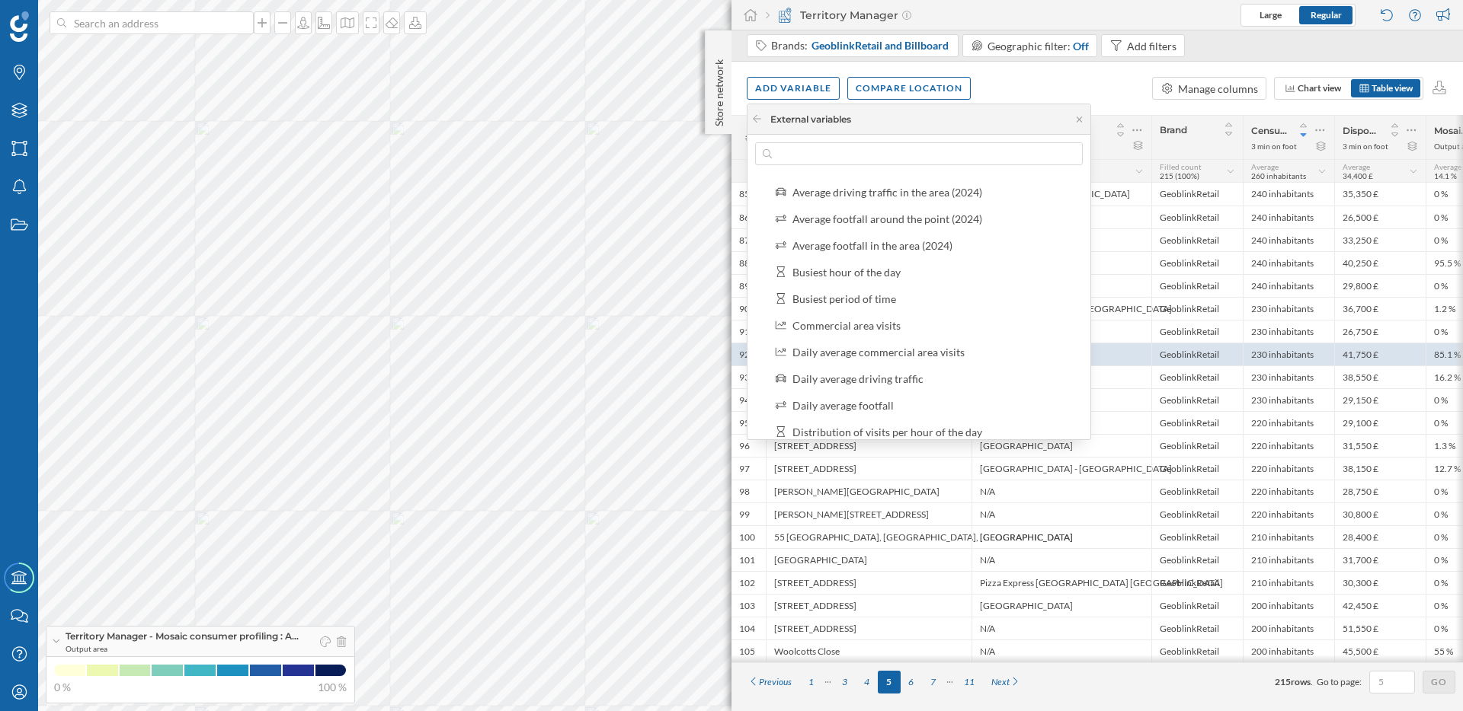
scroll to position [48, 0]
click at [842, 356] on div "Daily average commercial area visits" at bounding box center [878, 353] width 172 height 13
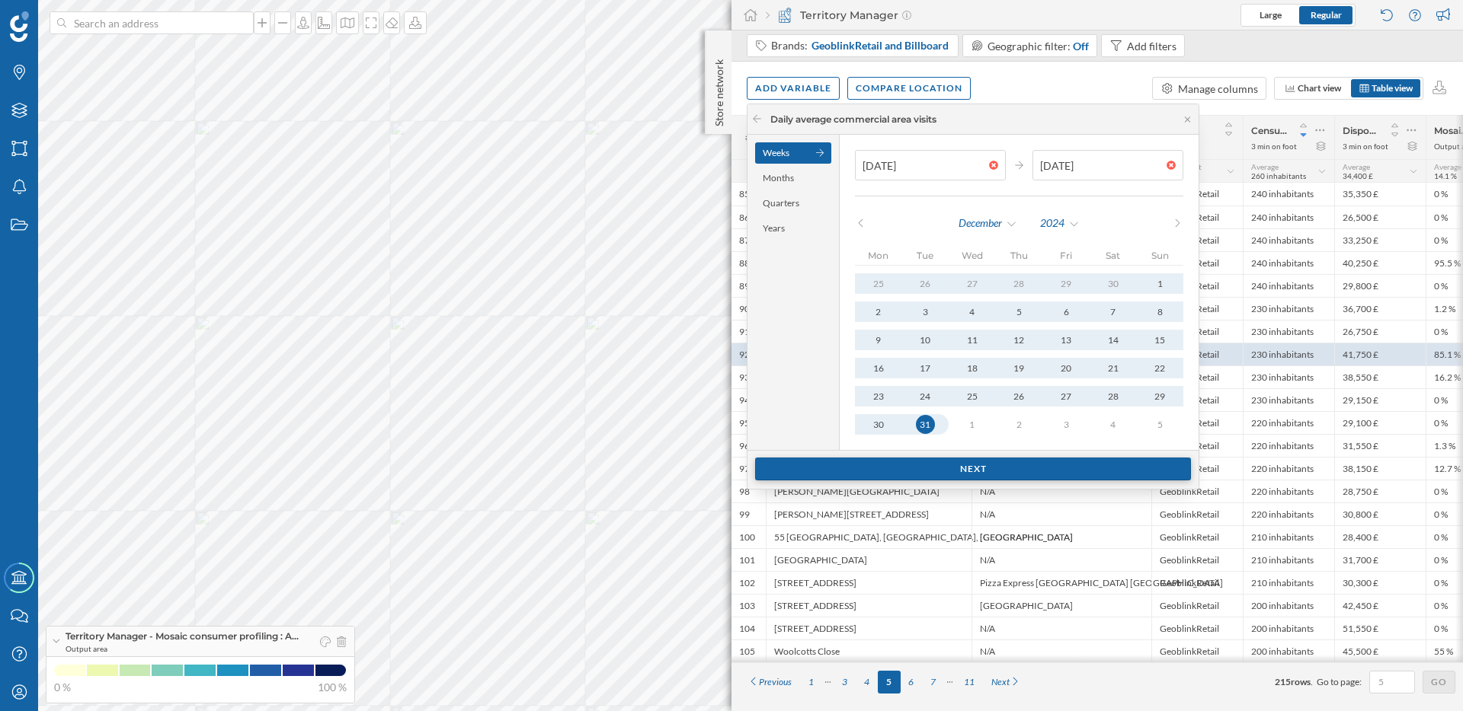
click at [972, 473] on div "Next" at bounding box center [973, 469] width 436 height 23
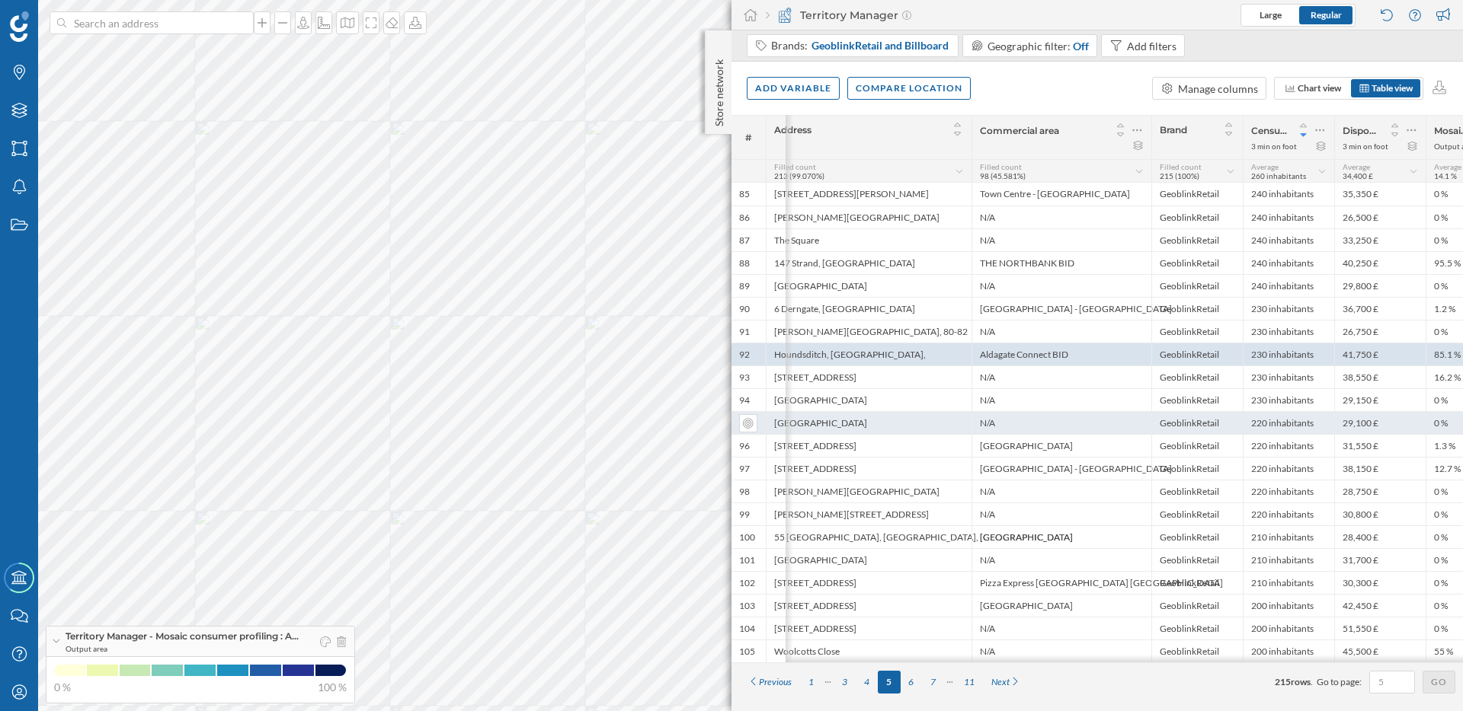
scroll to position [0, 258]
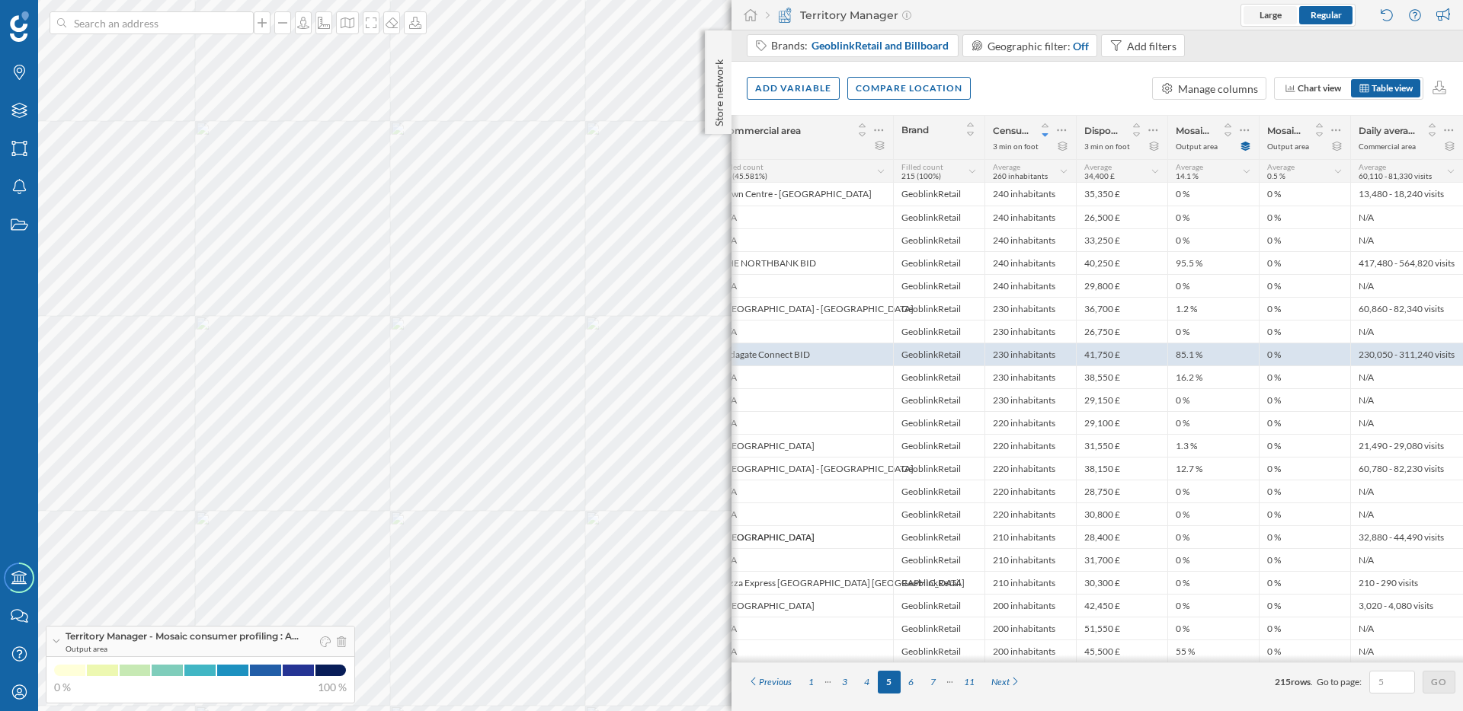
click at [1267, 21] on span "Large" at bounding box center [1270, 15] width 22 height 14
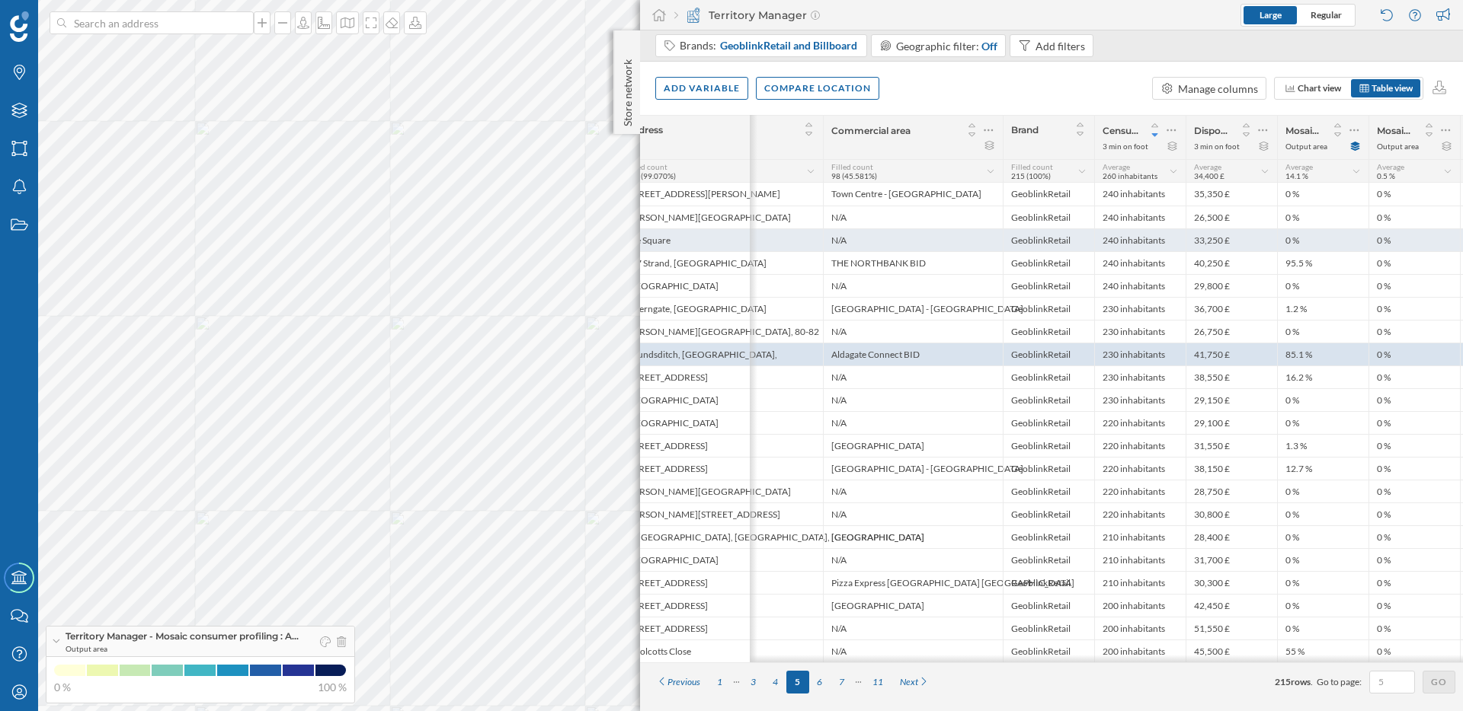
scroll to position [0, 167]
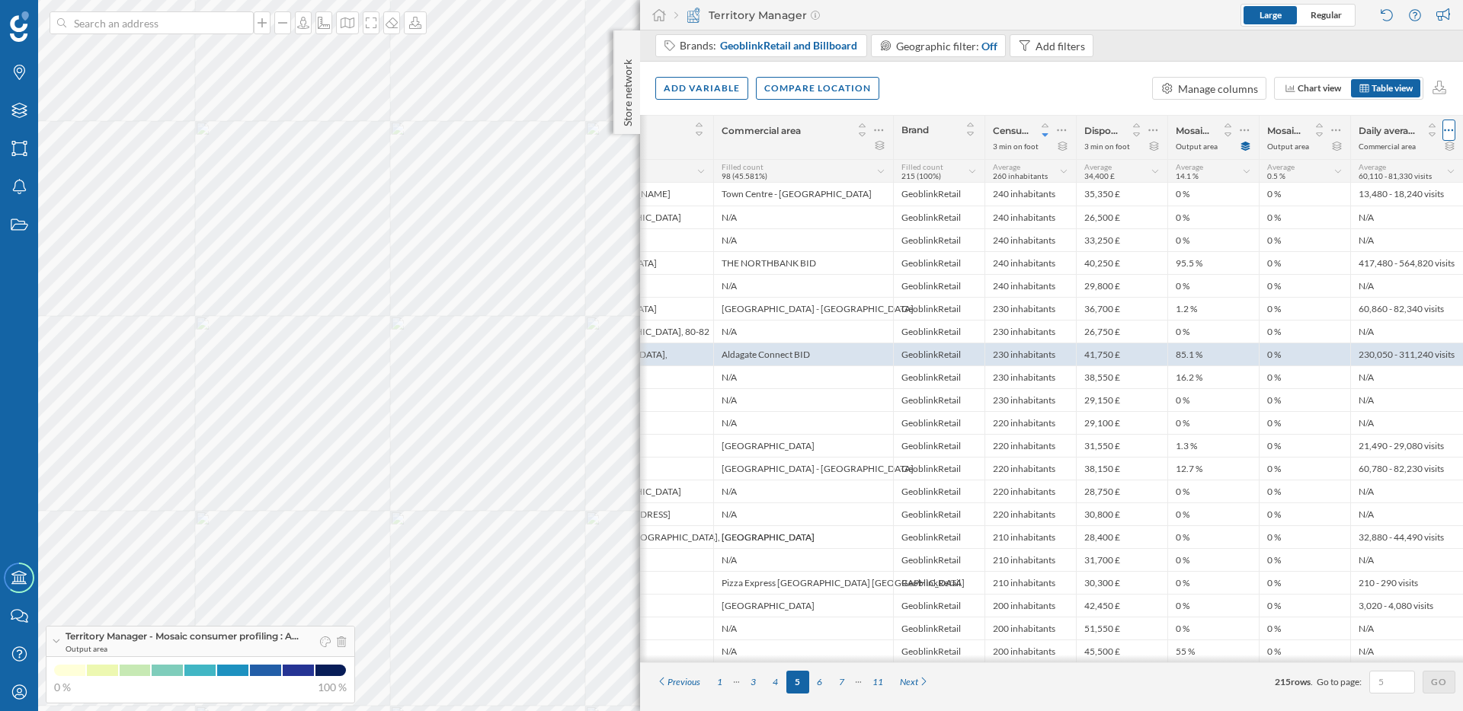
click at [1447, 130] on icon at bounding box center [1448, 130] width 10 height 15
click at [1344, 220] on div "Remove column" at bounding box center [1376, 222] width 139 height 16
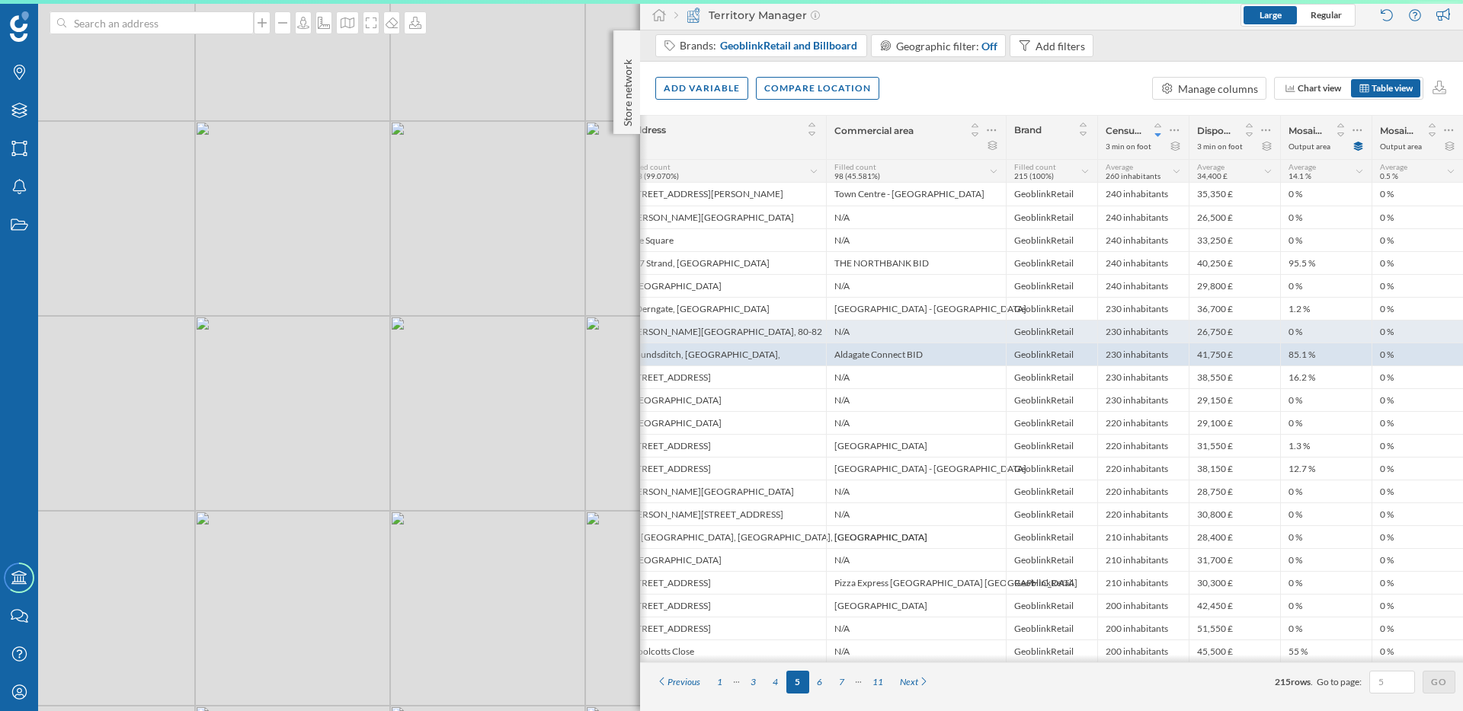
scroll to position [0, 54]
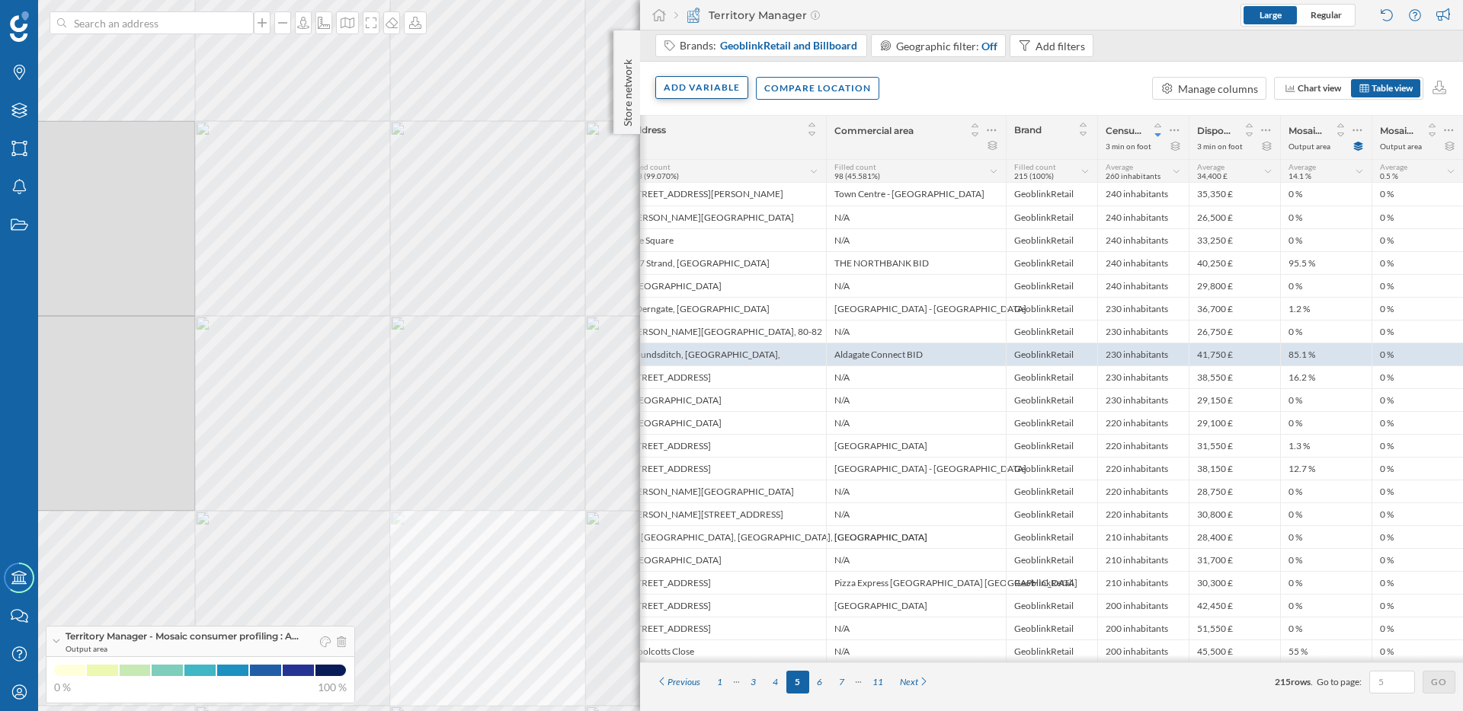
click at [718, 81] on div "Add variable" at bounding box center [701, 87] width 93 height 23
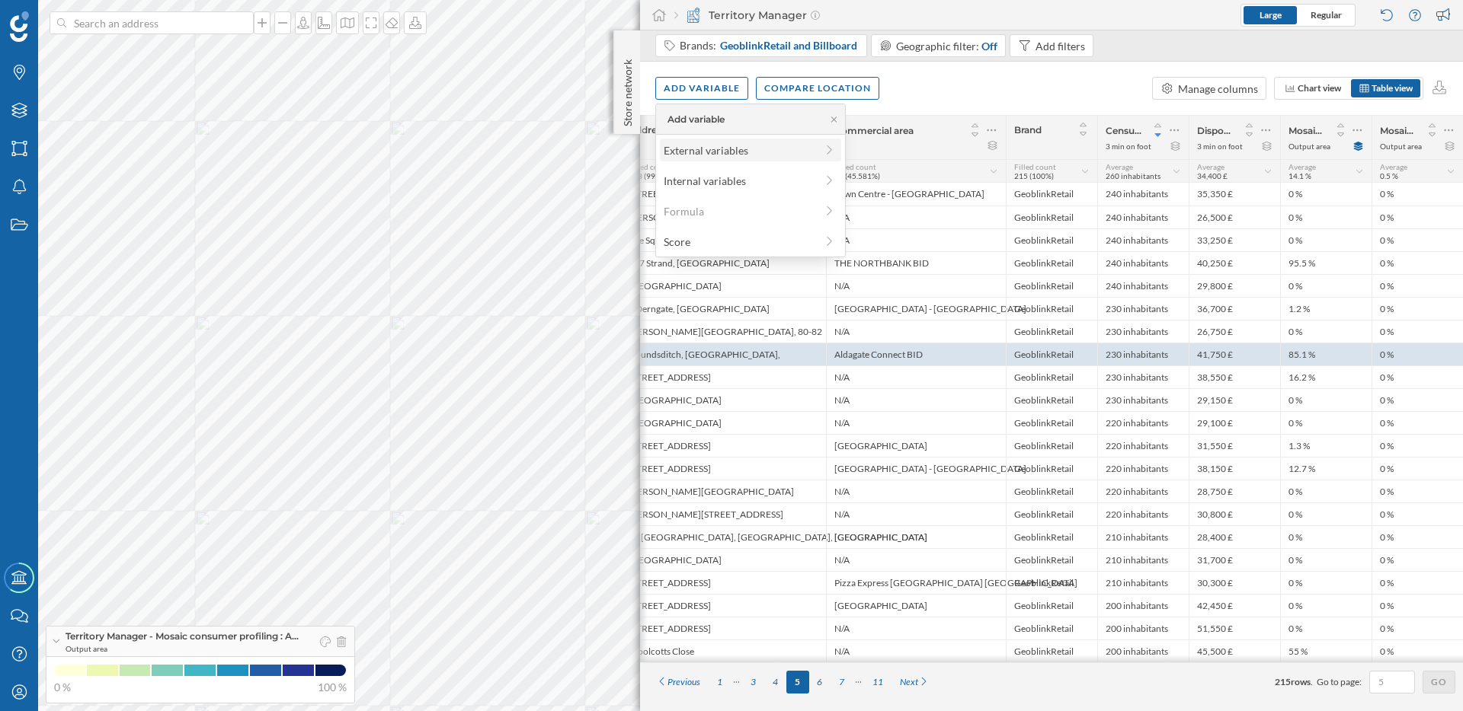
click at [725, 139] on div "External variables" at bounding box center [750, 150] width 181 height 23
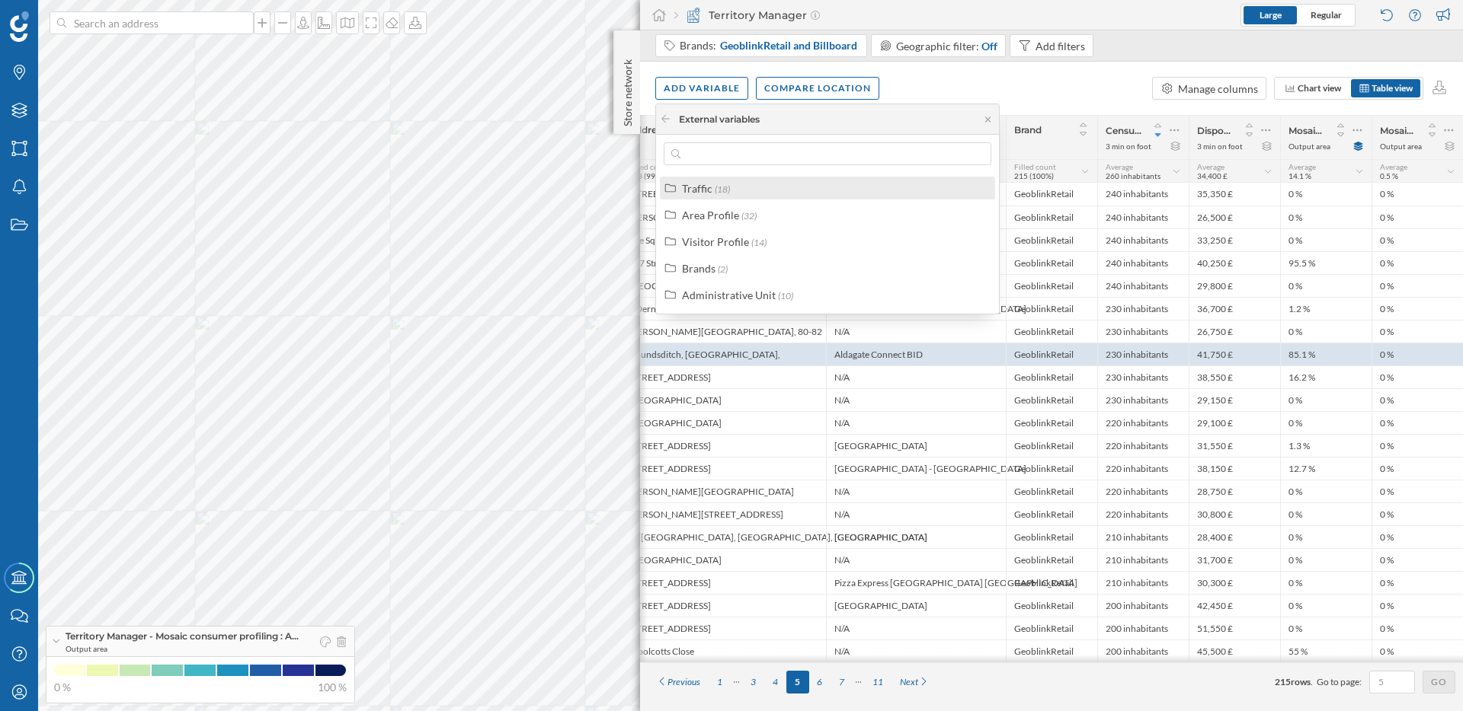
click at [730, 190] on div "Traffic (18)" at bounding box center [834, 189] width 304 height 16
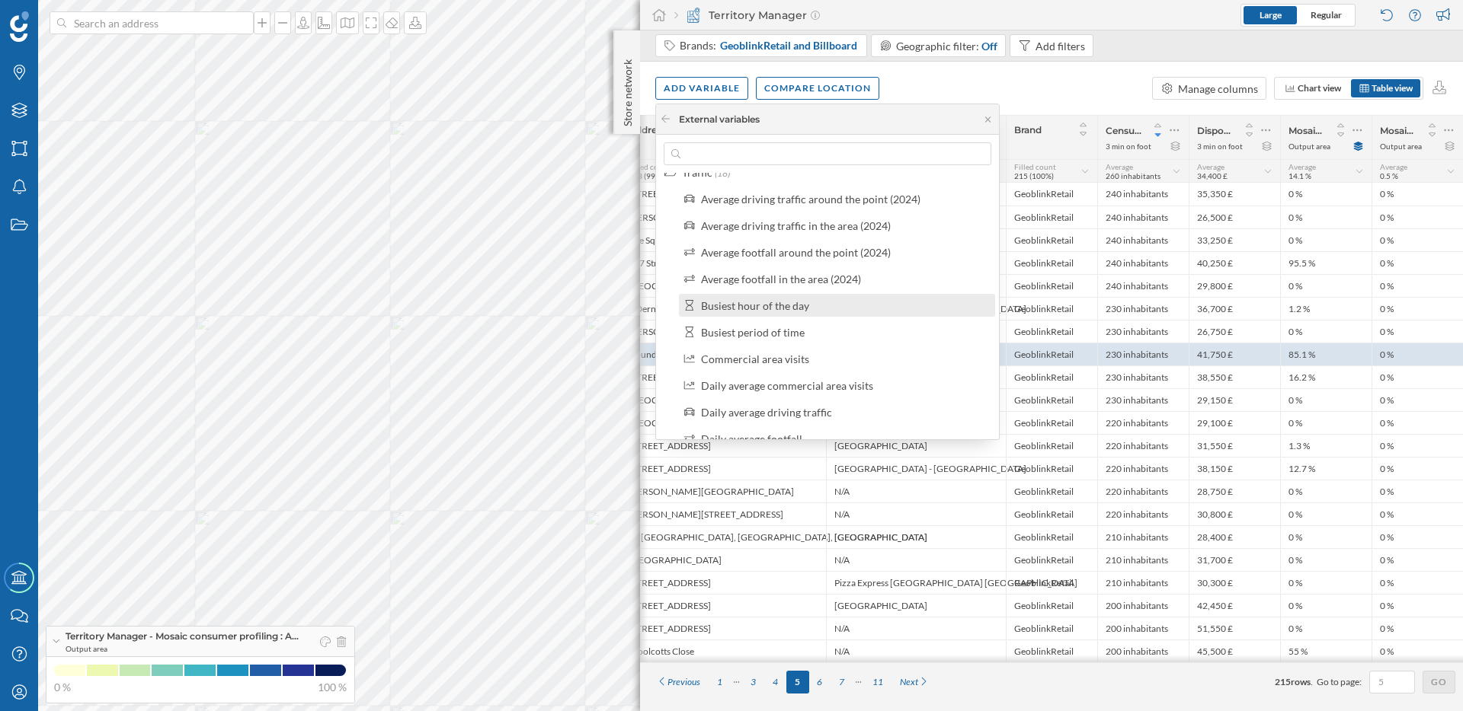
scroll to position [30, 0]
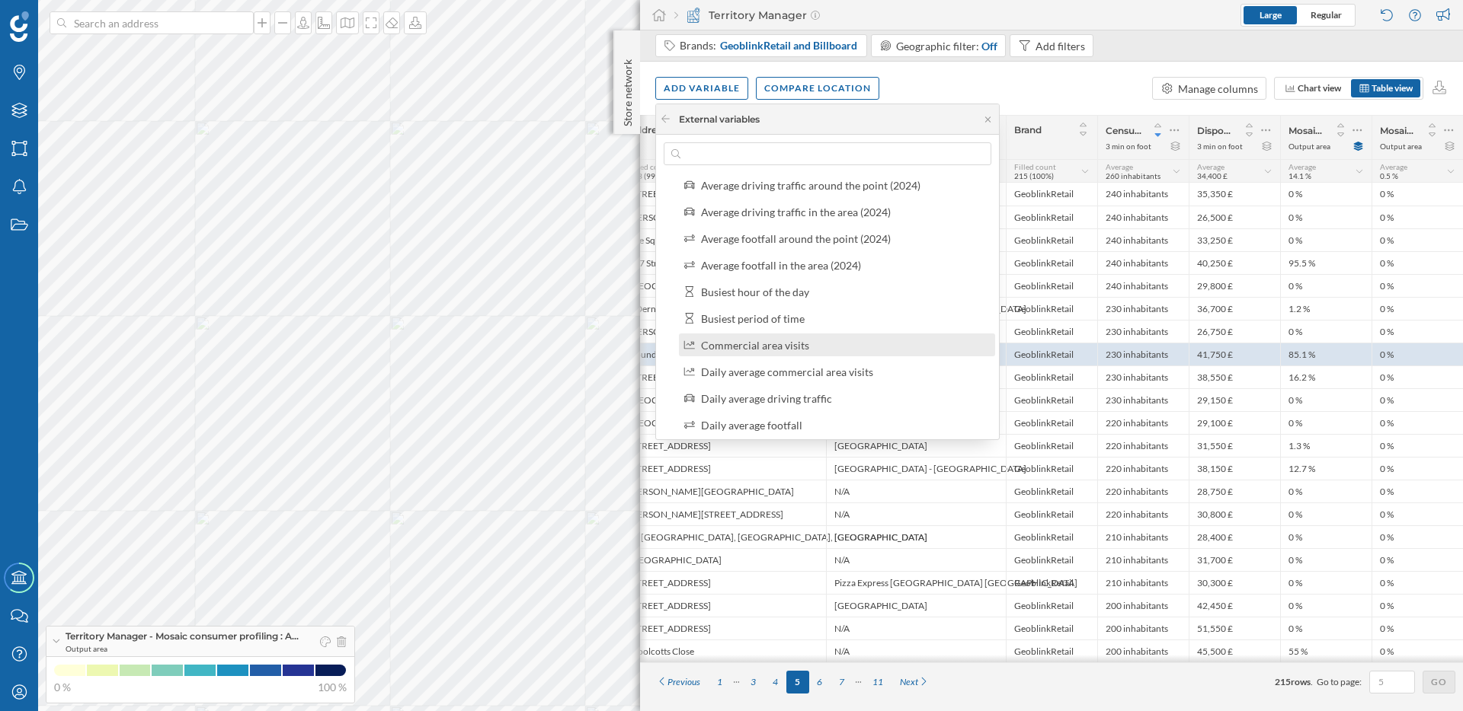
click at [767, 344] on div "Commercial area visits" at bounding box center [755, 345] width 108 height 13
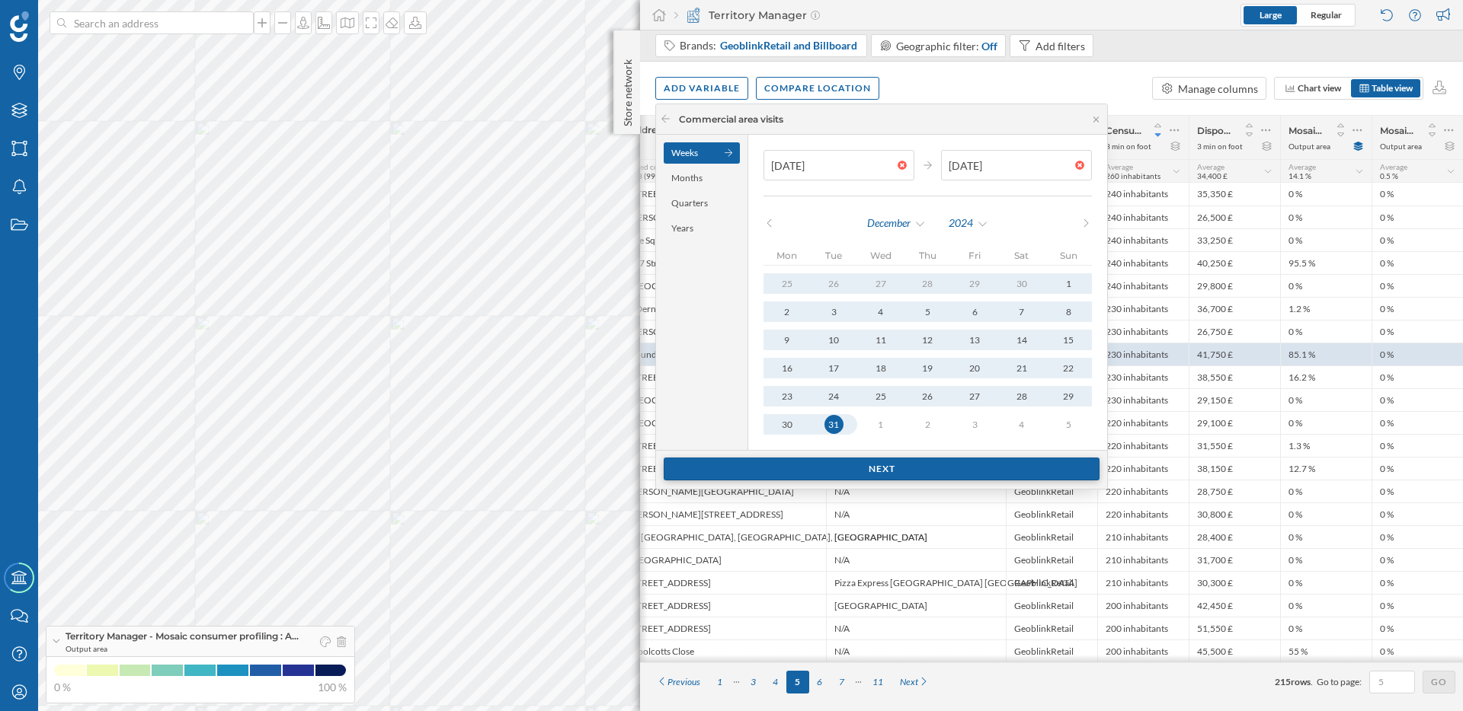
click at [903, 465] on div "Next" at bounding box center [881, 469] width 436 height 23
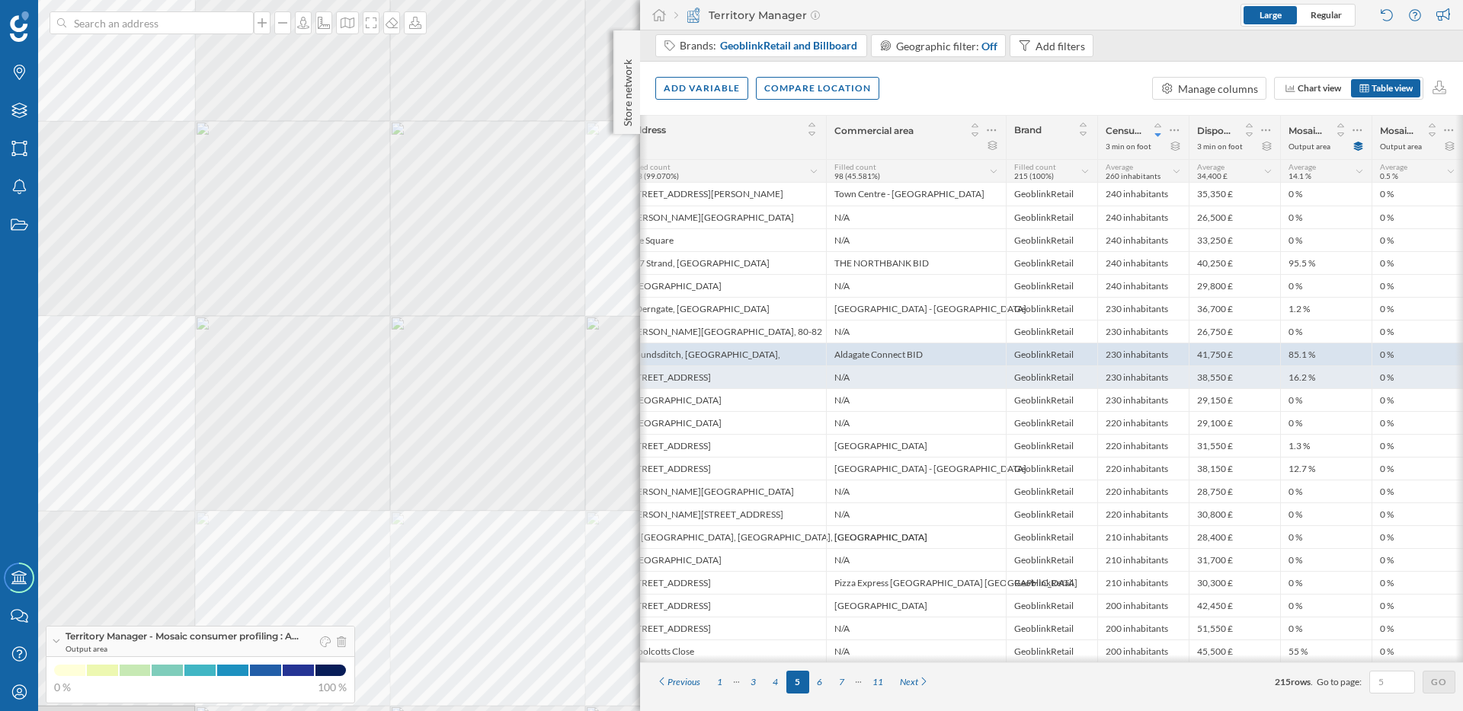
scroll to position [0, 203]
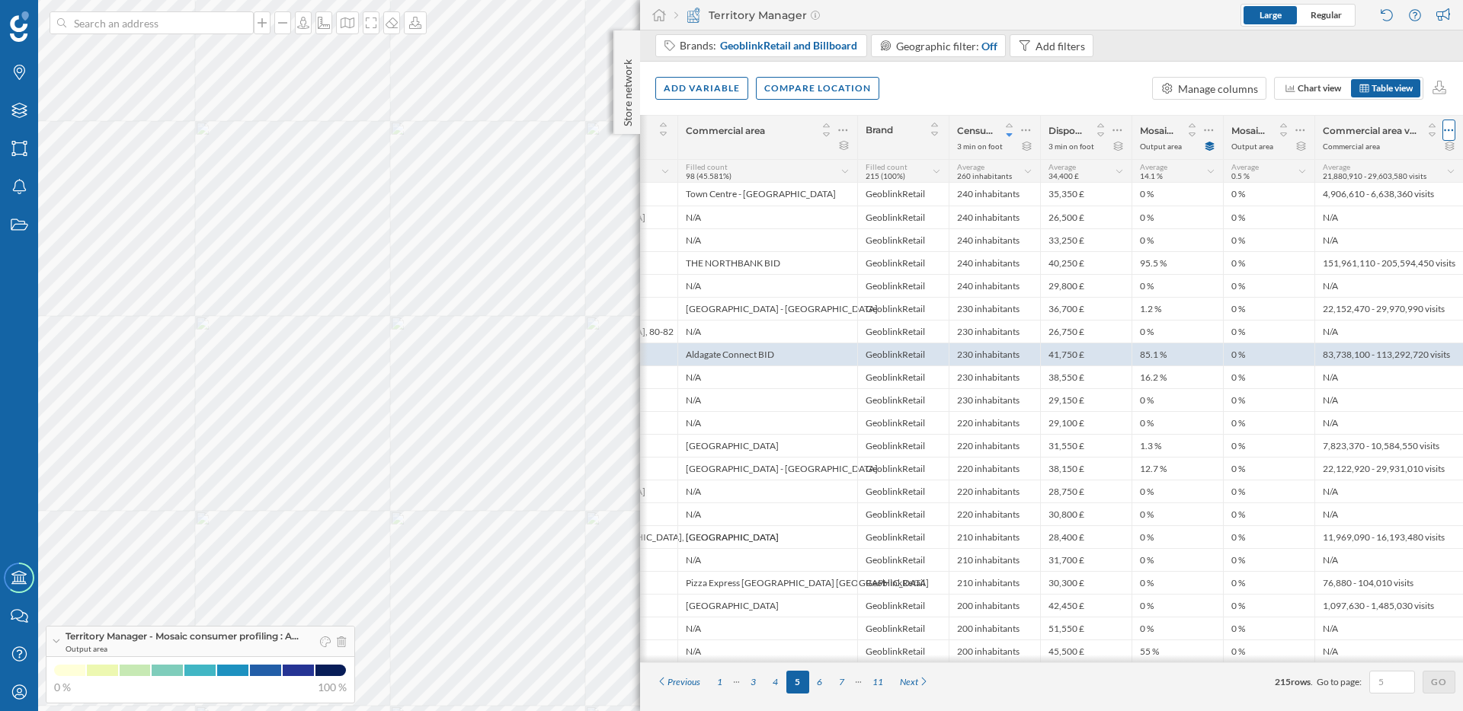
click at [1445, 127] on icon at bounding box center [1448, 130] width 10 height 15
click at [1379, 216] on div "Remove column" at bounding box center [1376, 222] width 139 height 16
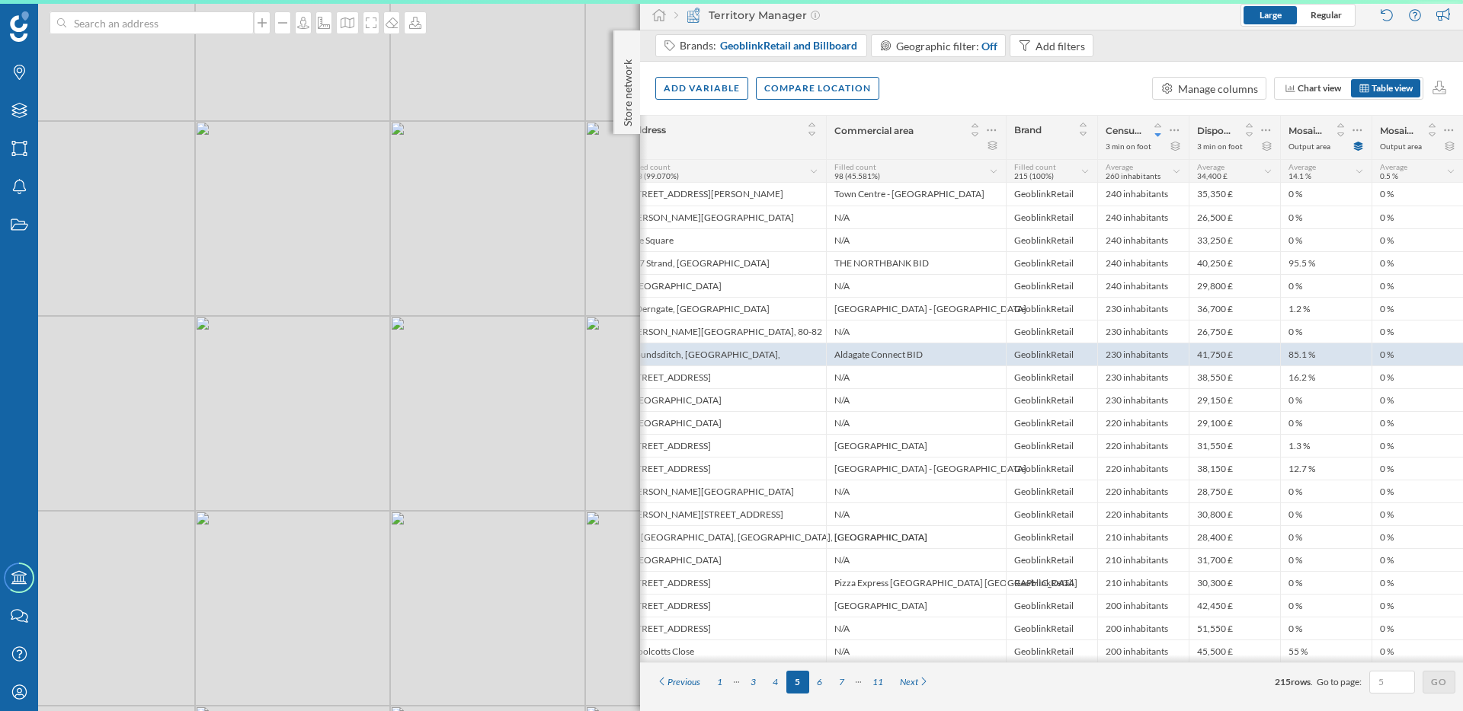
scroll to position [0, 54]
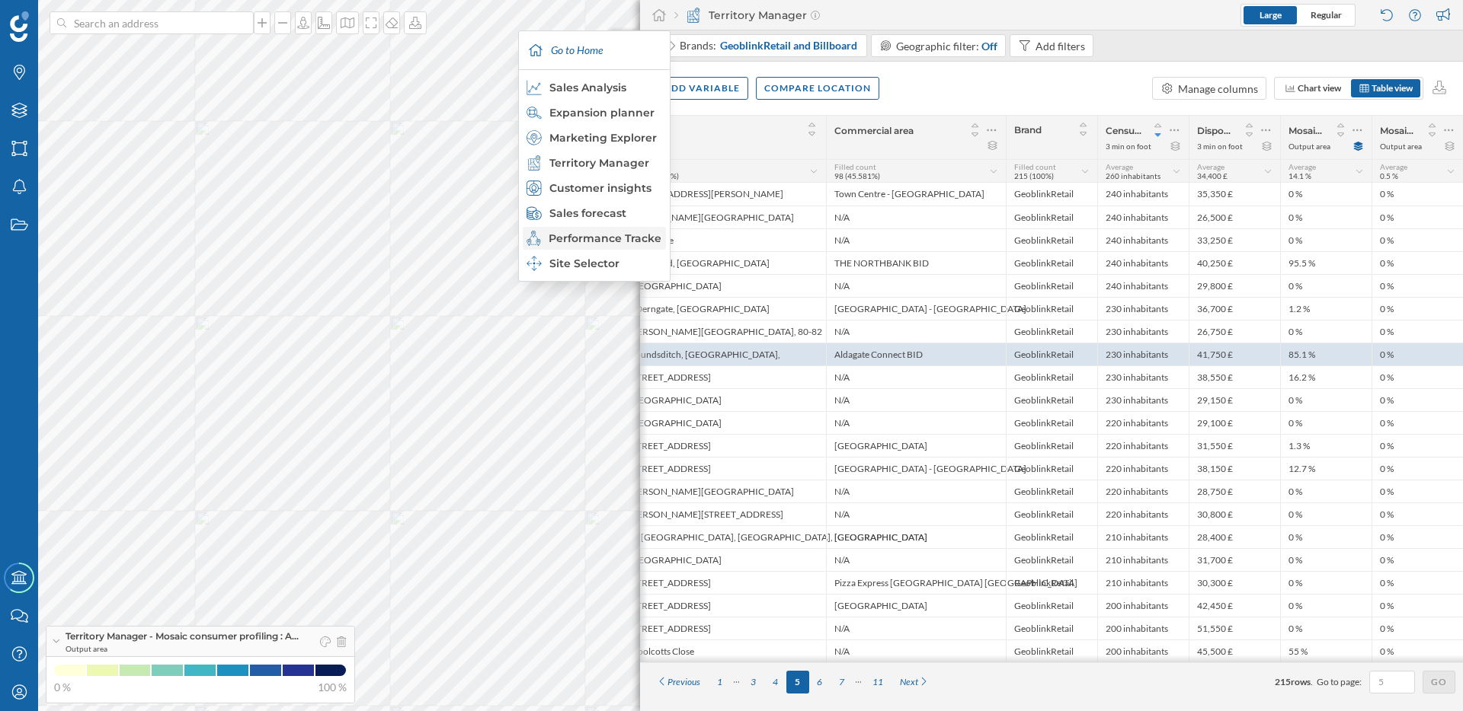
click at [599, 241] on div "Performance Tracker" at bounding box center [593, 238] width 134 height 15
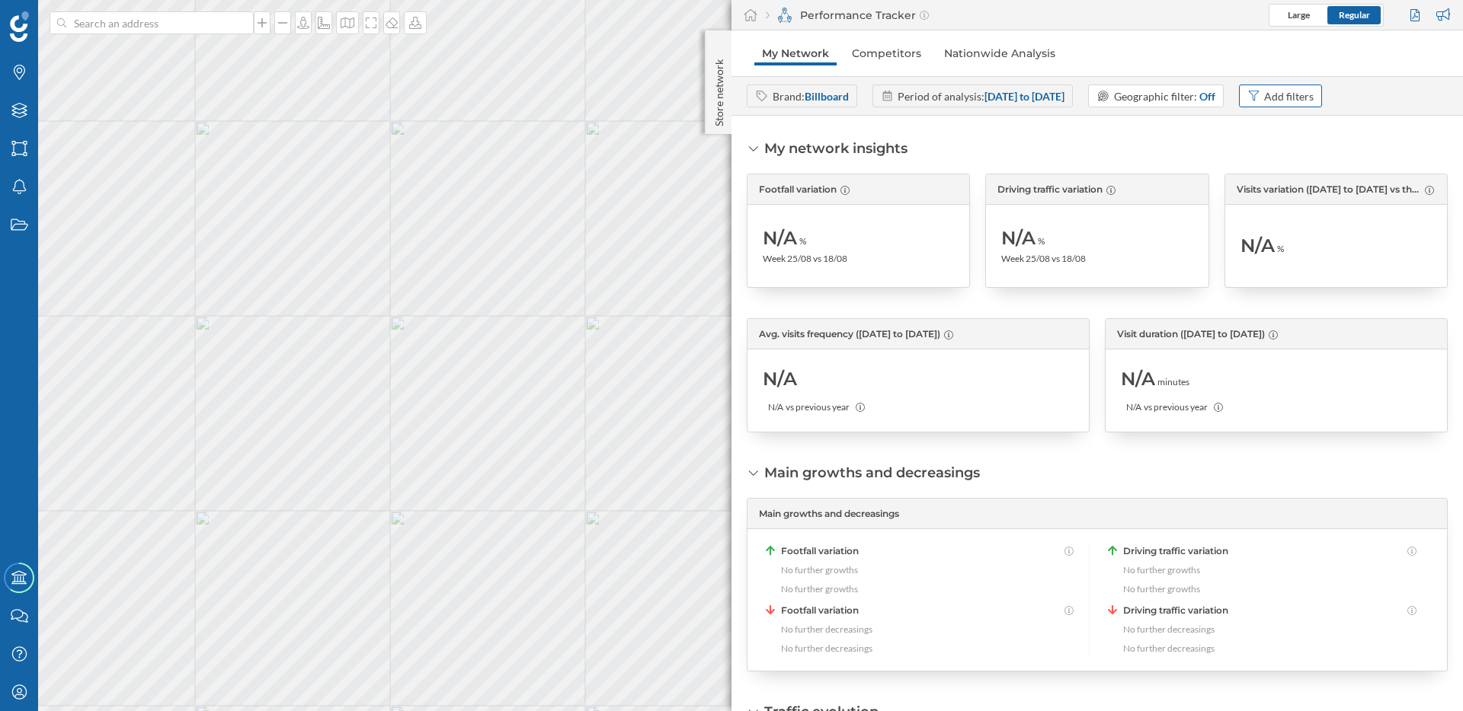
click at [1313, 91] on div "Add filters" at bounding box center [1289, 96] width 50 height 16
click at [1344, 234] on div "Store ID" at bounding box center [1310, 238] width 98 height 16
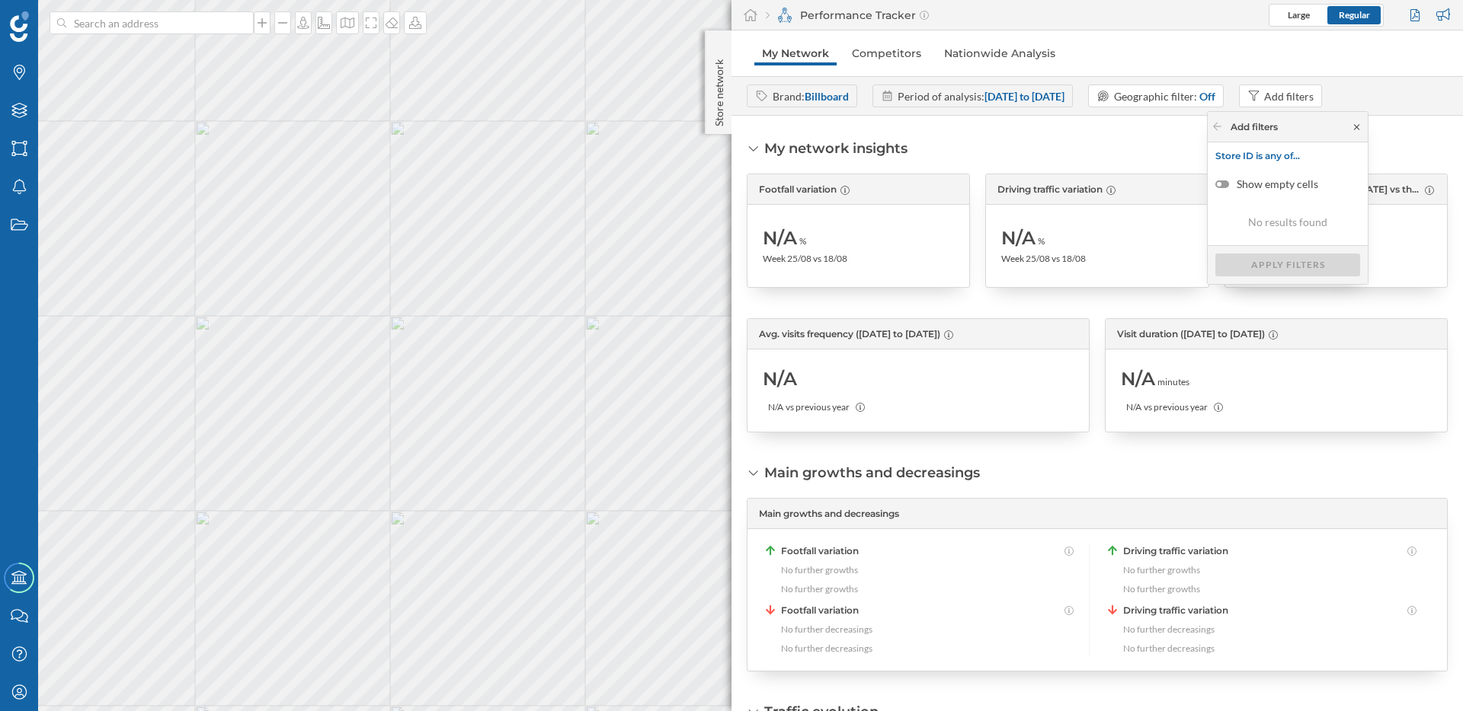
click at [1357, 126] on icon at bounding box center [1356, 127] width 11 height 9
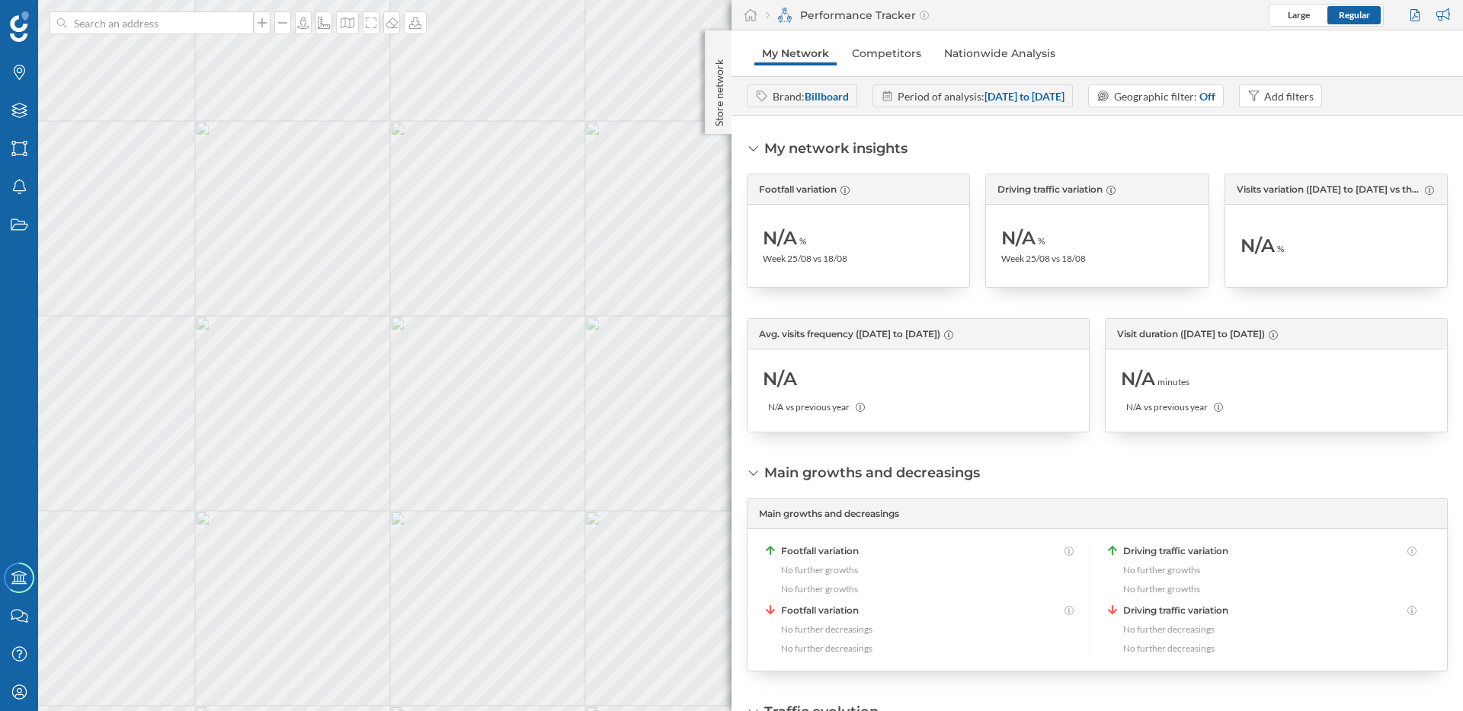
click at [812, 100] on strong "Billboard" at bounding box center [826, 96] width 44 height 13
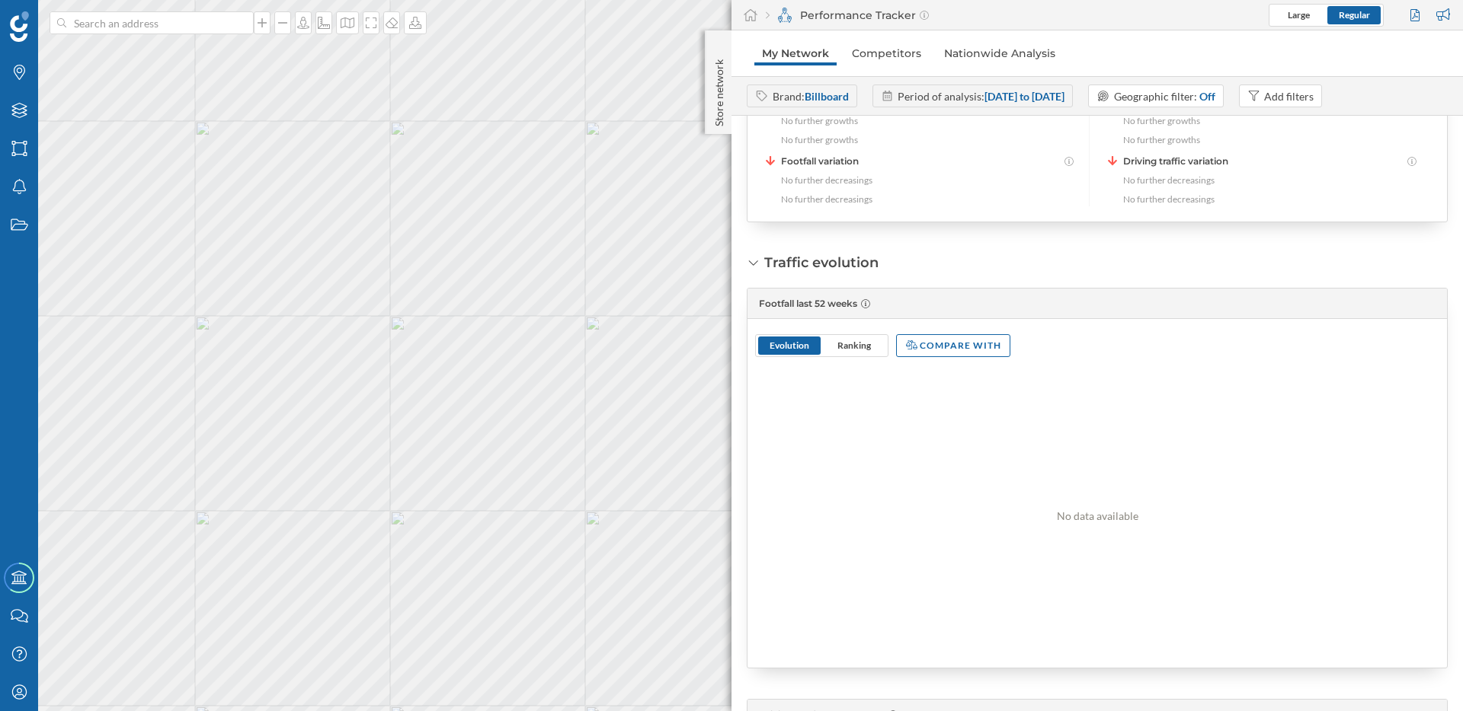
scroll to position [0, 0]
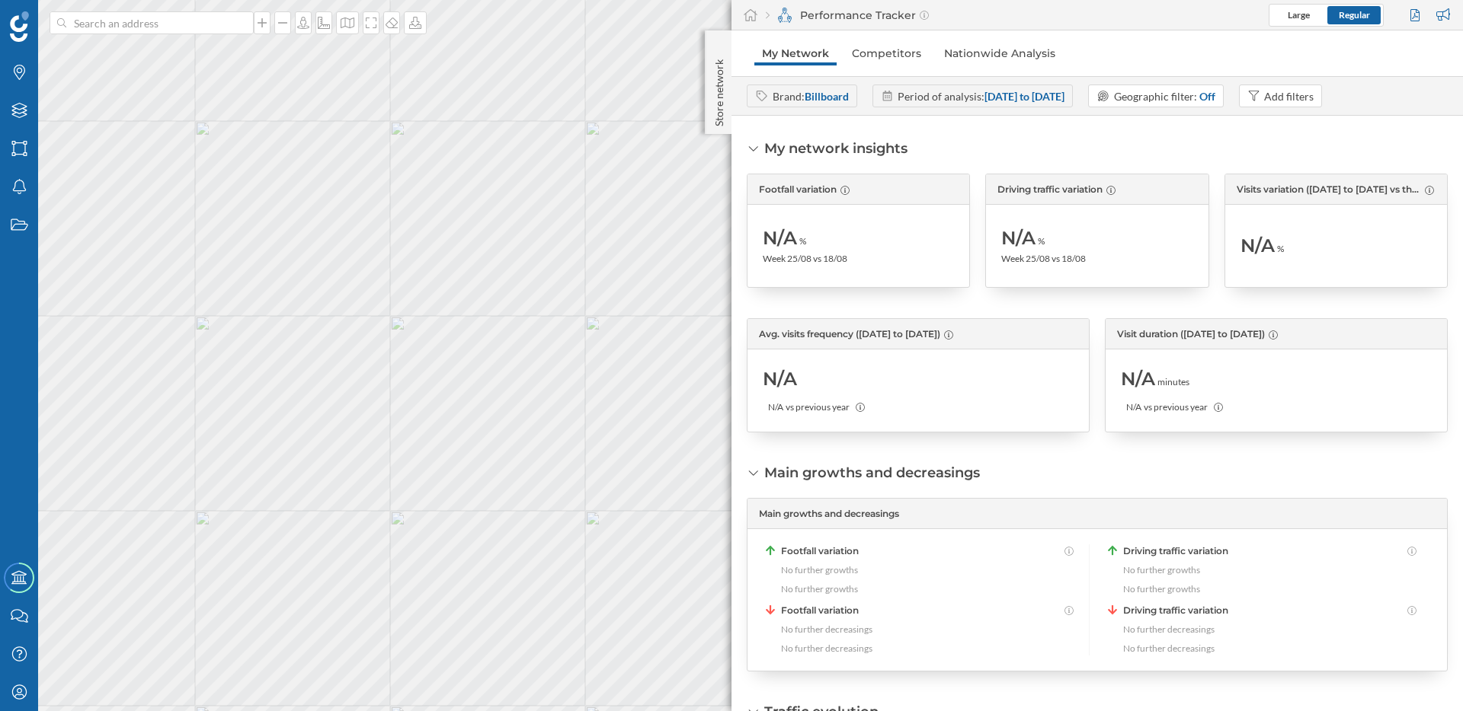
click at [1031, 99] on strong "[DATE] to [DATE]" at bounding box center [1024, 96] width 80 height 13
